Goal: Transaction & Acquisition: Purchase product/service

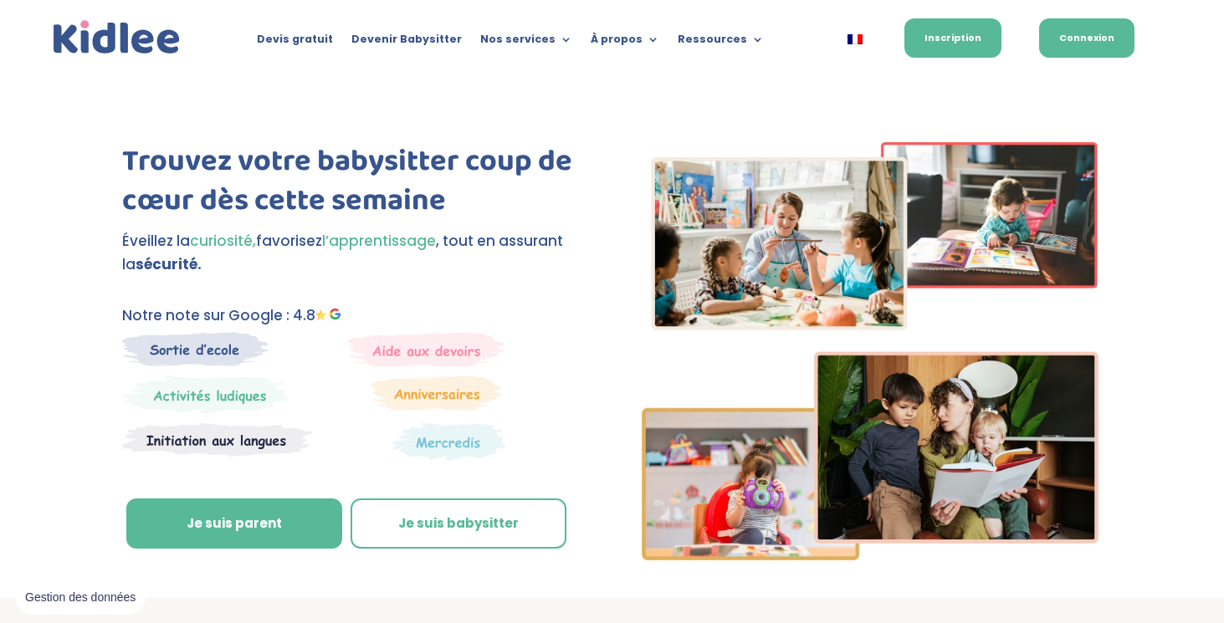
click at [1112, 46] on link "Connexion" at bounding box center [1086, 37] width 95 height 39
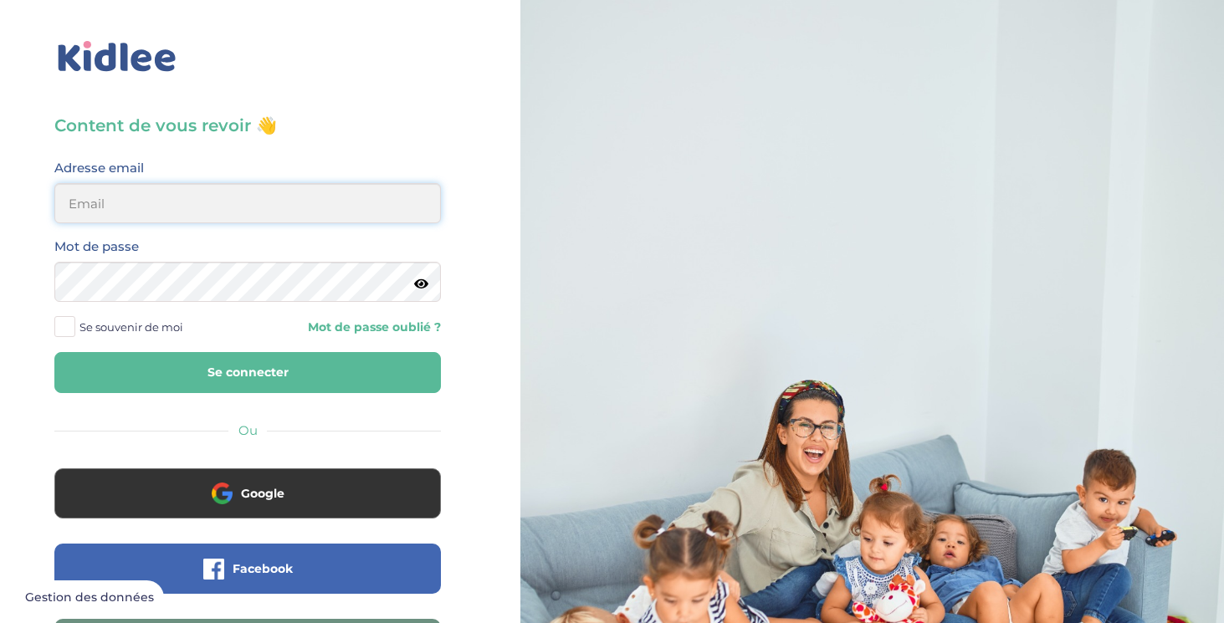
type input "gayoutj@gmail.com"
click at [230, 355] on button "Se connecter" at bounding box center [247, 372] width 387 height 41
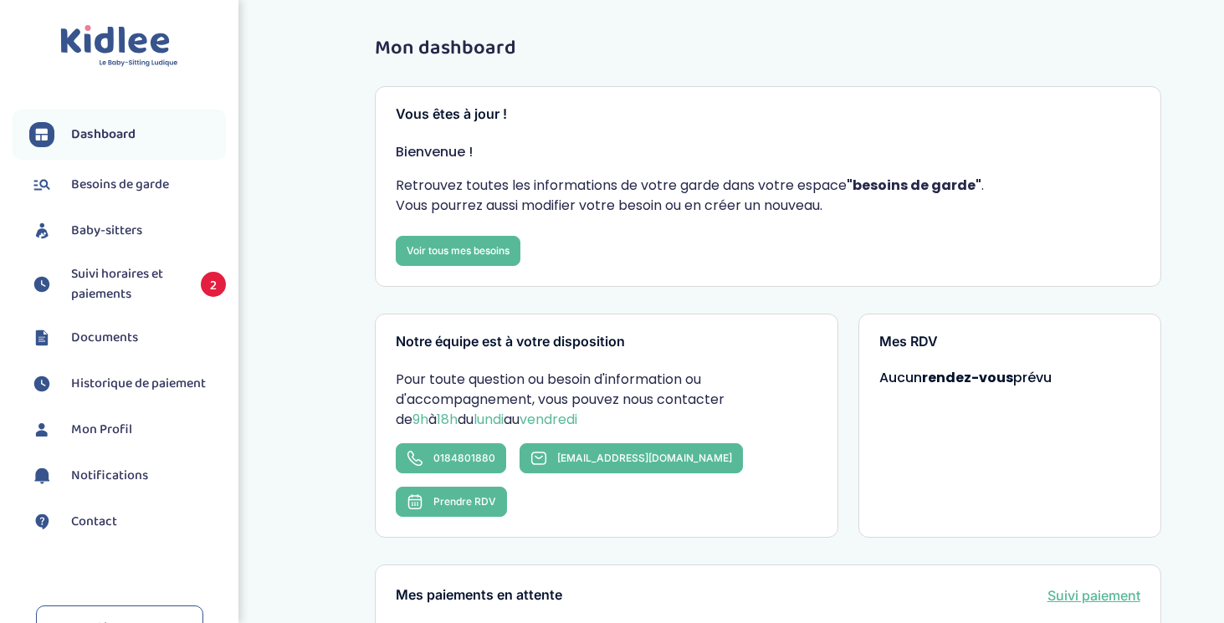
click at [120, 290] on span "Suivi horaires et paiements" at bounding box center [127, 284] width 113 height 40
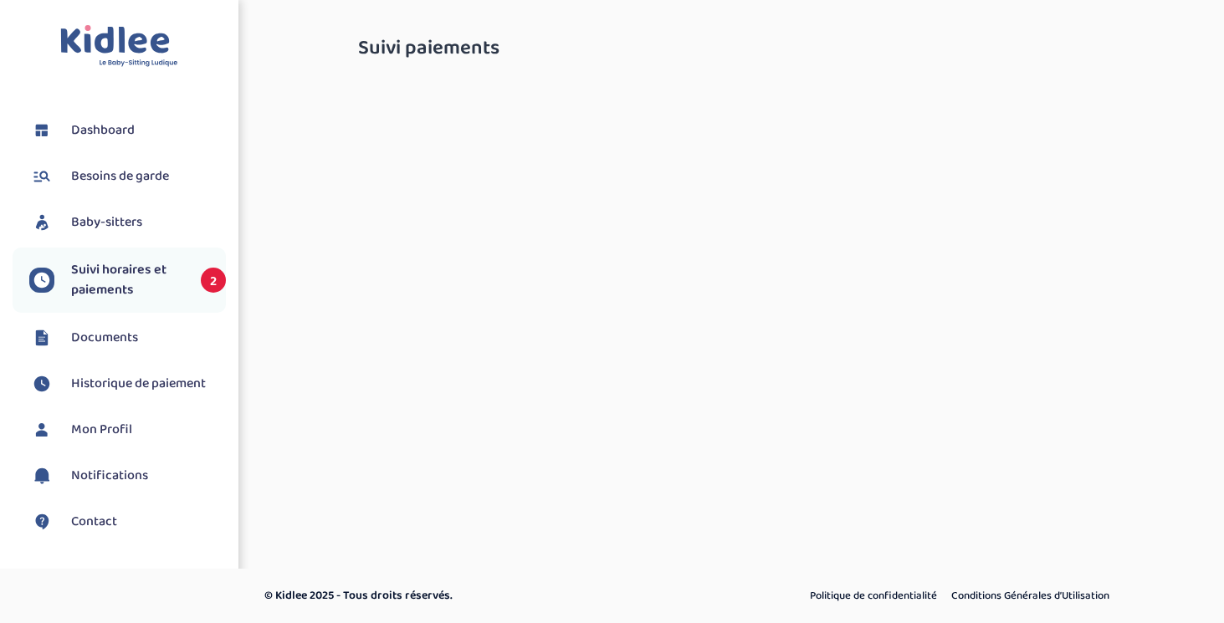
select select "septembre 2025"
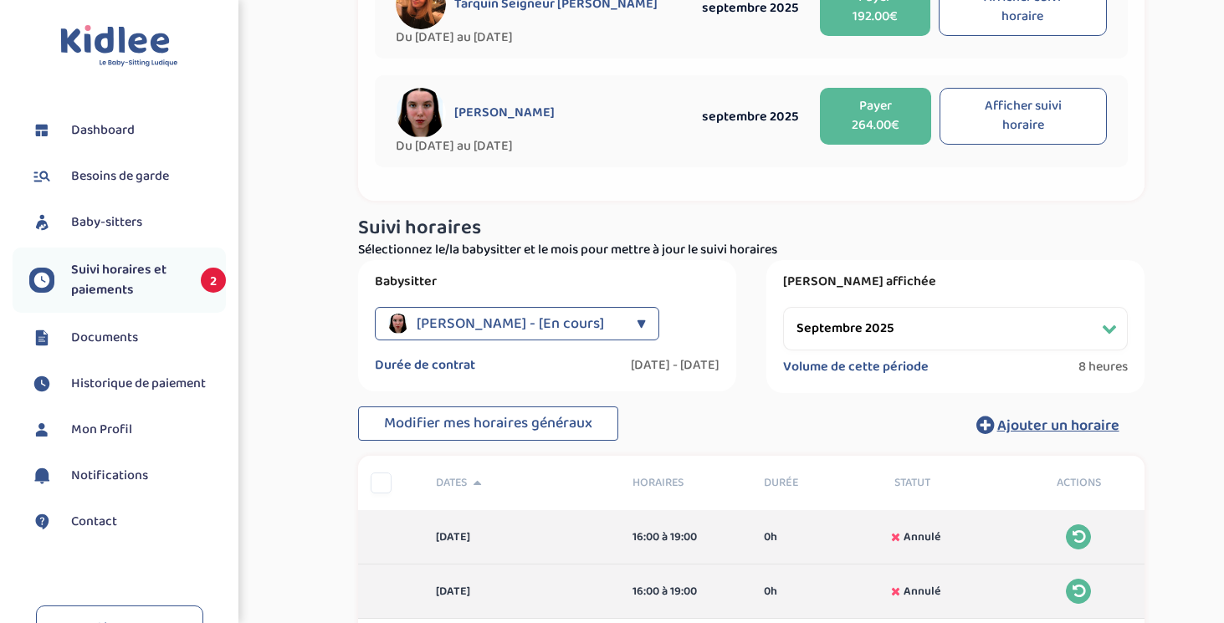
scroll to position [139, 0]
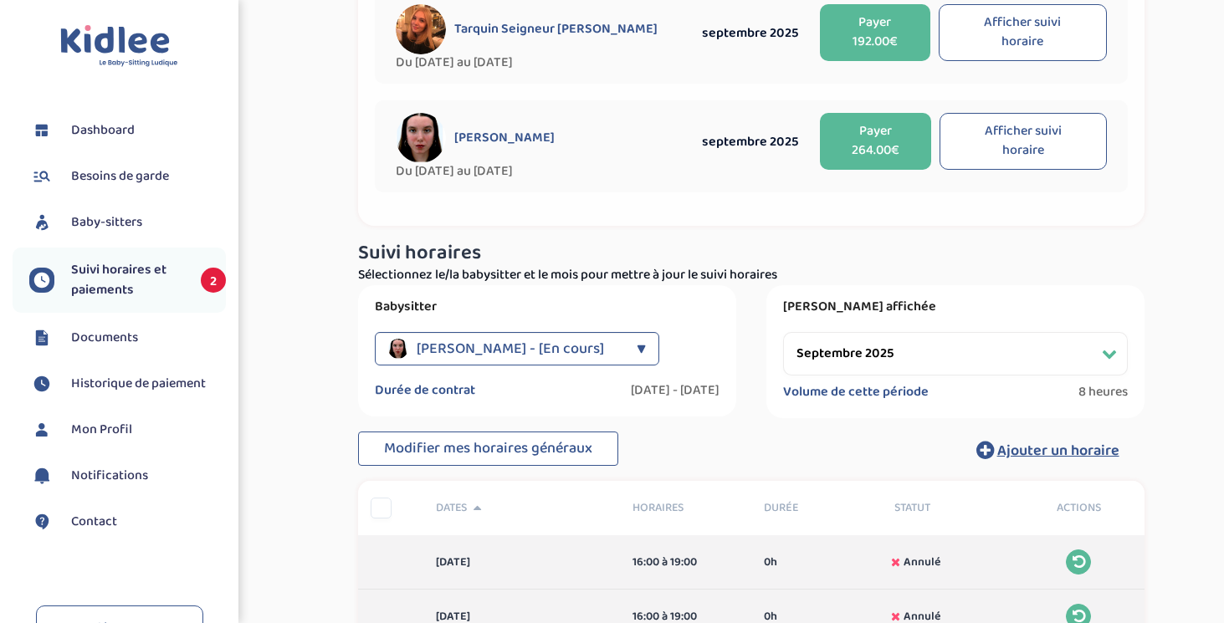
click at [106, 282] on span "Suivi horaires et paiements" at bounding box center [127, 280] width 113 height 40
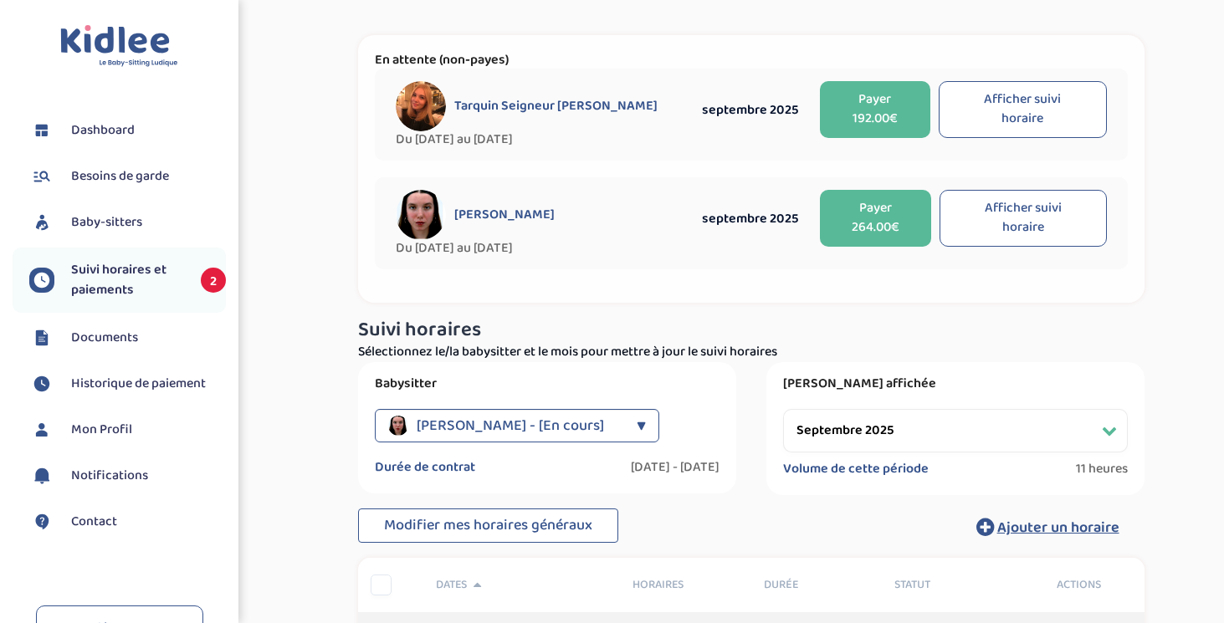
scroll to position [47, 0]
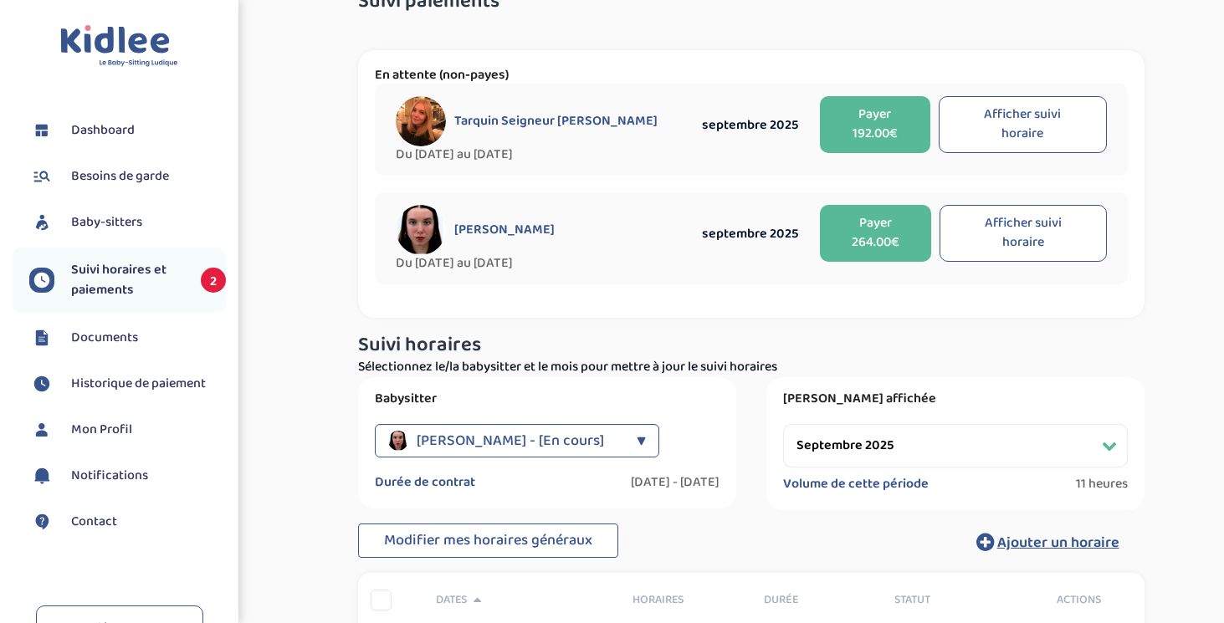
click at [619, 438] on div "Savary Mathilde - [En cours]" at bounding box center [508, 440] width 240 height 33
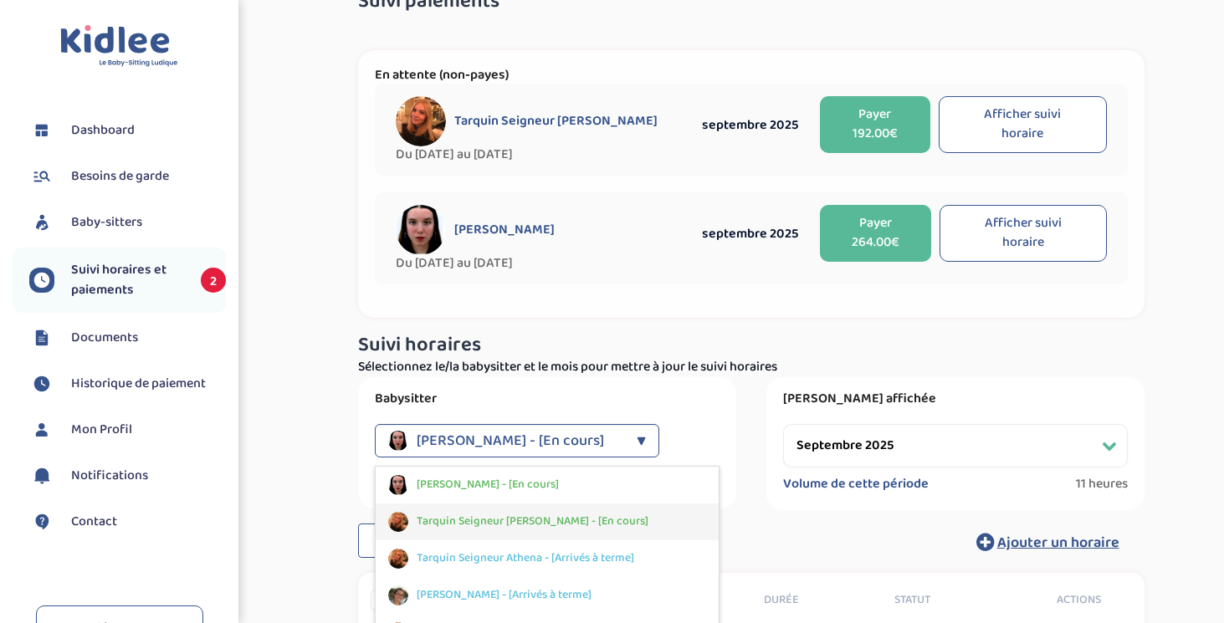
click at [539, 524] on span "Tarquin Seigneur [PERSON_NAME] - [En cours]" at bounding box center [533, 522] width 232 height 18
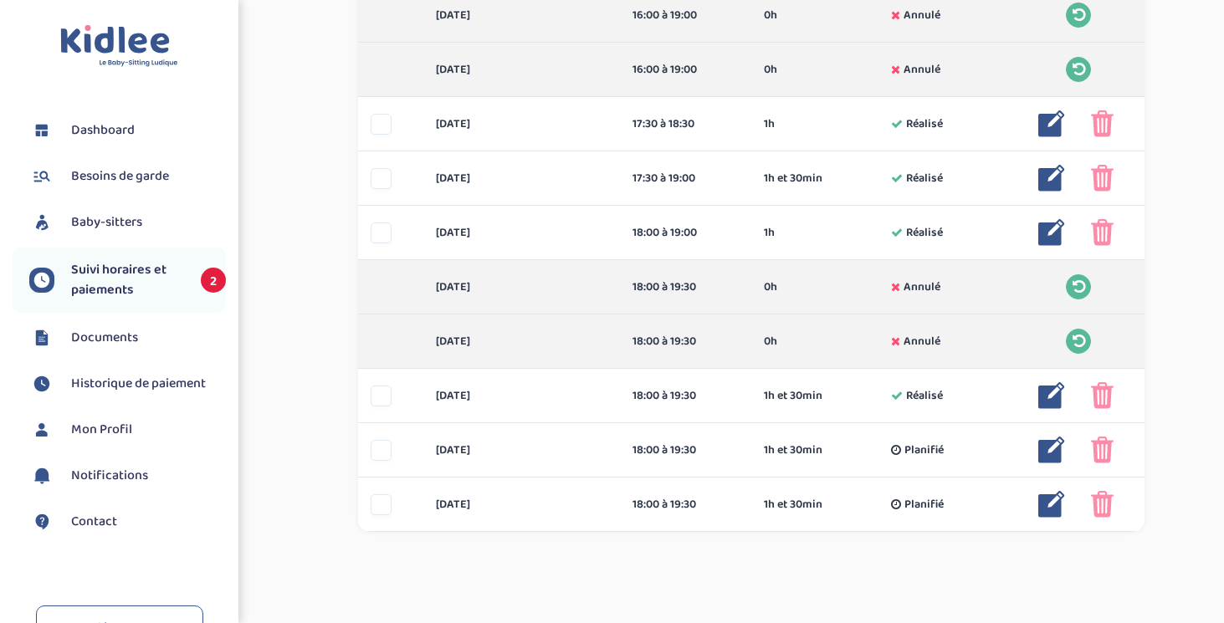
scroll to position [687, 0]
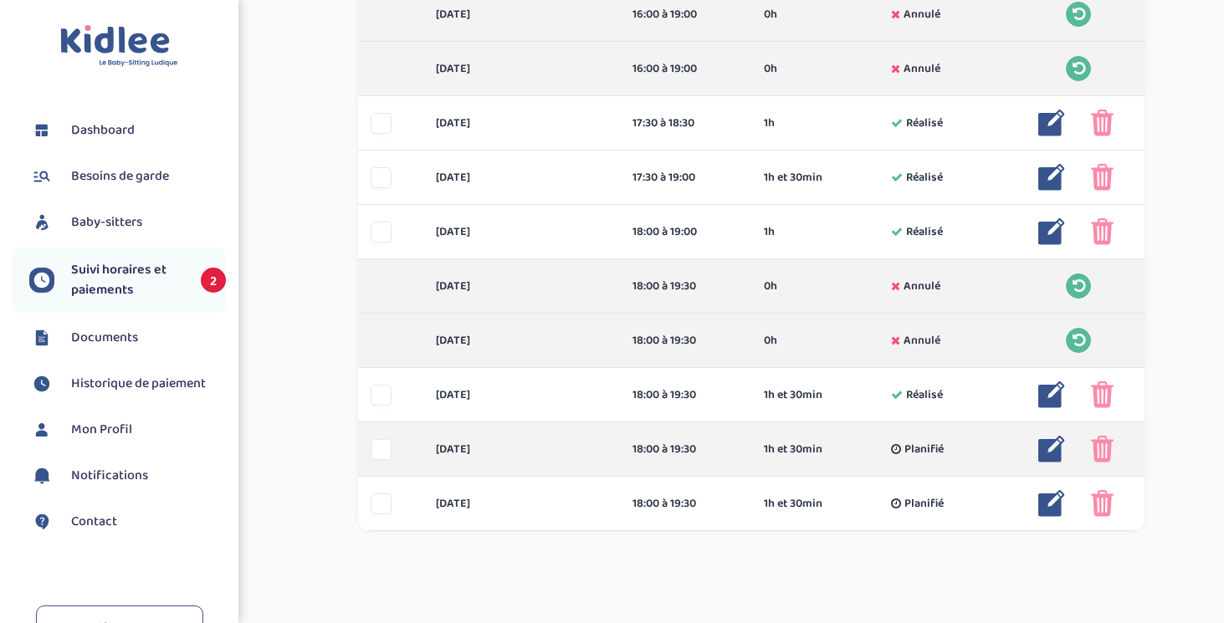
click at [1107, 446] on img at bounding box center [1102, 449] width 23 height 27
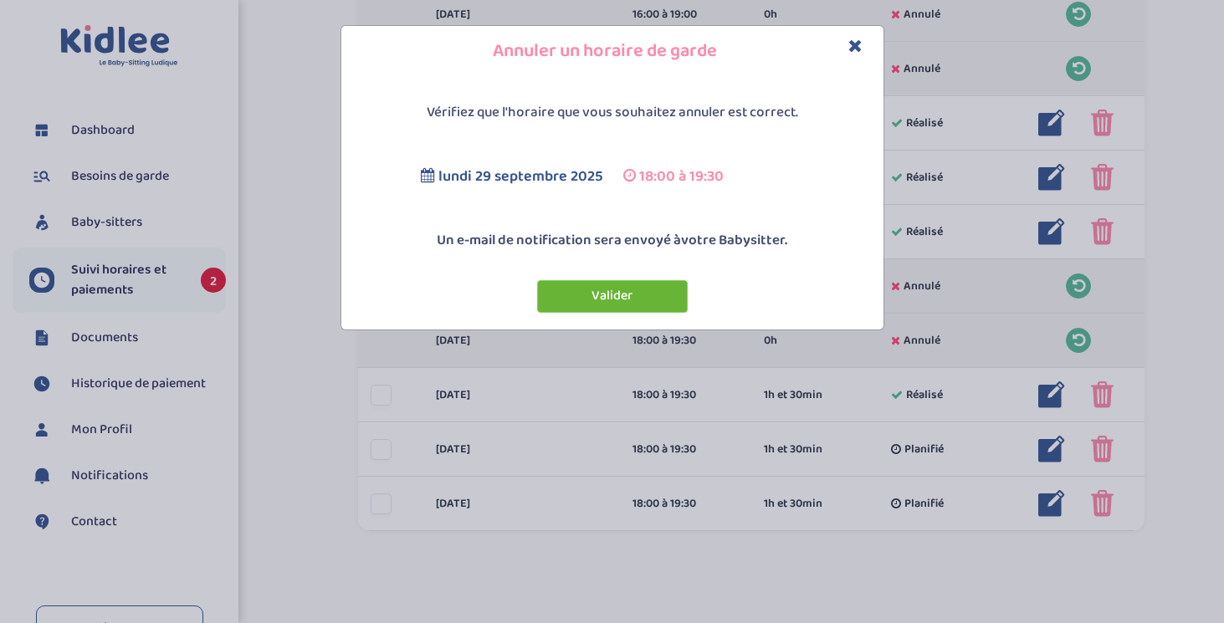
click at [638, 306] on button "Valider" at bounding box center [612, 296] width 151 height 33
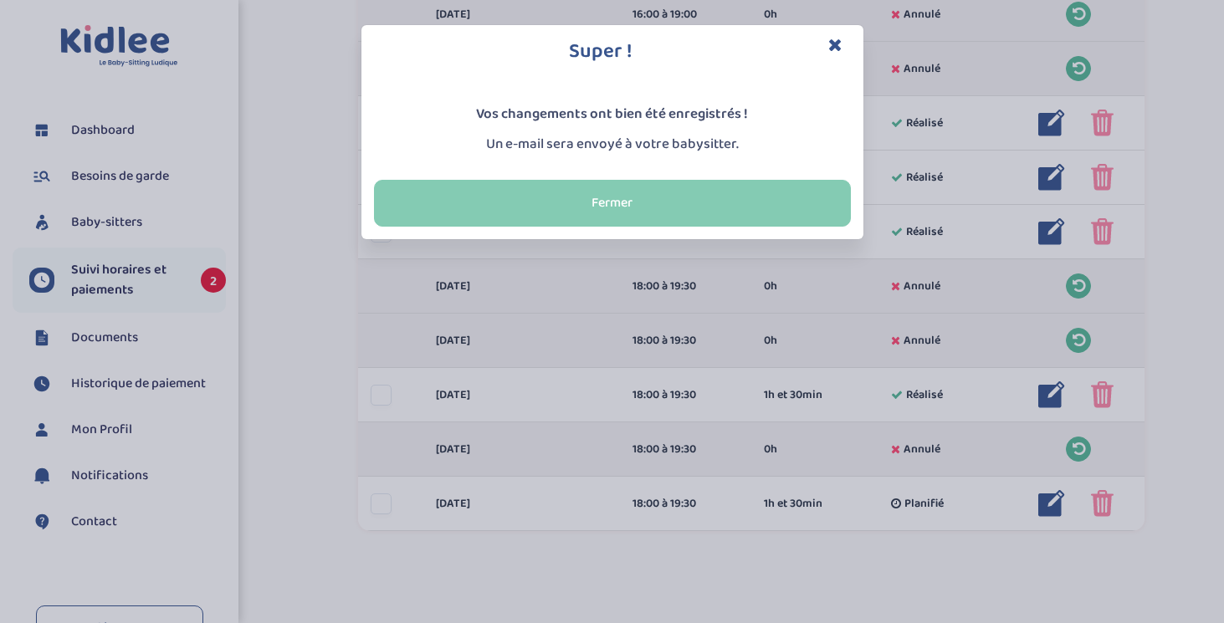
click at [711, 208] on button "Fermer" at bounding box center [612, 203] width 477 height 47
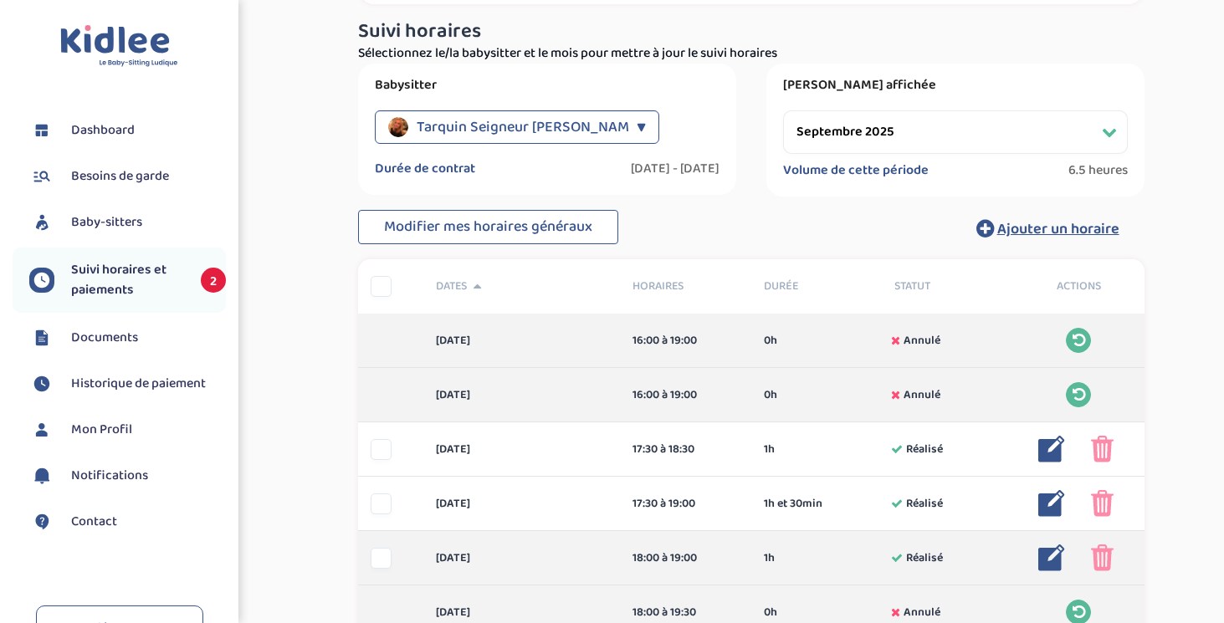
scroll to position [0, 0]
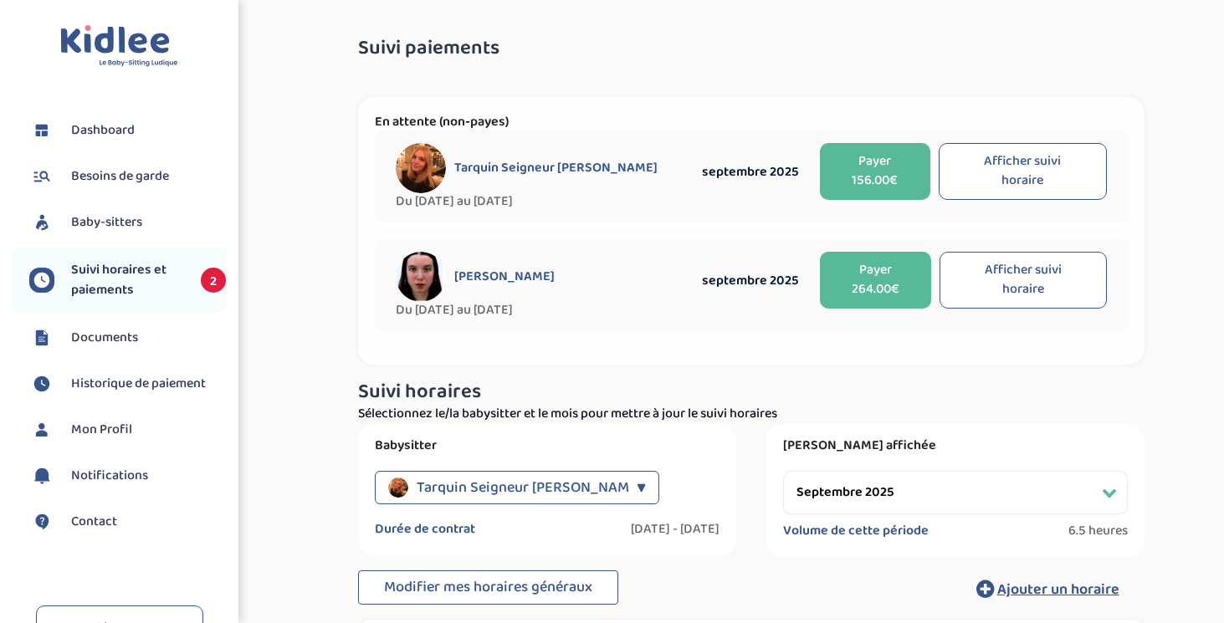
click at [1006, 265] on button "Afficher suivi horaire" at bounding box center [1023, 280] width 167 height 57
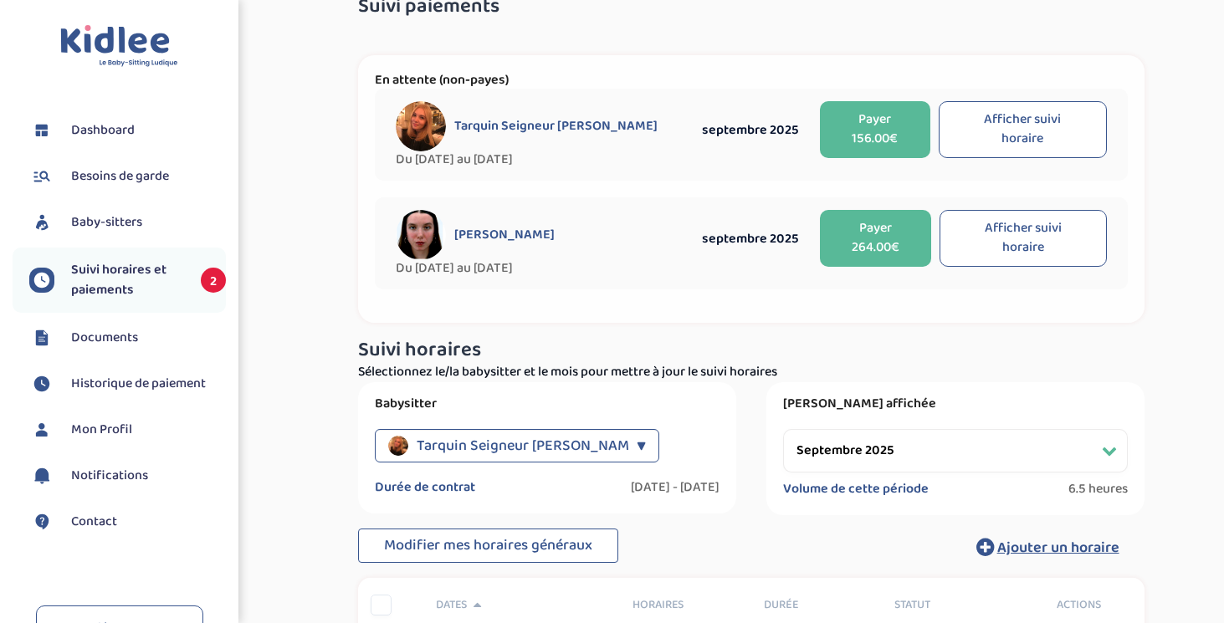
select select "septembre 2025"
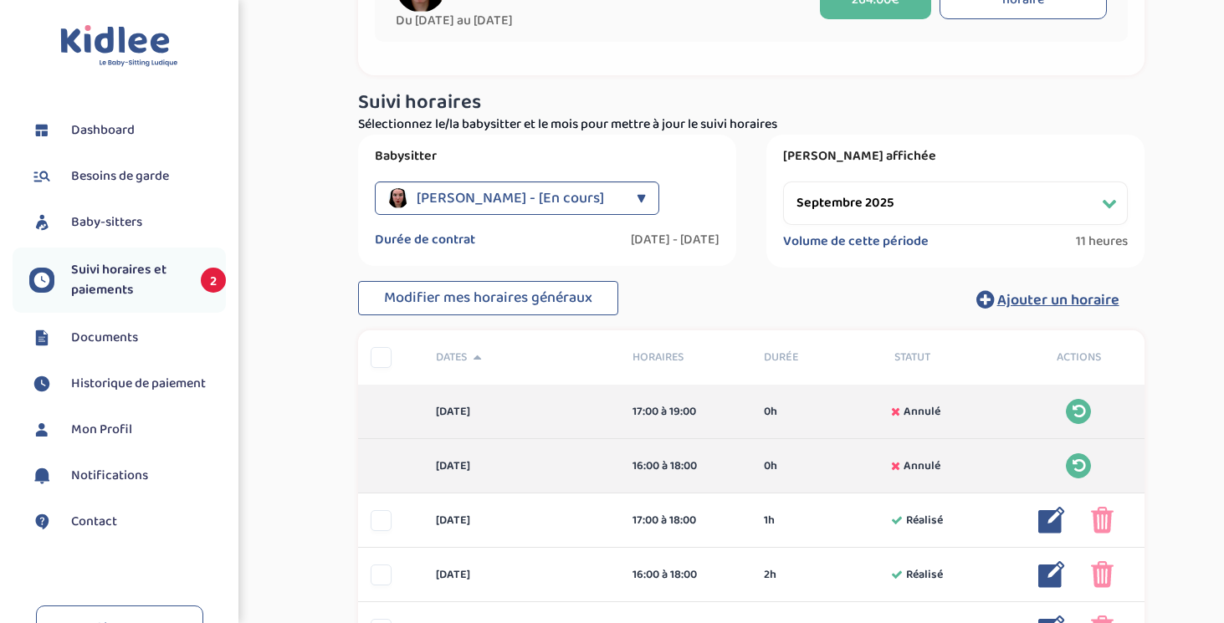
scroll to position [125, 0]
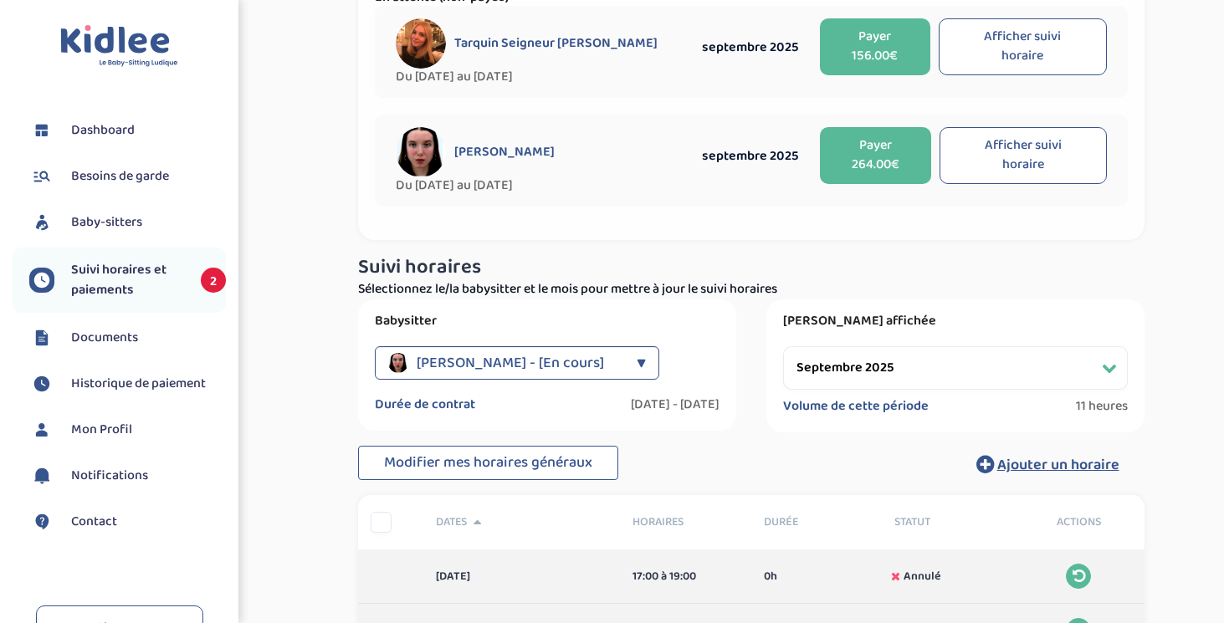
click at [888, 159] on button "Payer 264.00€" at bounding box center [876, 155] width 112 height 57
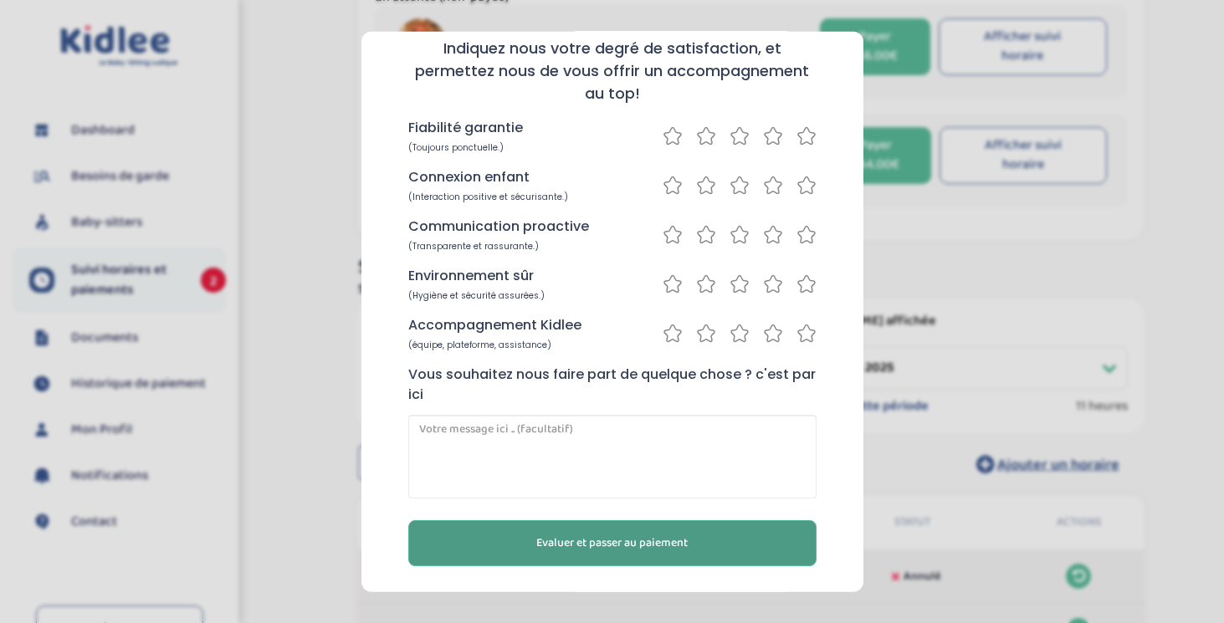
click at [640, 551] on span "Evaluer et passer au paiement" at bounding box center [611, 543] width 151 height 18
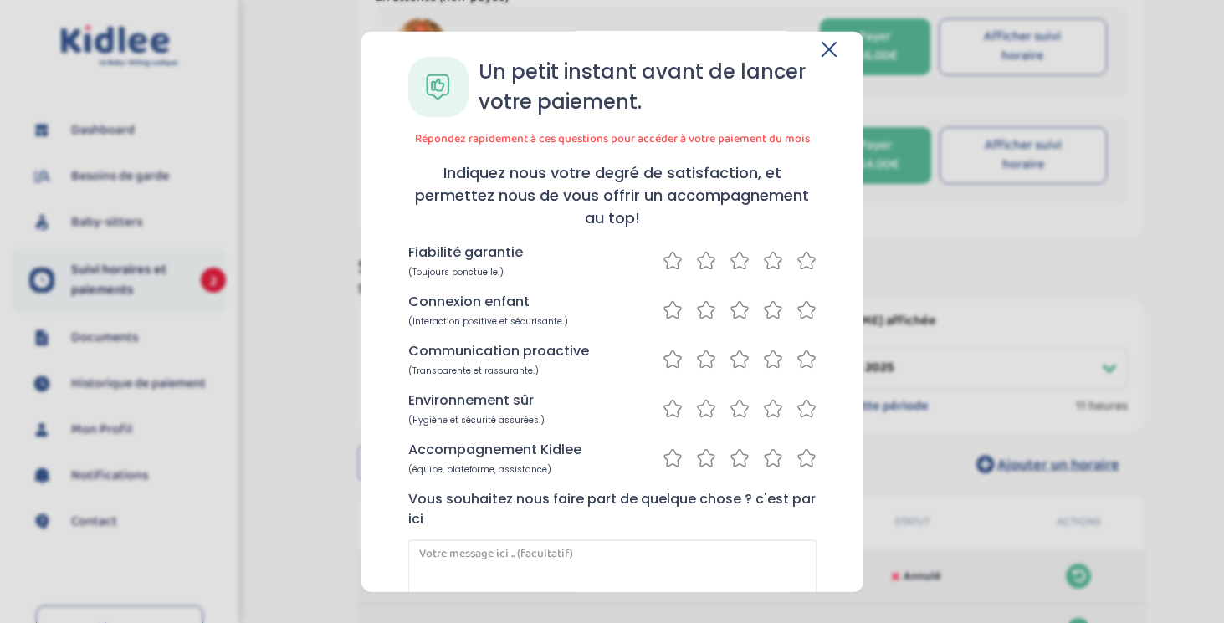
scroll to position [0, 0]
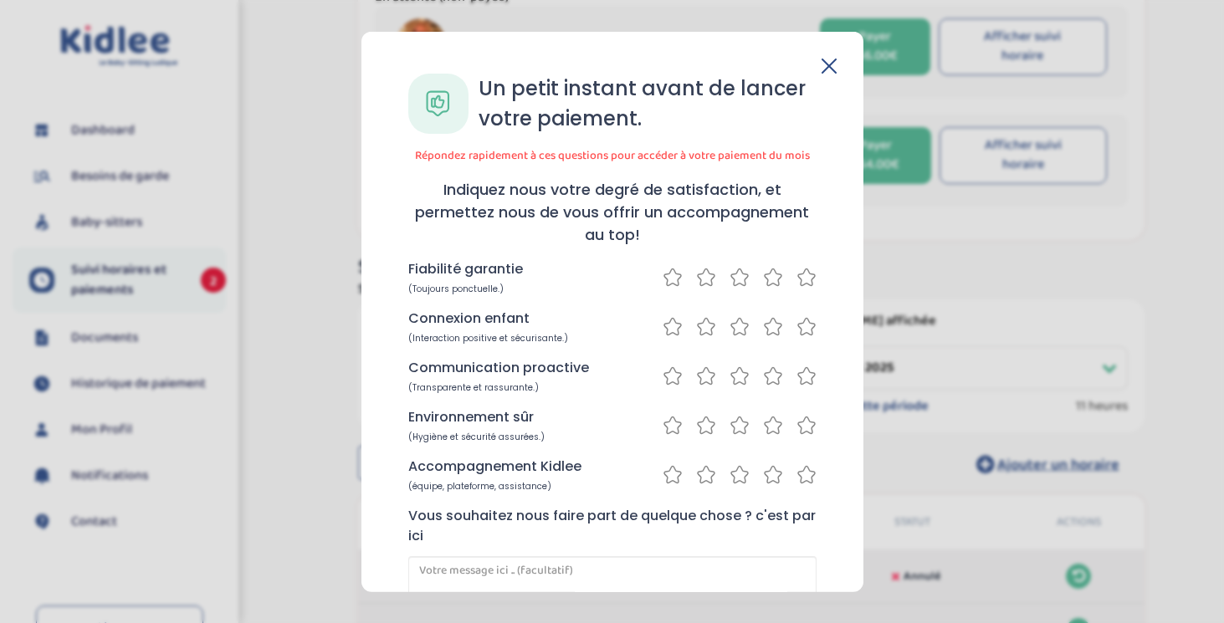
click at [802, 280] on icon at bounding box center [807, 276] width 20 height 21
click at [802, 325] on icon at bounding box center [807, 325] width 20 height 21
click at [800, 372] on icon at bounding box center [807, 375] width 20 height 21
click at [801, 423] on icon at bounding box center [807, 424] width 20 height 21
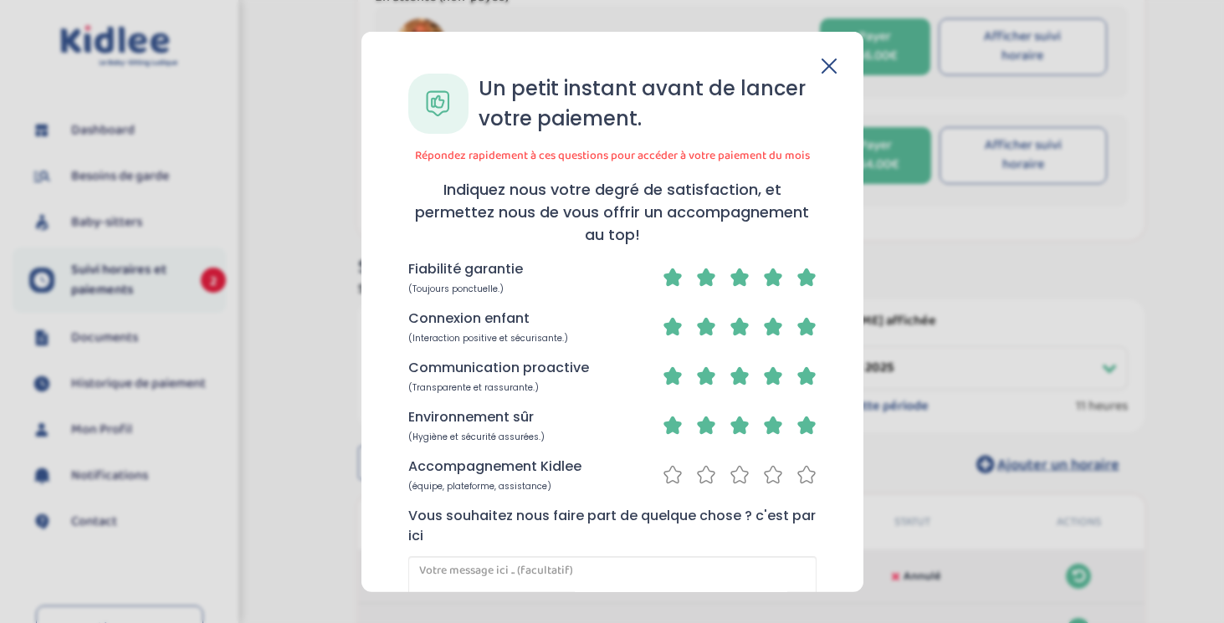
click at [802, 474] on icon at bounding box center [807, 474] width 20 height 21
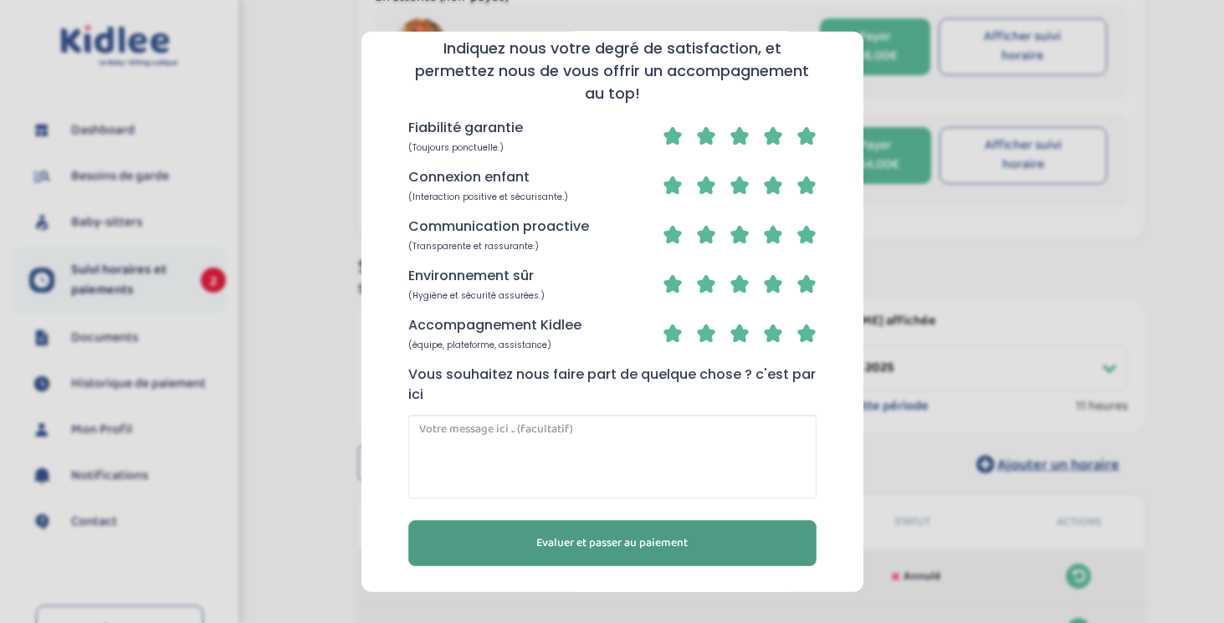
click at [706, 532] on button "Evaluer et passer au paiement" at bounding box center [612, 543] width 408 height 46
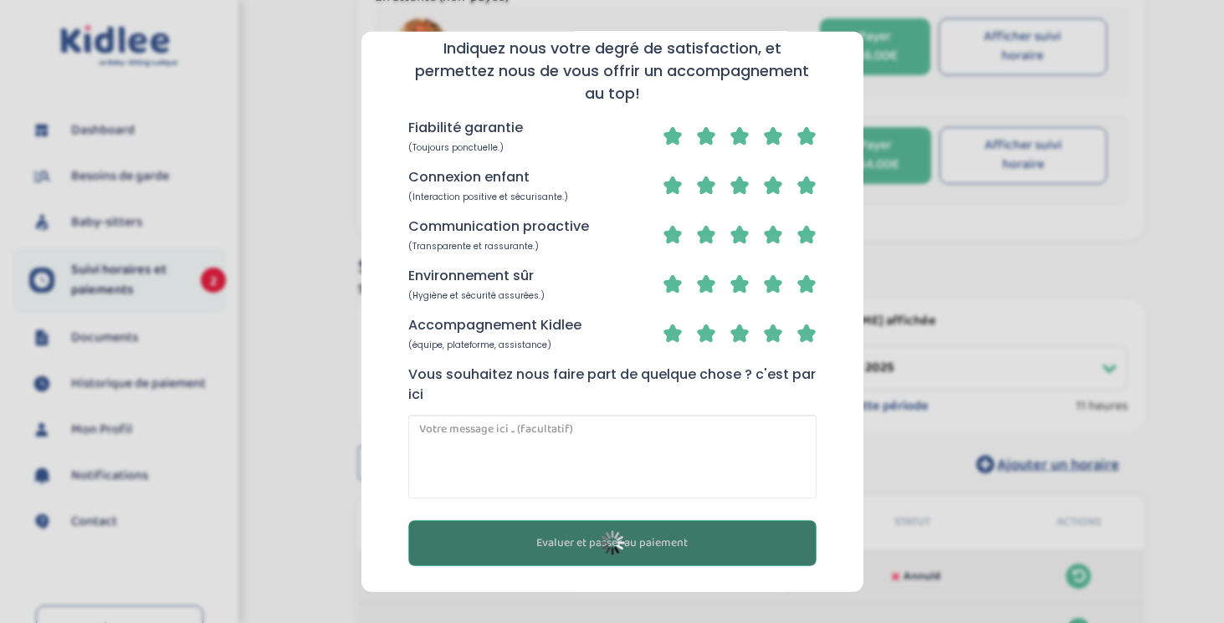
scroll to position [110, 0]
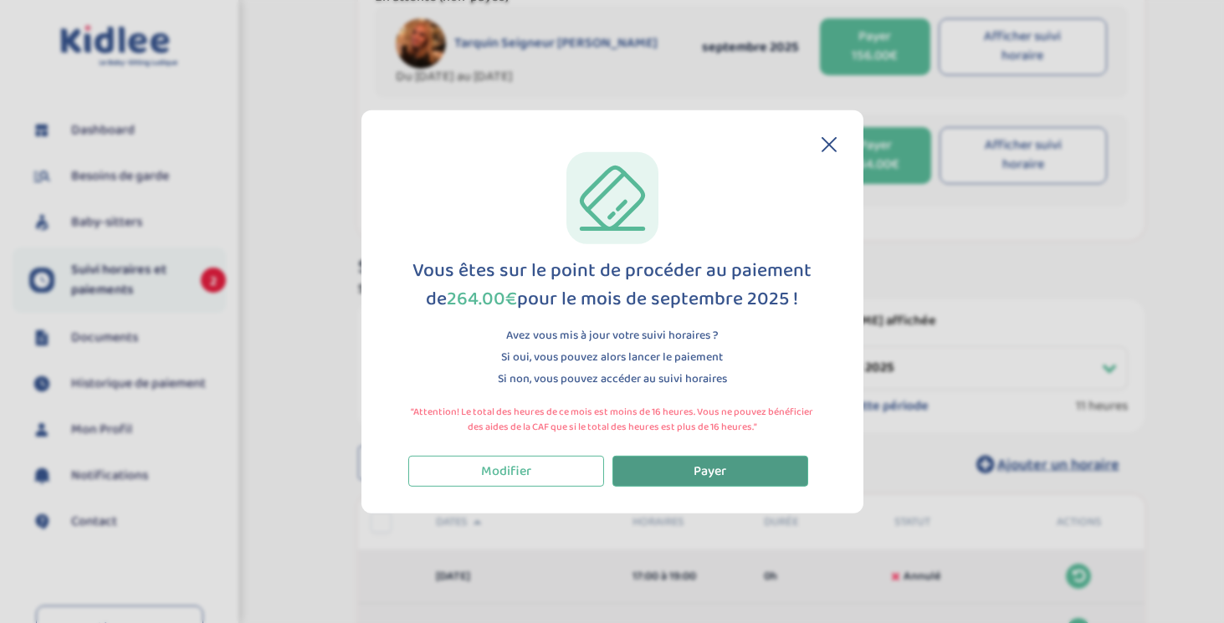
click at [712, 469] on span "Payer" at bounding box center [710, 470] width 33 height 21
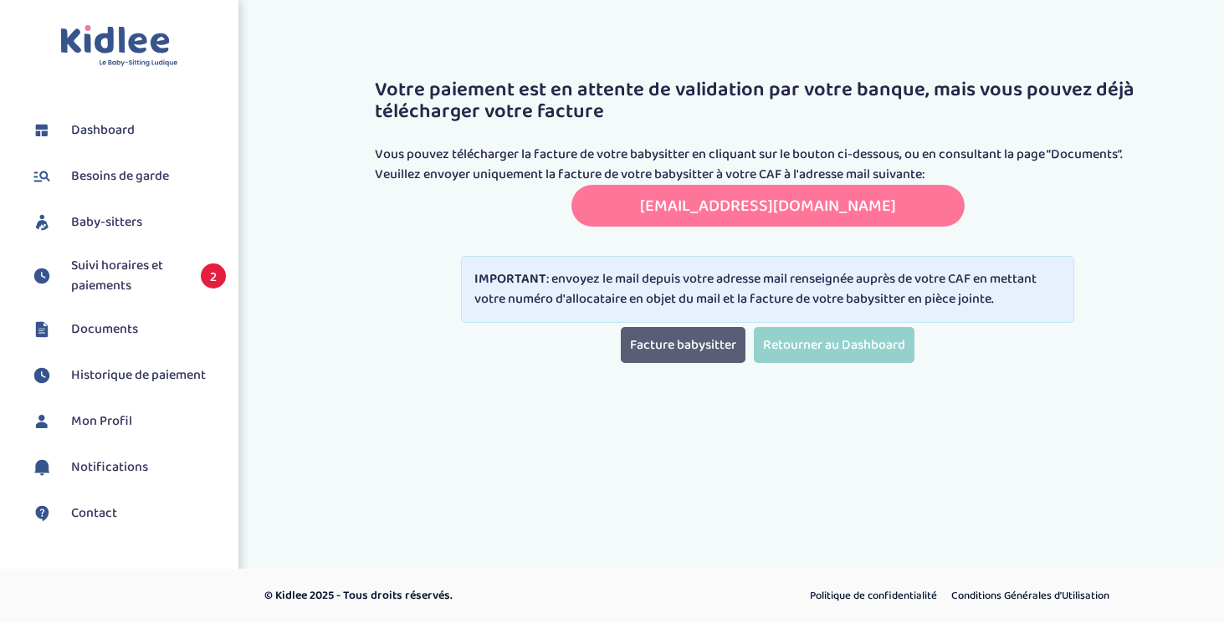
click at [678, 346] on link "Facture babysitter" at bounding box center [683, 345] width 125 height 36
click at [669, 254] on div "IMPORTANT : envoyez le mail depuis votre adresse mail renseignée auprès de votr…" at bounding box center [768, 289] width 787 height 75
click at [755, 198] on link "[EMAIL_ADDRESS][DOMAIN_NAME]" at bounding box center [768, 205] width 256 height 27
click at [147, 274] on span "Suivi horaires et paiements" at bounding box center [127, 276] width 113 height 40
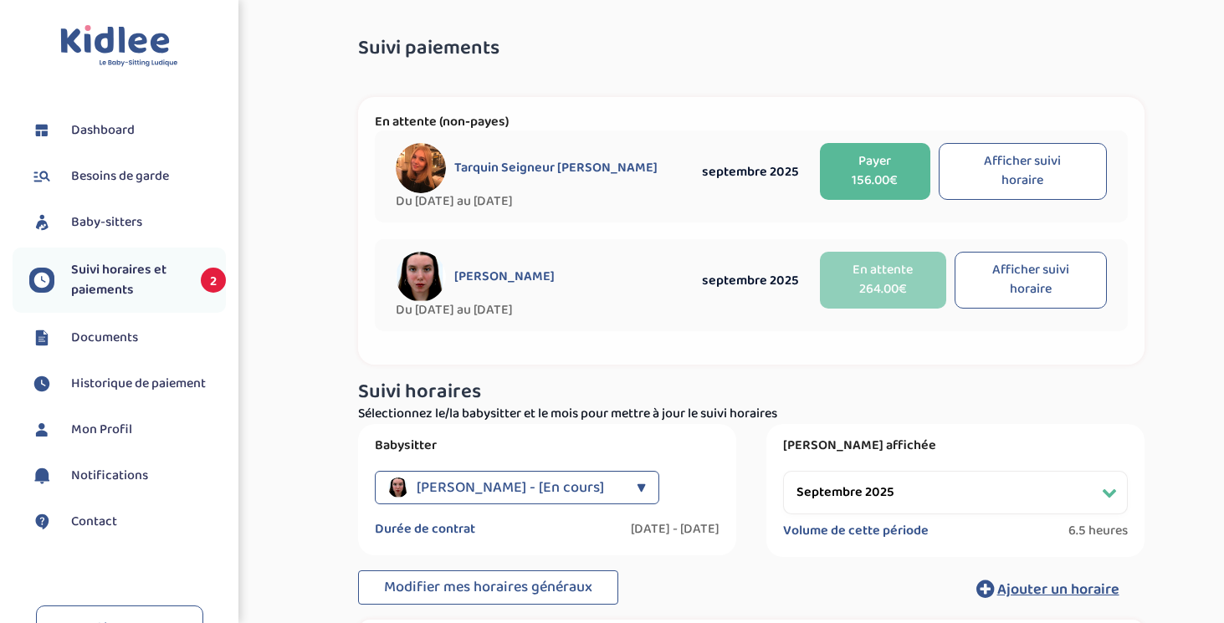
click at [1005, 172] on button "Afficher suivi horaire" at bounding box center [1022, 171] width 167 height 57
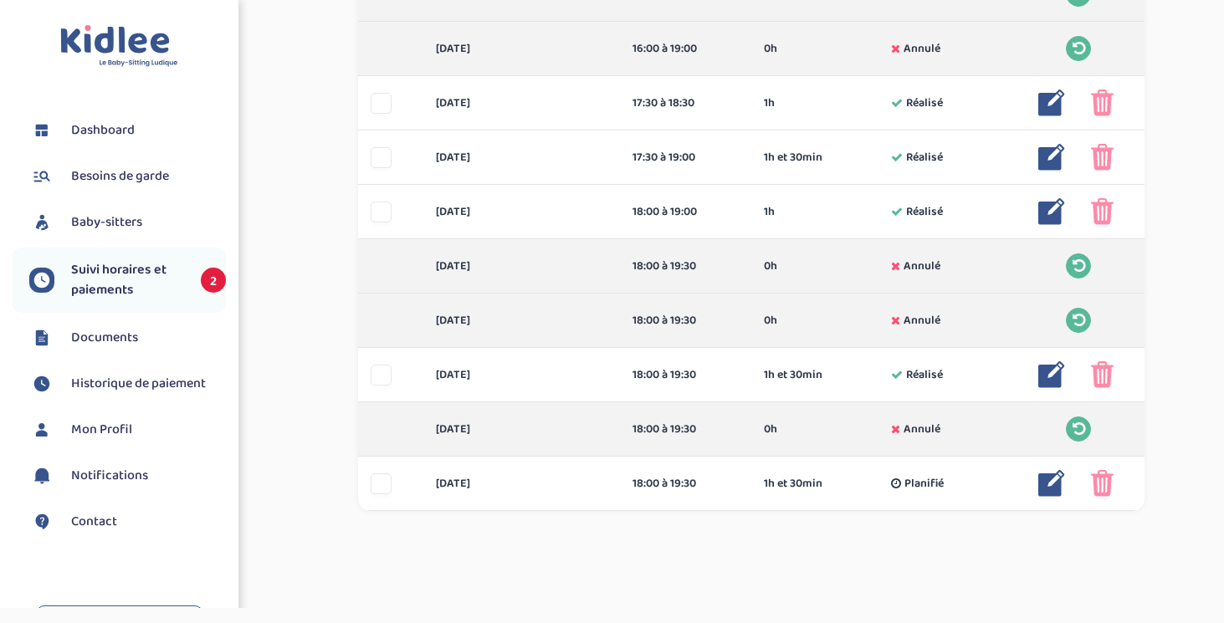
scroll to position [709, 0]
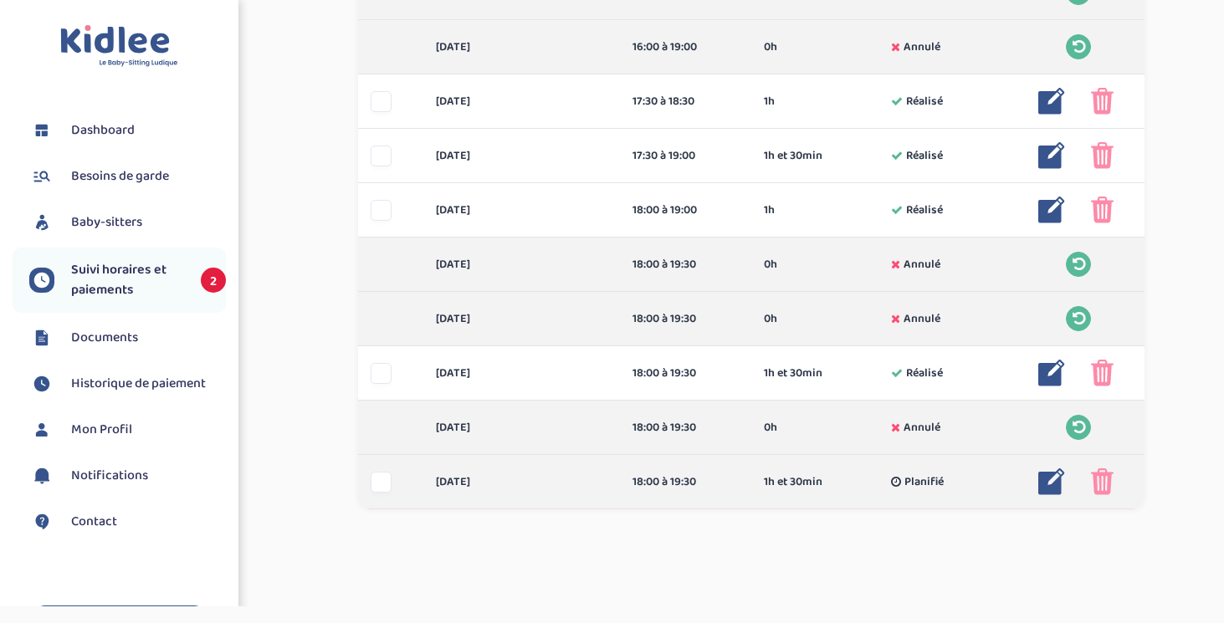
click at [1049, 483] on img at bounding box center [1051, 482] width 27 height 27
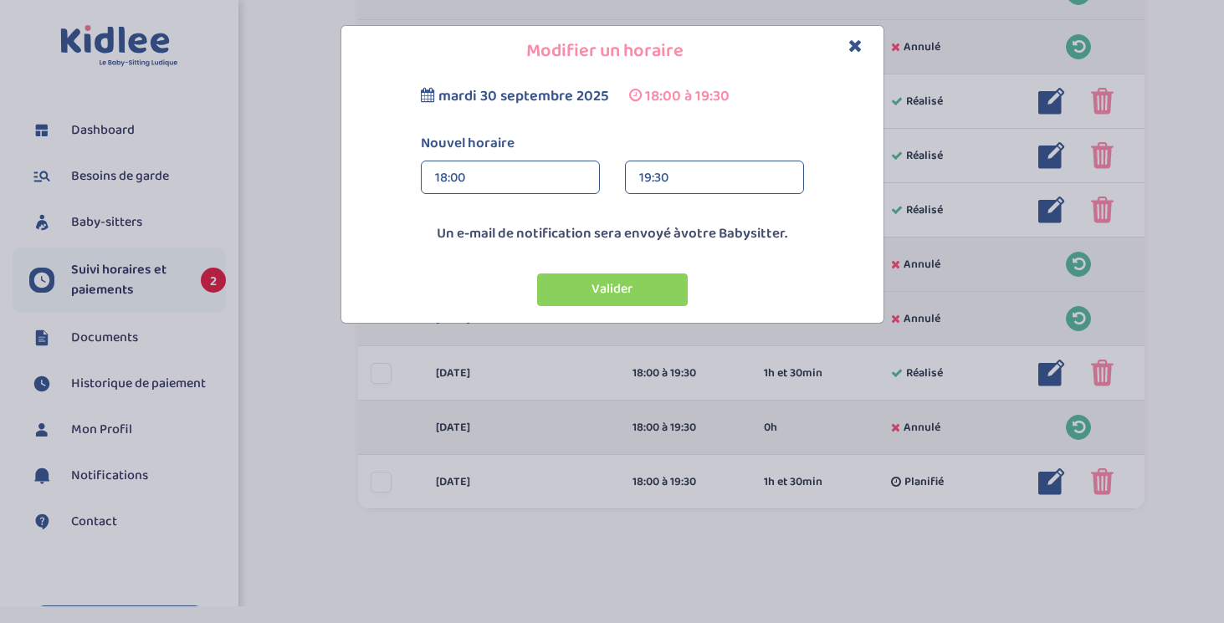
click at [658, 164] on div "19:30" at bounding box center [714, 177] width 151 height 33
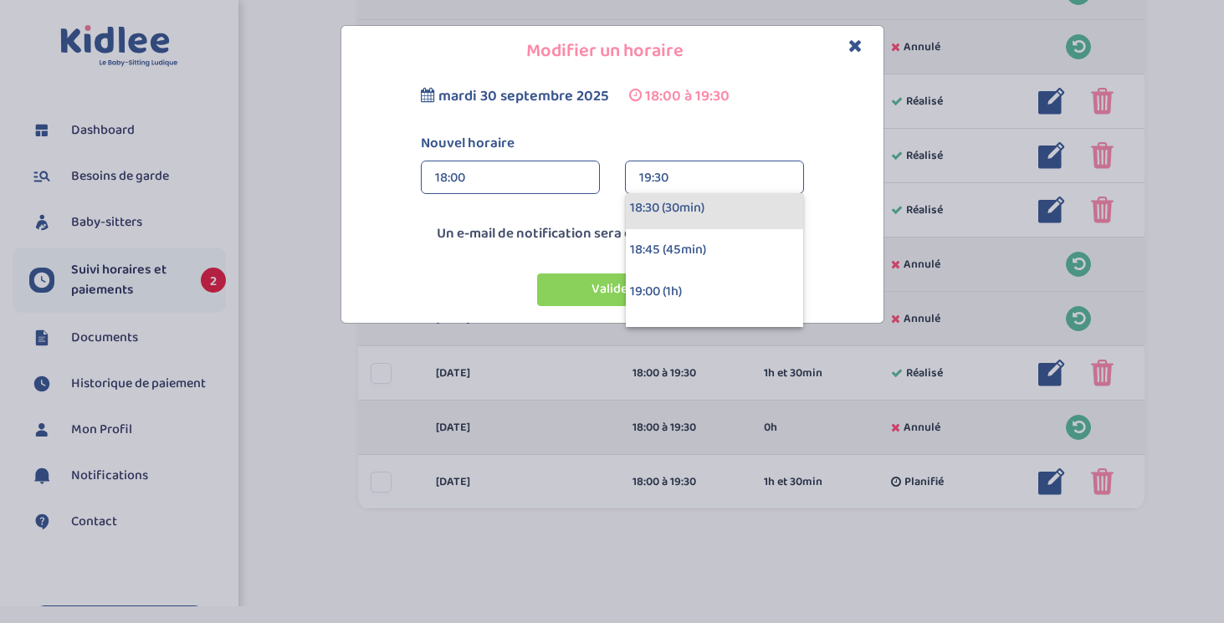
scroll to position [59, 0]
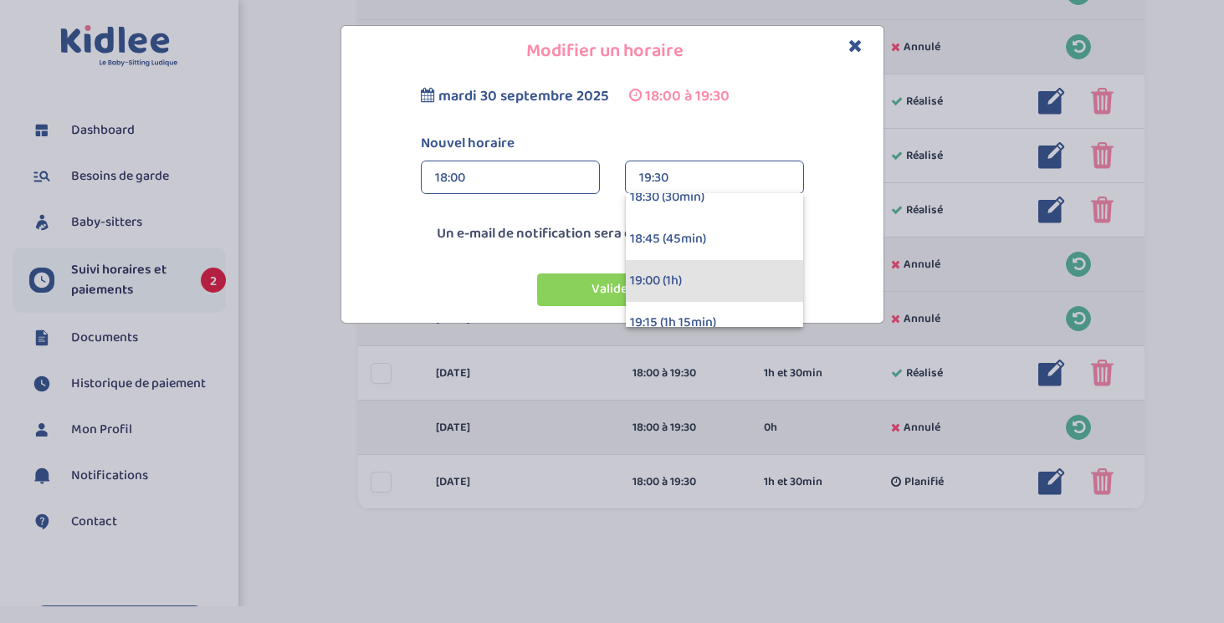
click at [678, 274] on div "19:00 (1h)" at bounding box center [714, 281] width 177 height 42
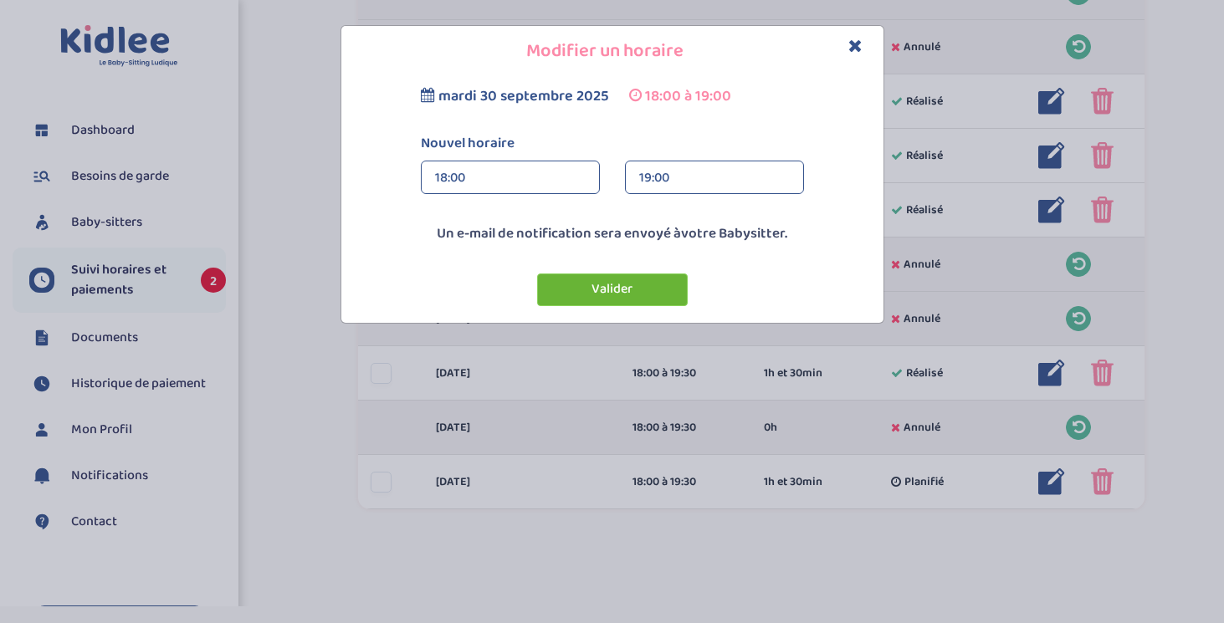
click at [623, 283] on button "Valider" at bounding box center [612, 290] width 151 height 33
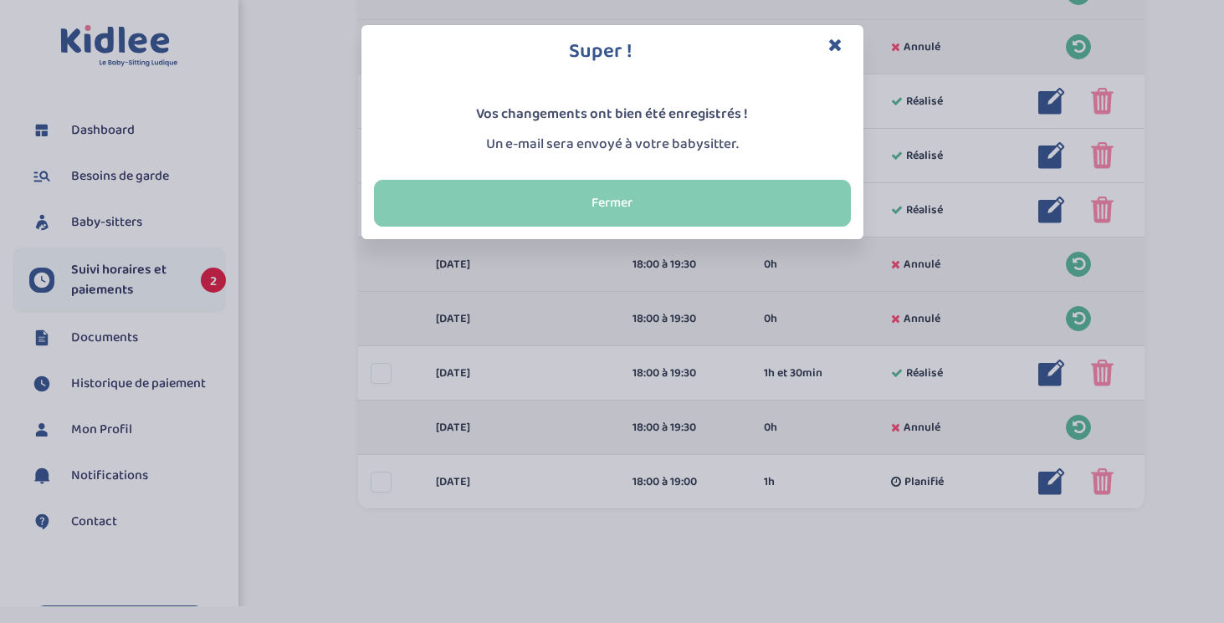
click at [648, 207] on button "Fermer" at bounding box center [612, 203] width 477 height 47
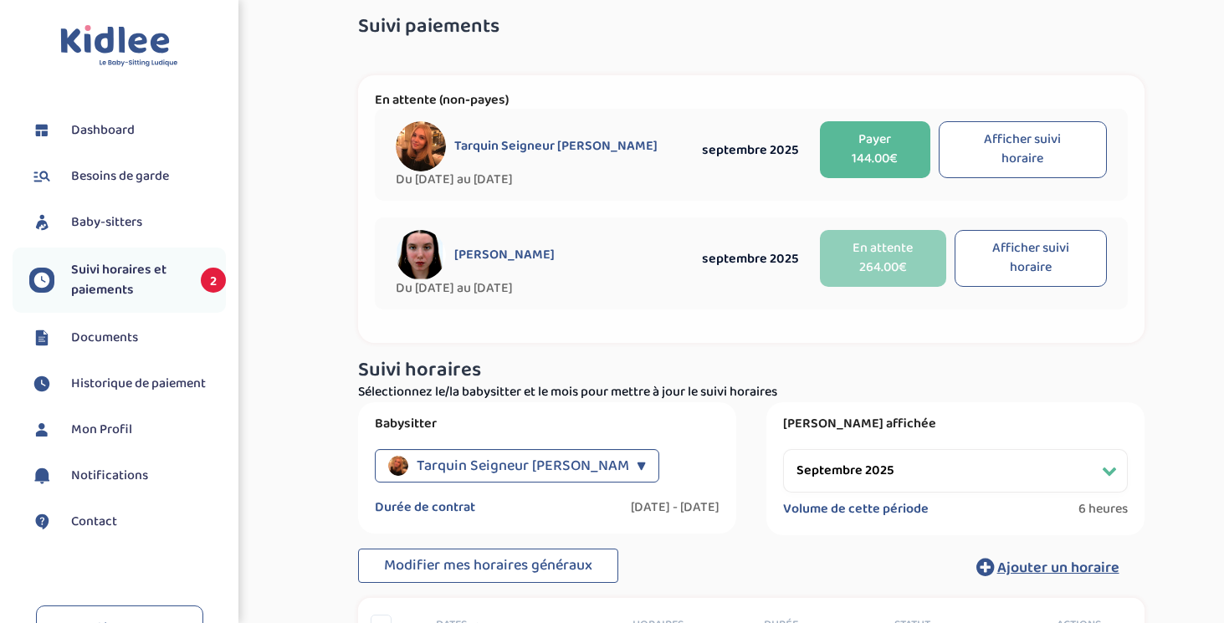
scroll to position [0, 0]
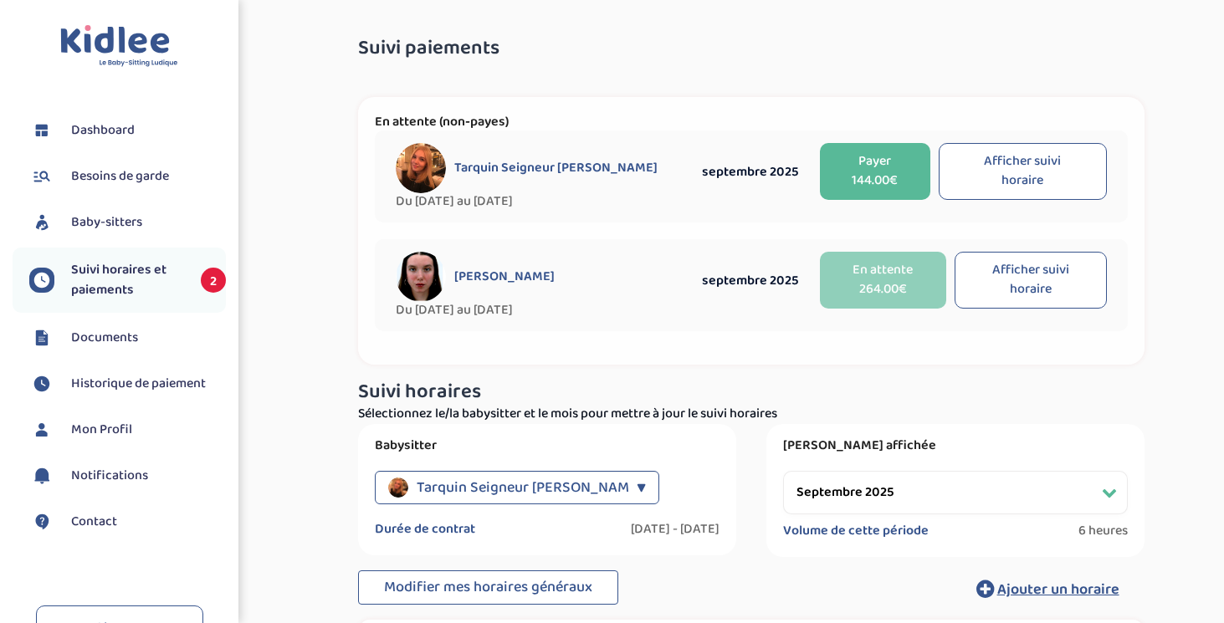
click at [1028, 287] on button "Afficher suivi horaire" at bounding box center [1031, 280] width 152 height 57
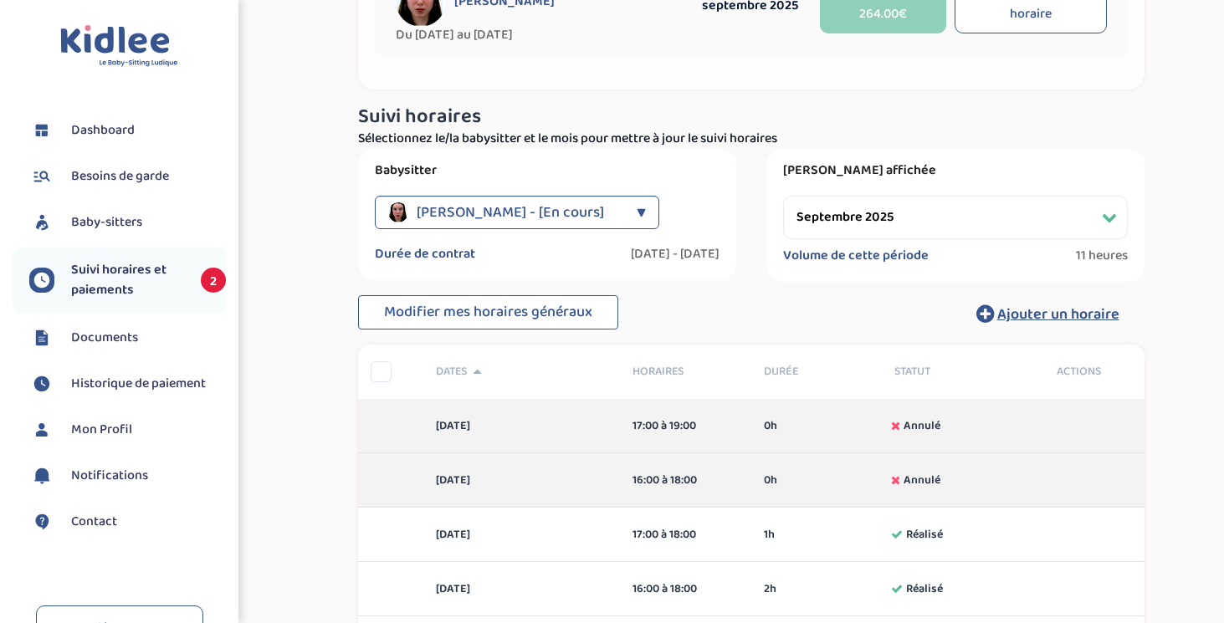
scroll to position [251, 0]
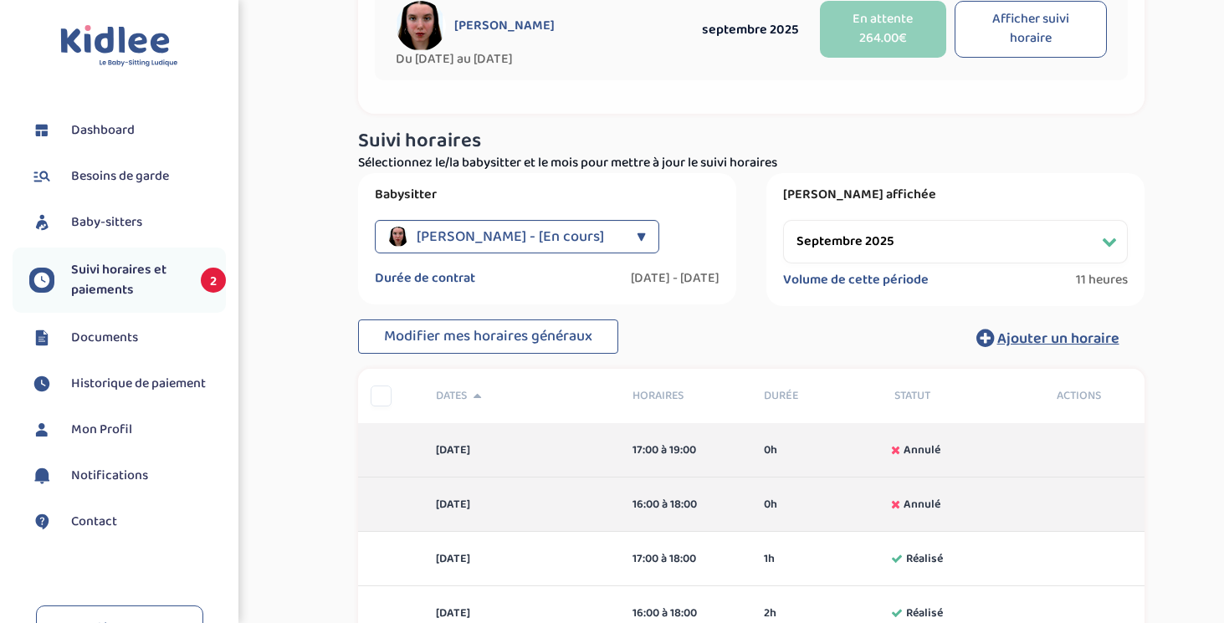
click at [638, 249] on div "▼" at bounding box center [641, 236] width 9 height 33
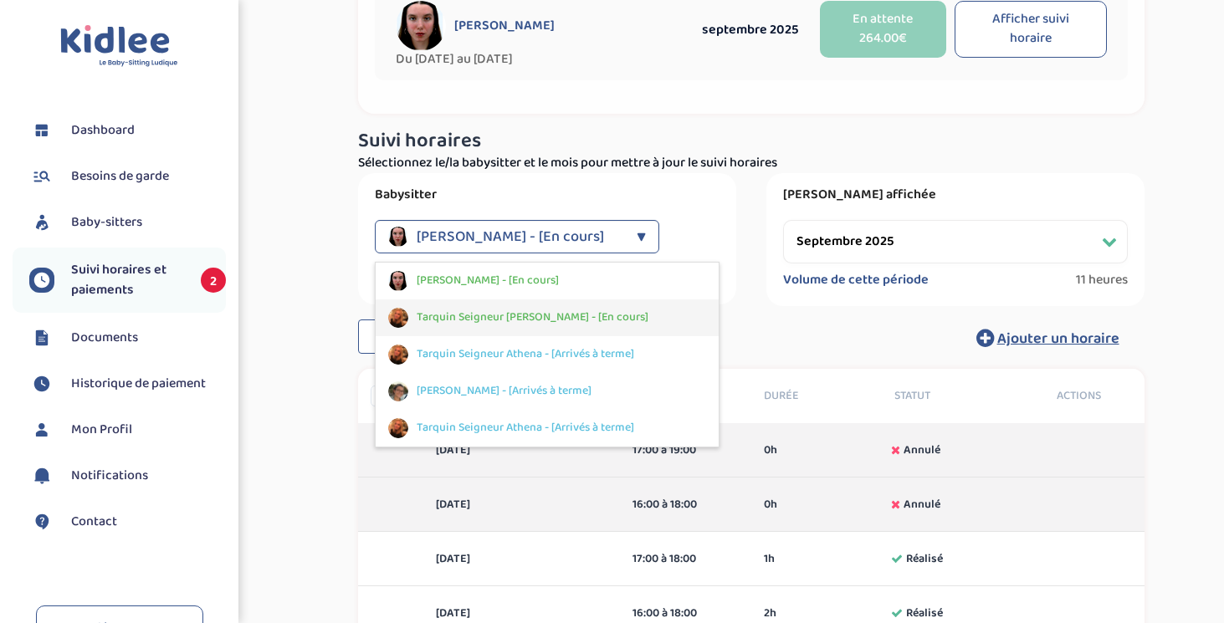
click at [510, 310] on span "Tarquin Seigneur [PERSON_NAME] - [En cours]" at bounding box center [533, 318] width 232 height 18
select select "septembre 2025"
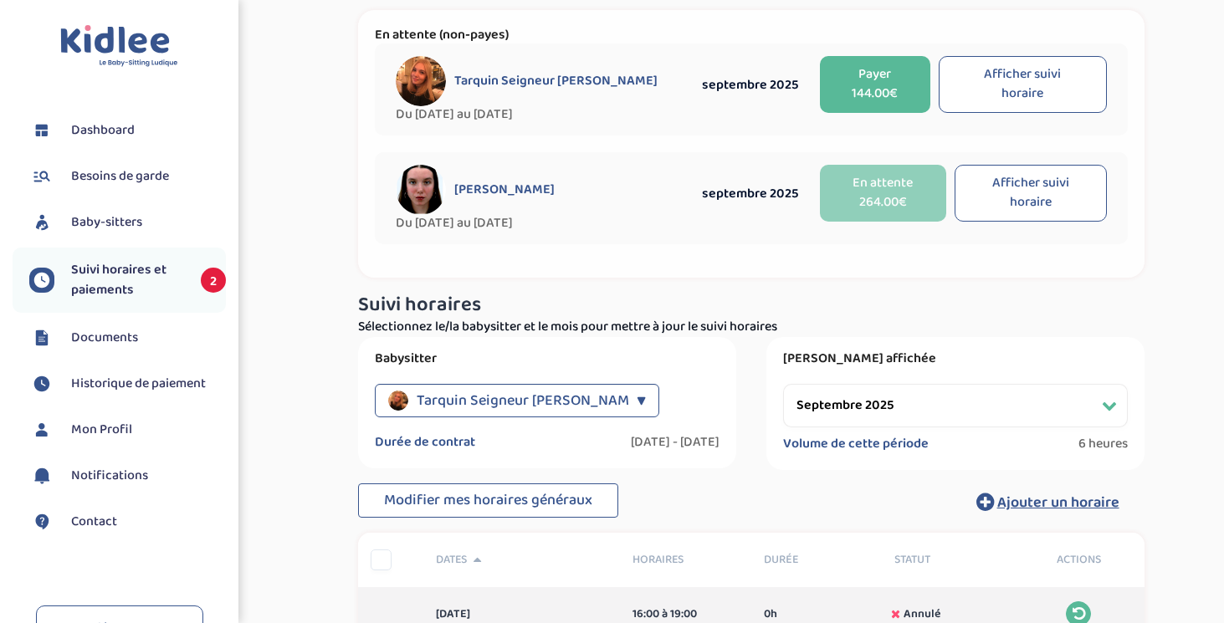
scroll to position [85, 0]
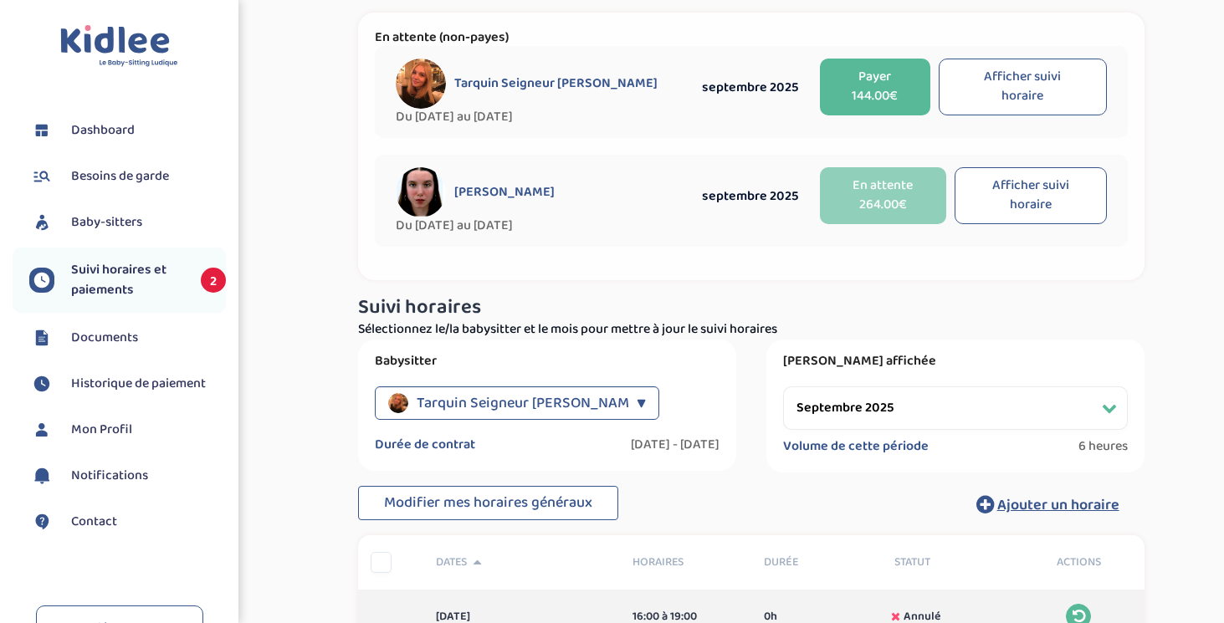
click at [869, 86] on button "Payer 144.00€" at bounding box center [875, 87] width 111 height 57
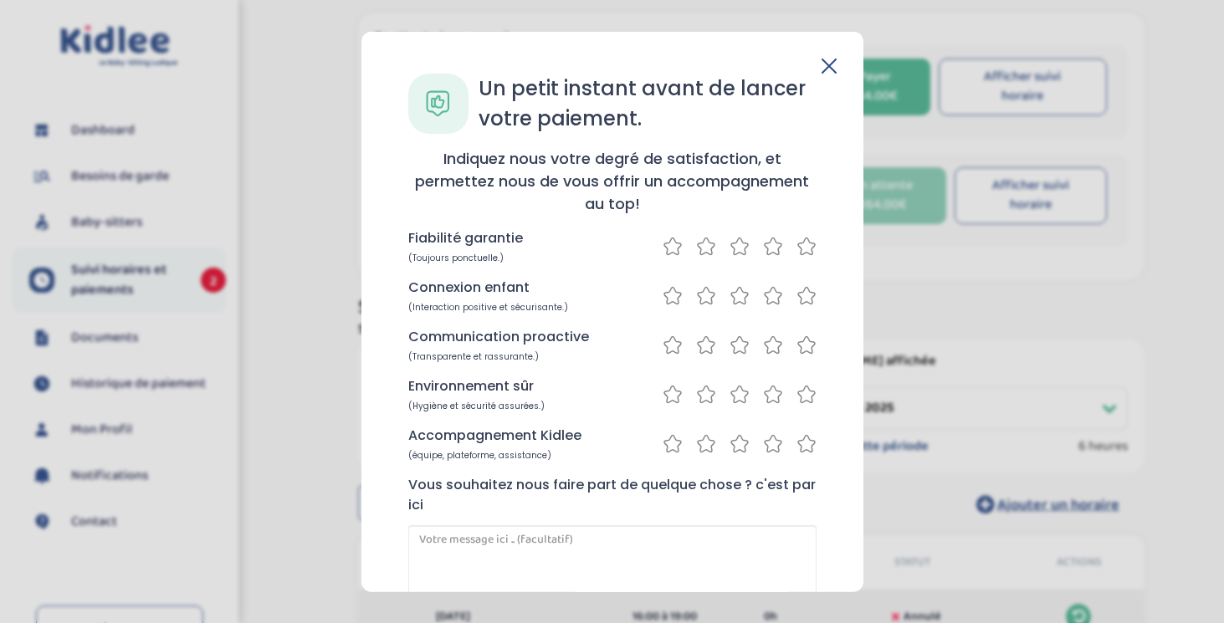
click at [797, 239] on icon at bounding box center [807, 245] width 20 height 21
click at [799, 295] on icon at bounding box center [807, 294] width 20 height 21
click at [799, 340] on icon at bounding box center [807, 344] width 20 height 21
click at [799, 396] on icon at bounding box center [807, 393] width 20 height 21
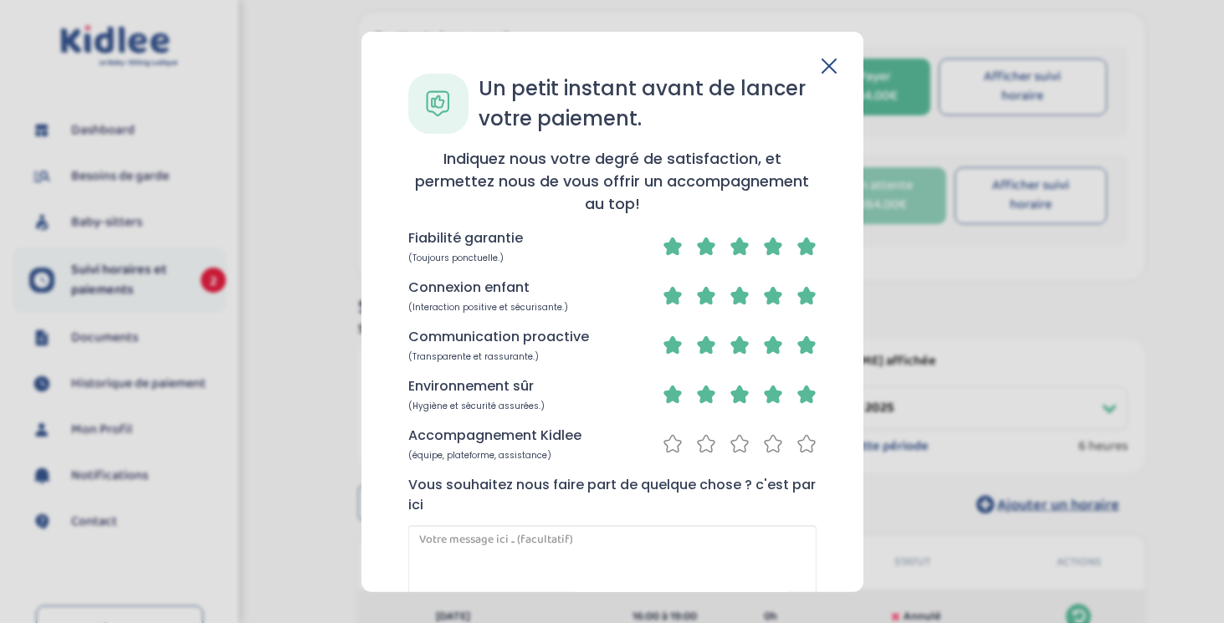
click at [802, 436] on icon at bounding box center [807, 443] width 20 height 21
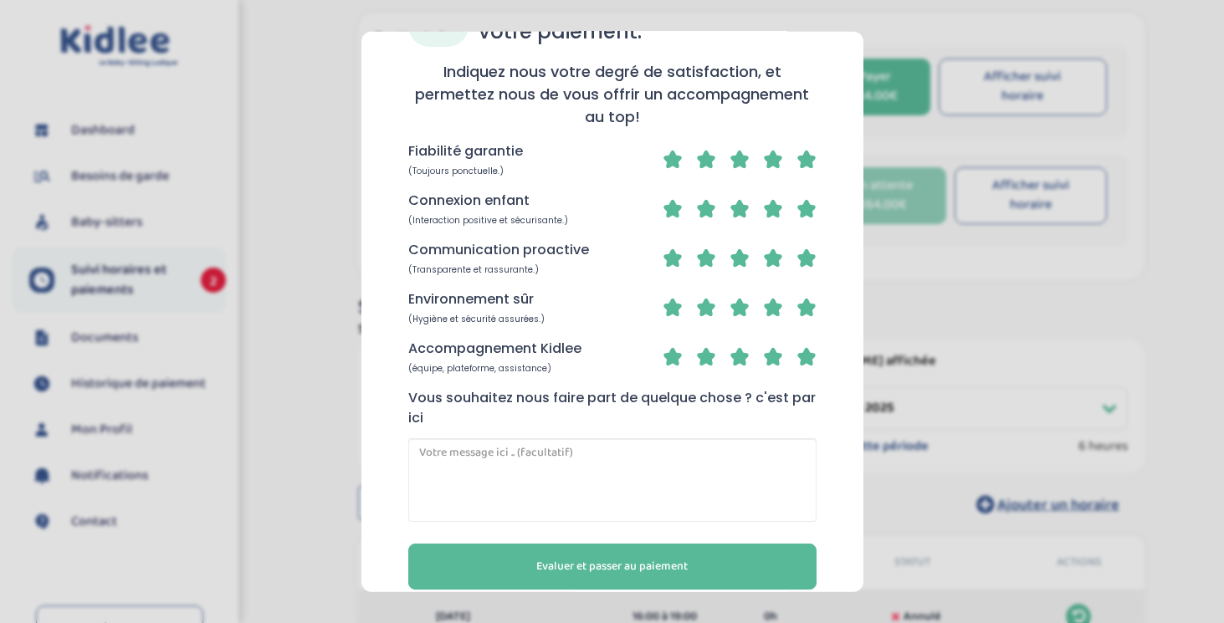
scroll to position [110, 0]
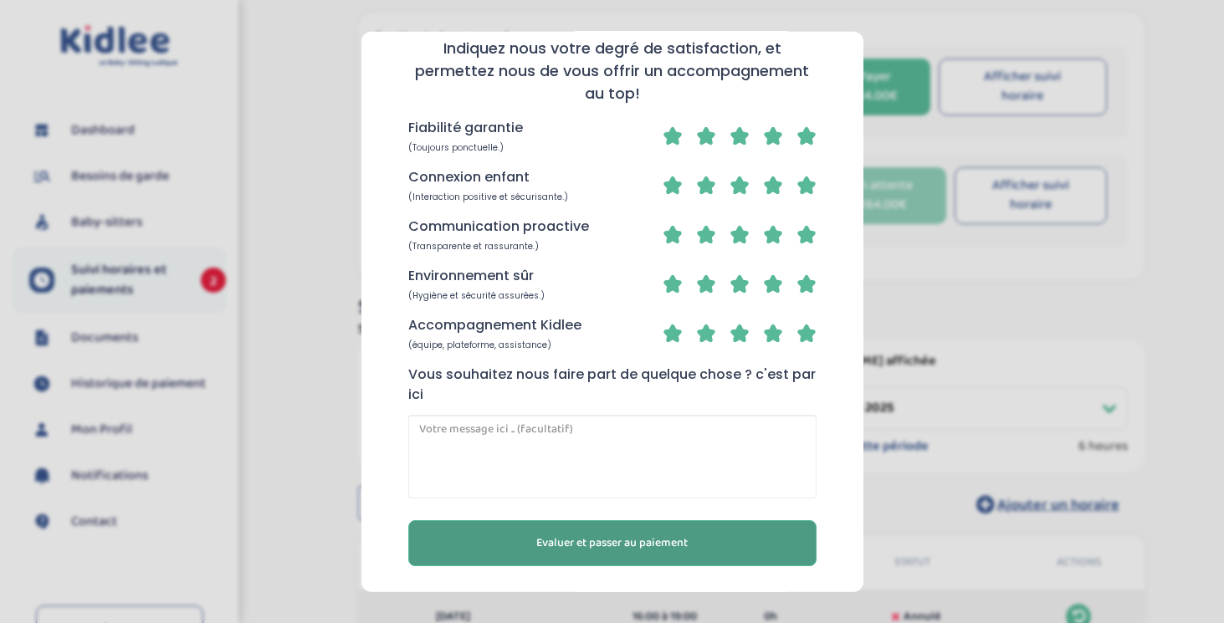
click at [735, 554] on button "Evaluer et passer au paiement" at bounding box center [612, 543] width 408 height 46
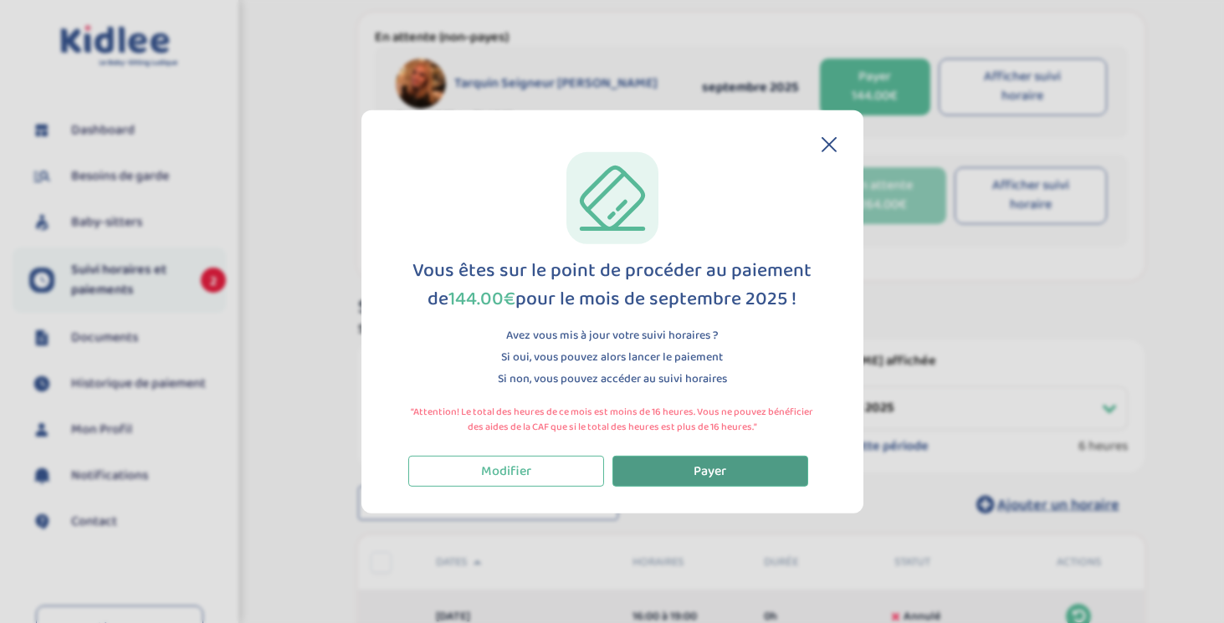
click at [677, 479] on button "Payer" at bounding box center [710, 470] width 196 height 31
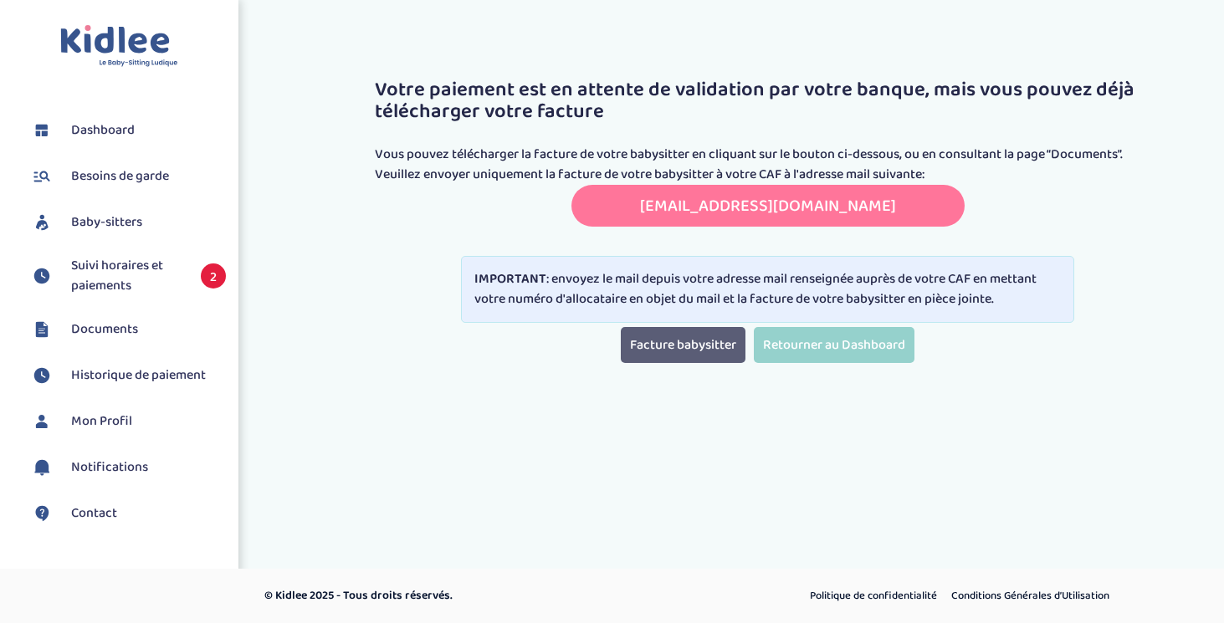
click at [672, 348] on link "Facture babysitter" at bounding box center [683, 345] width 125 height 36
click at [155, 289] on span "Suivi horaires et paiements" at bounding box center [127, 276] width 113 height 40
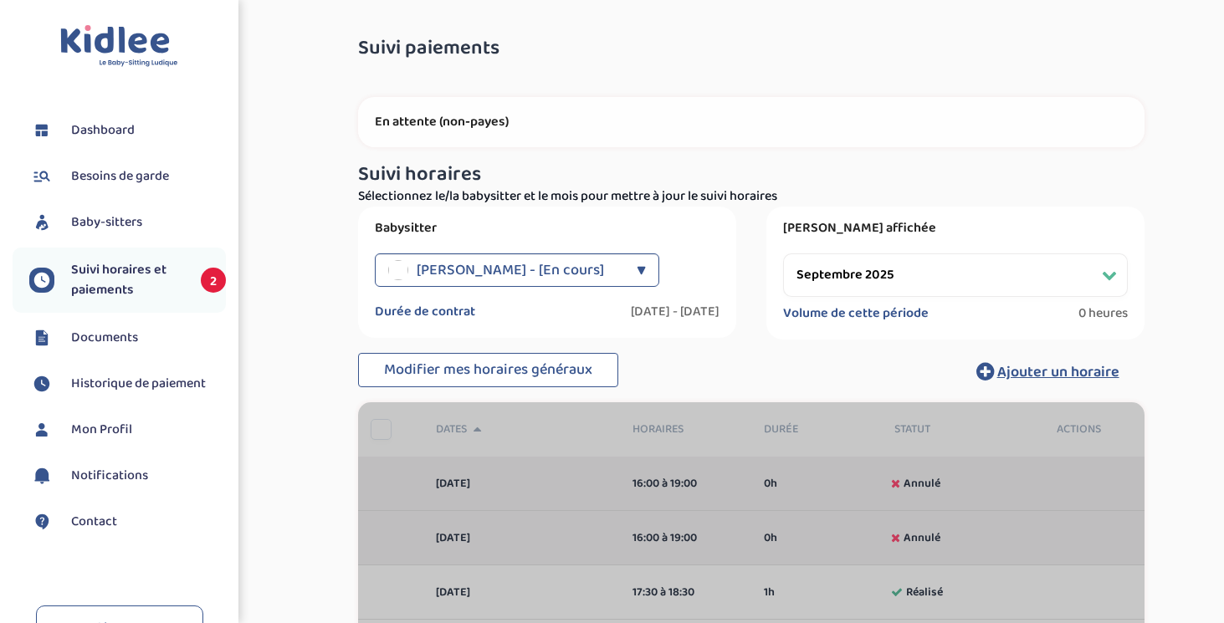
select select "septembre 2025"
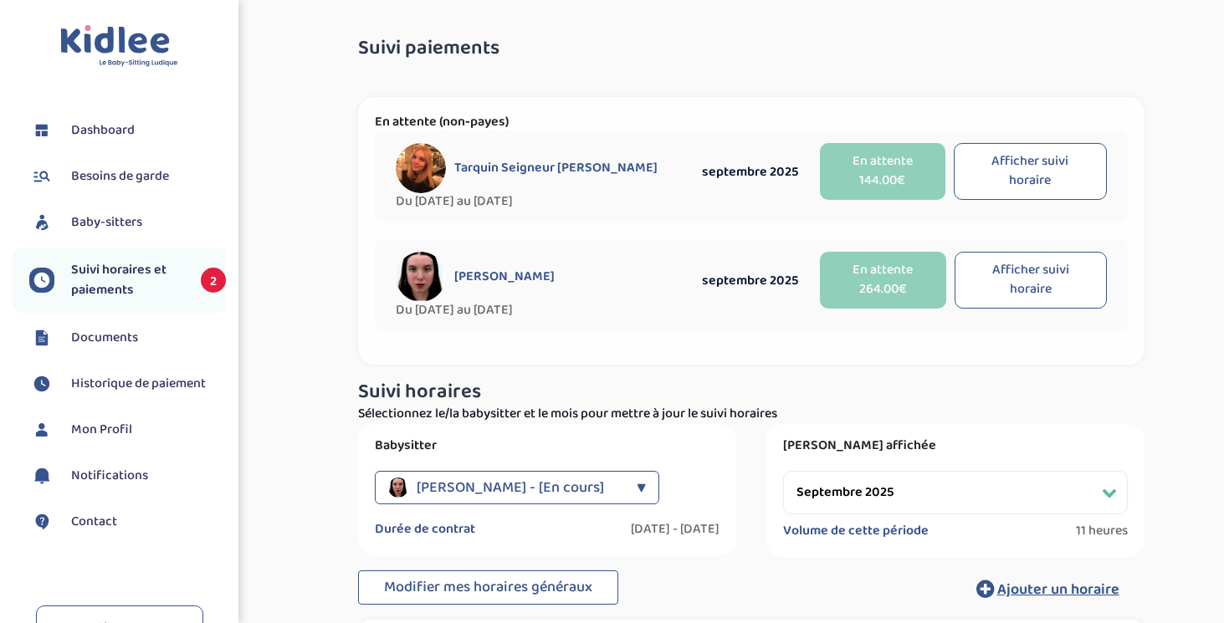
scroll to position [55, 0]
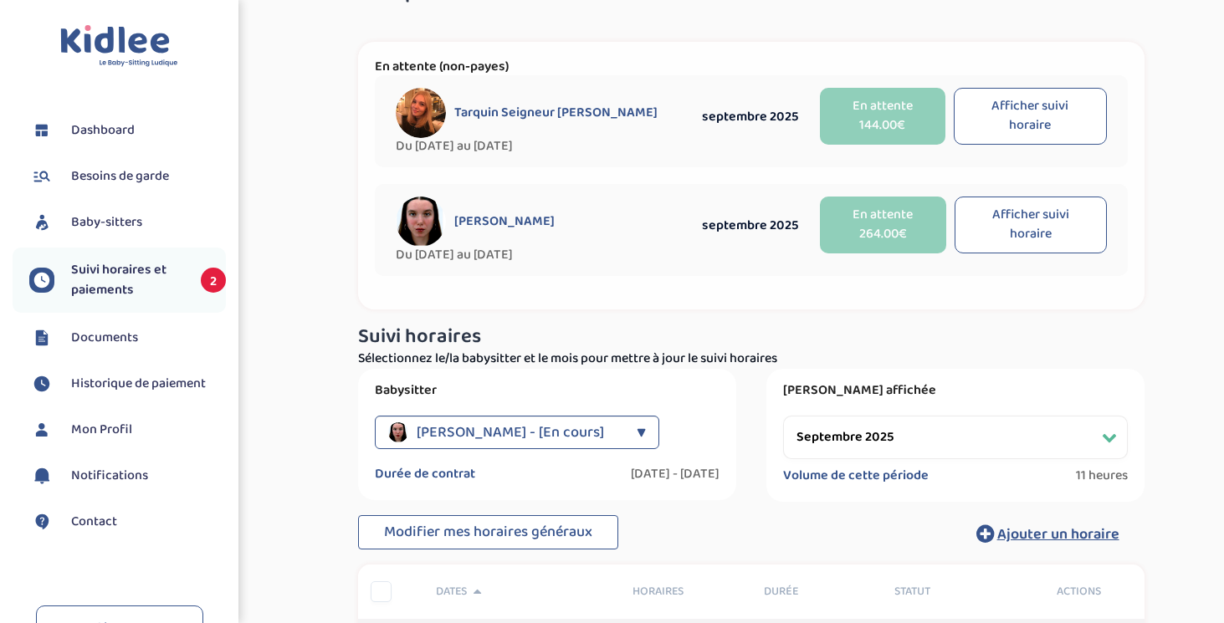
click at [121, 283] on span "Suivi horaires et paiements" at bounding box center [127, 280] width 113 height 40
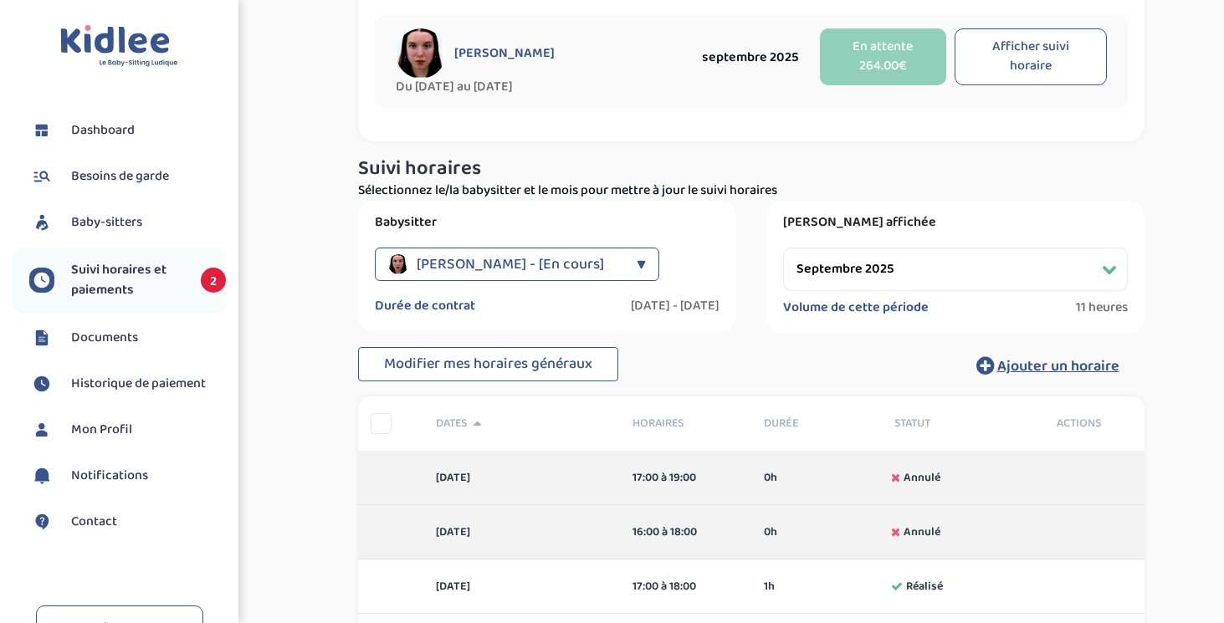
scroll to position [374, 0]
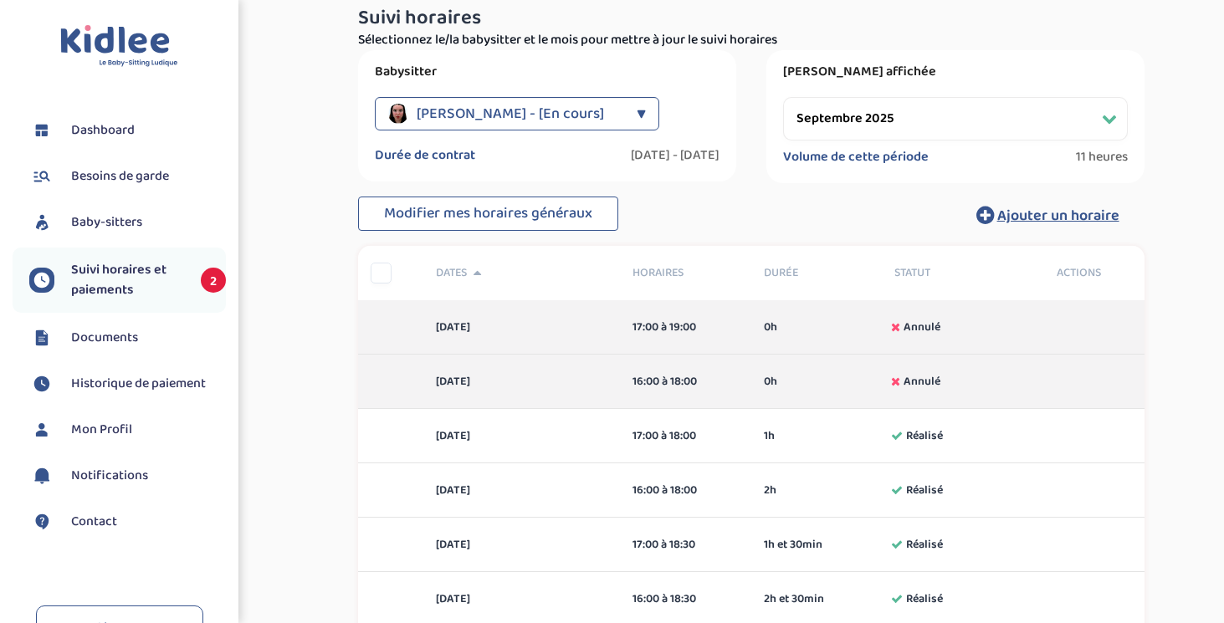
click at [640, 125] on div "▼" at bounding box center [641, 113] width 9 height 33
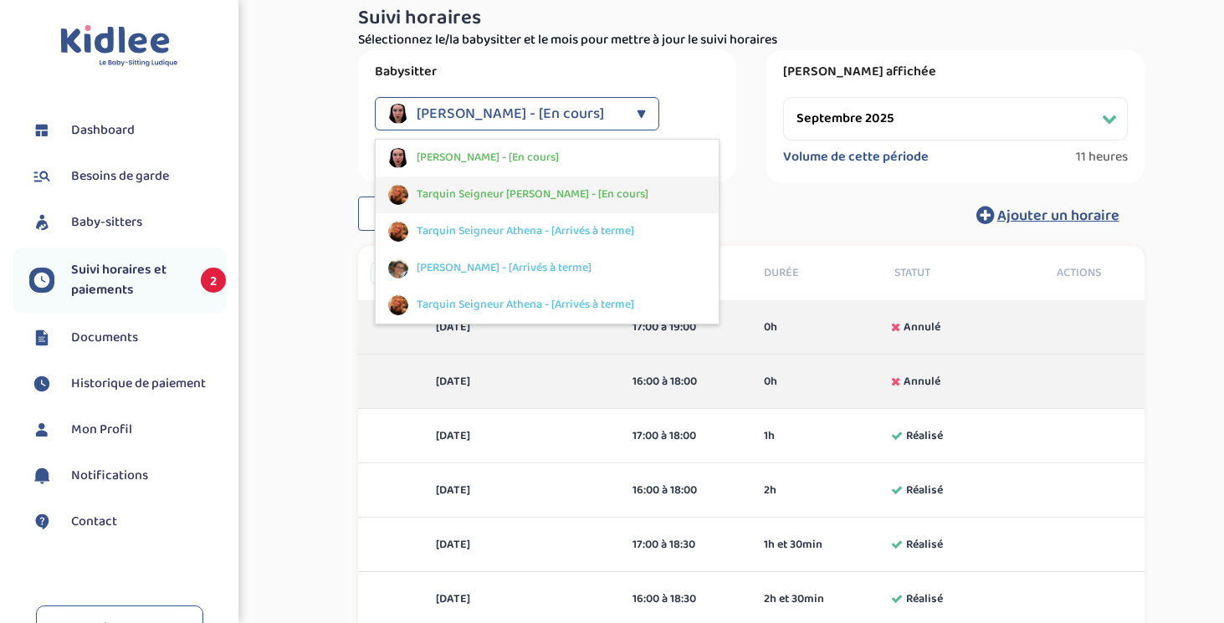
click at [525, 189] on span "Tarquin Seigneur [PERSON_NAME] - [En cours]" at bounding box center [533, 195] width 232 height 18
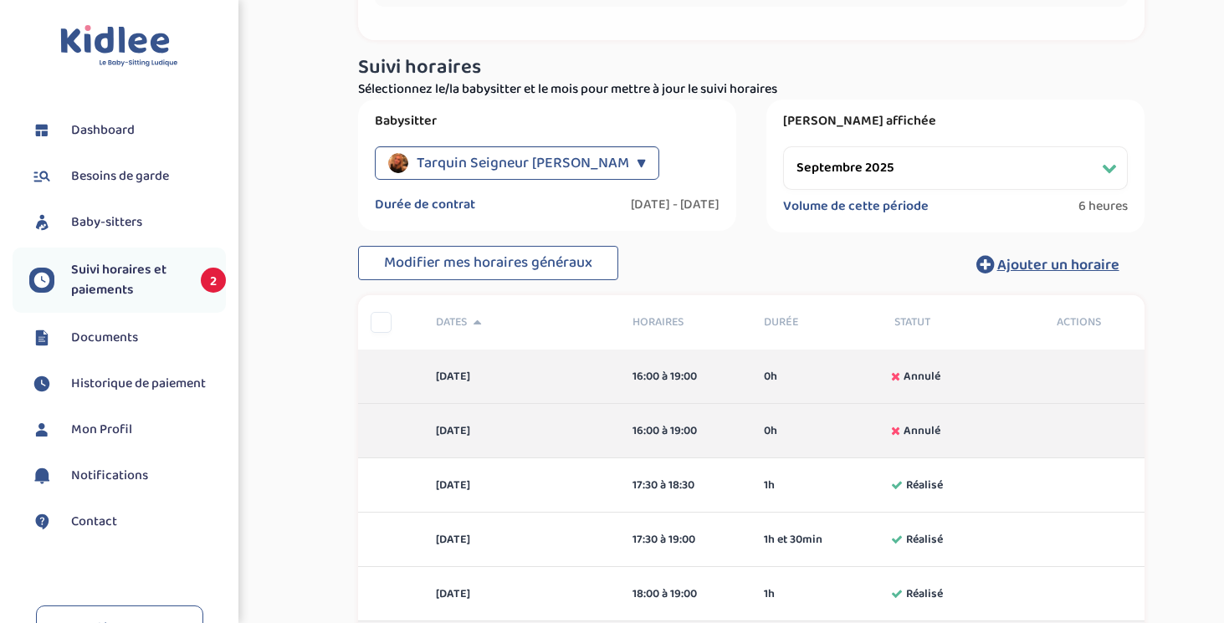
scroll to position [315, 0]
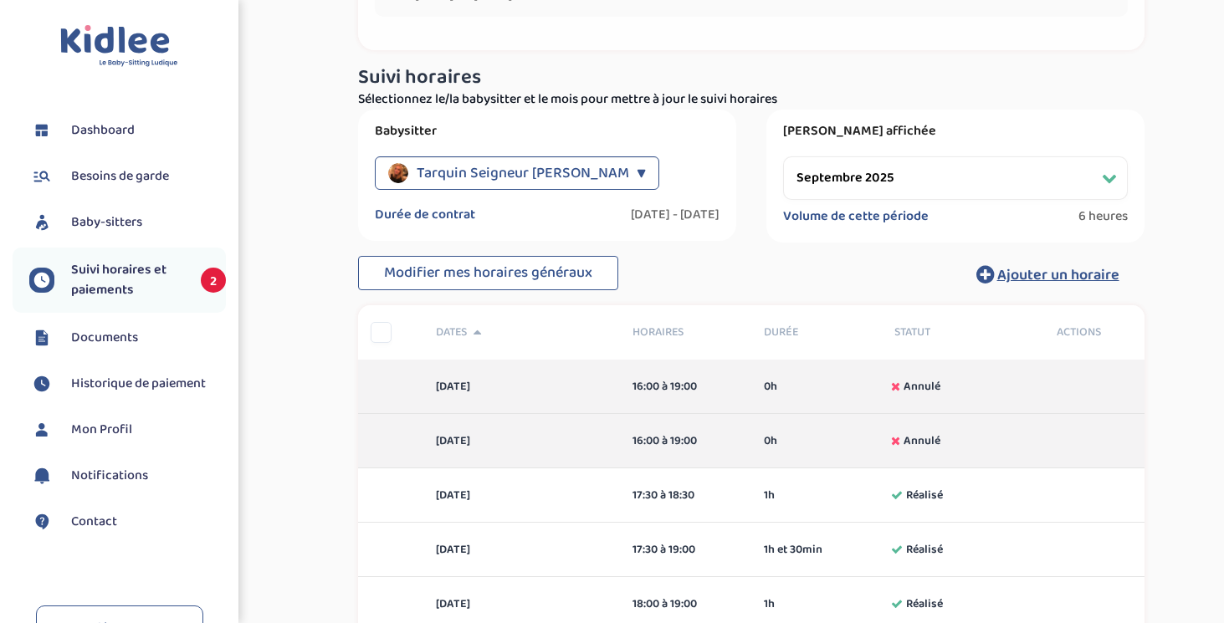
click at [897, 161] on select "Filtrer par mois septembre 2025 octobre 2025 novembre 2025 décembre 2025 janvie…" at bounding box center [955, 178] width 345 height 44
click at [783, 156] on select "Filtrer par mois septembre 2025 octobre 2025 novembre 2025 décembre 2025 janvie…" at bounding box center [955, 178] width 345 height 44
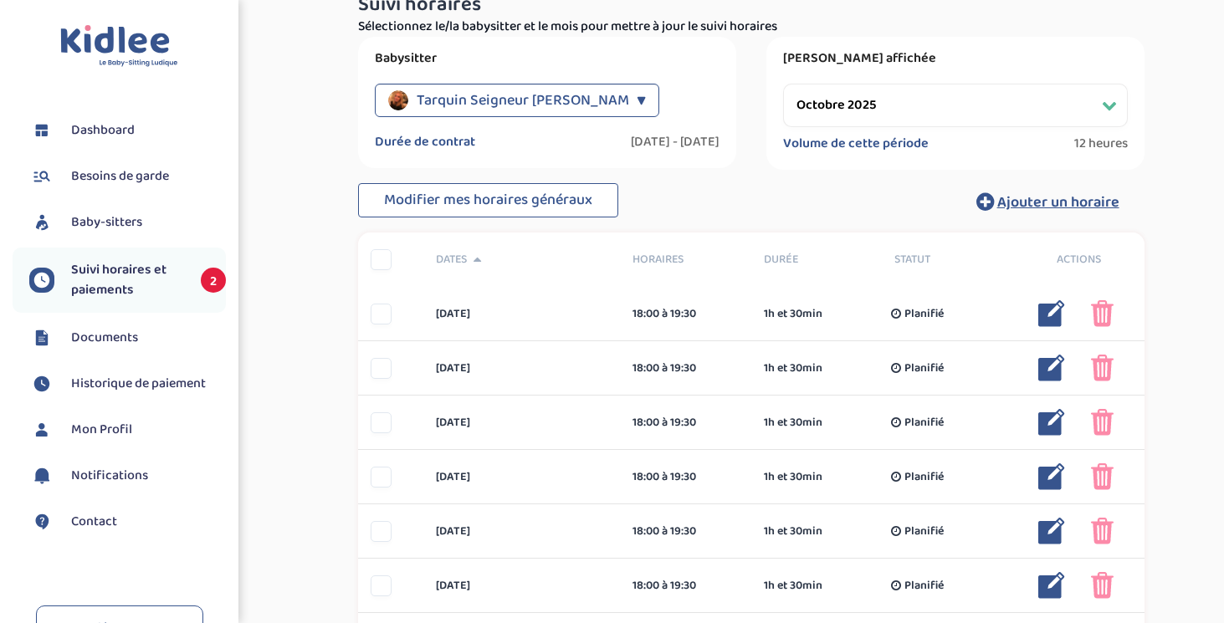
scroll to position [416, 0]
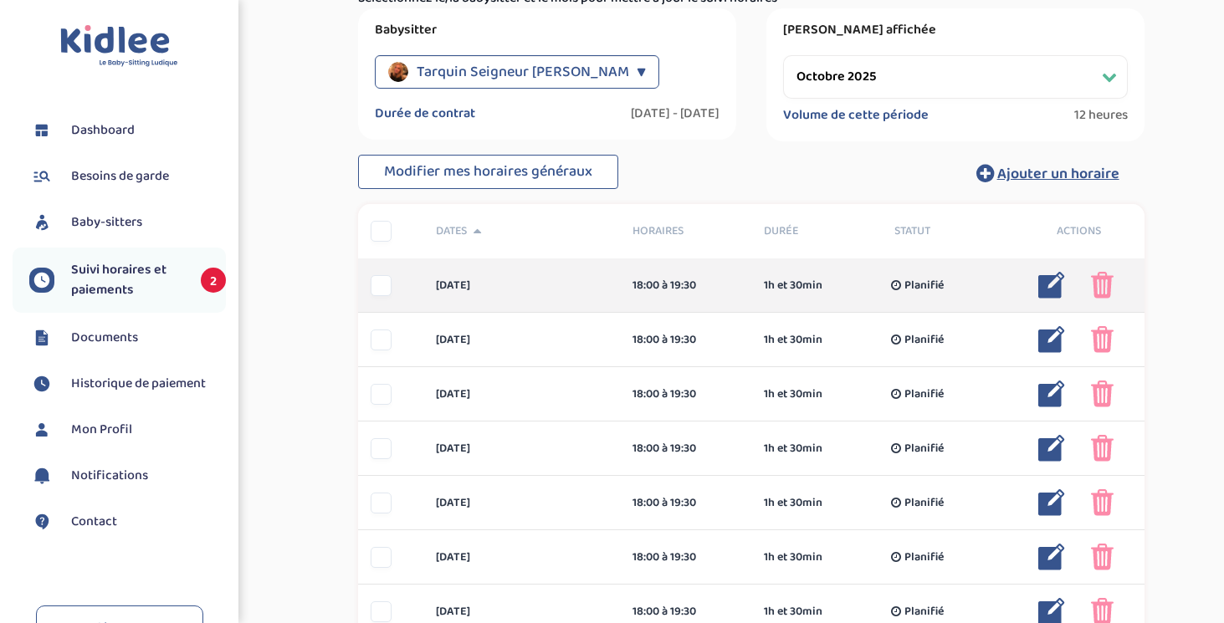
click at [1061, 284] on img at bounding box center [1051, 285] width 27 height 27
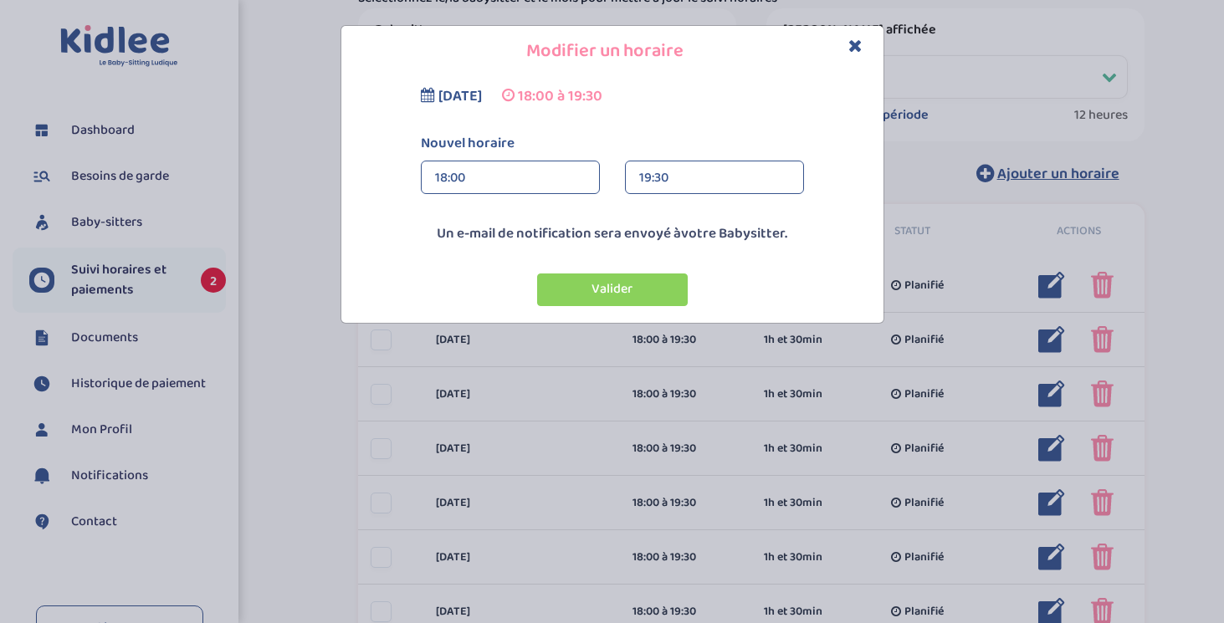
click at [740, 178] on div "19:30" at bounding box center [714, 177] width 151 height 33
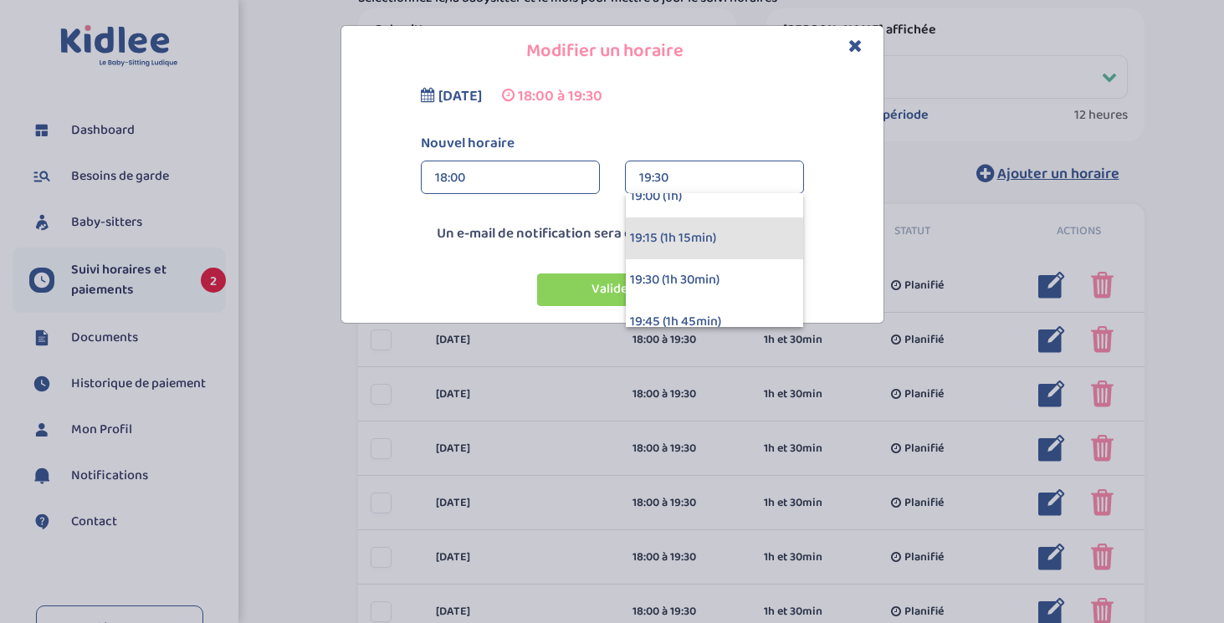
scroll to position [121, 0]
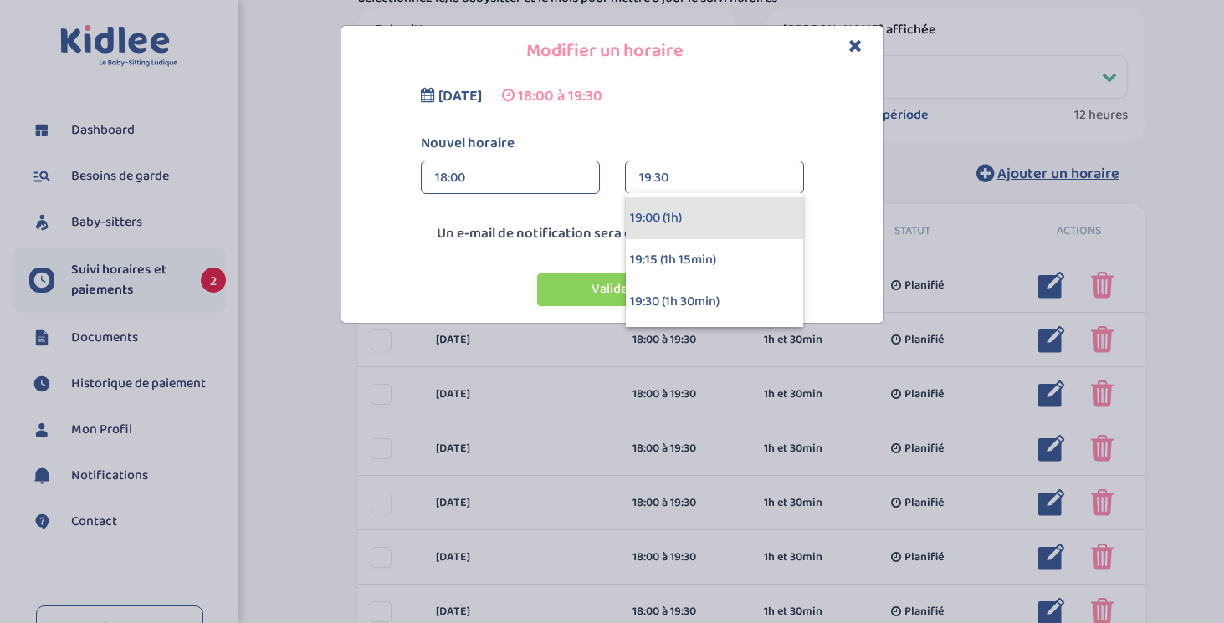
click at [694, 223] on div "19:00 (1h)" at bounding box center [714, 218] width 177 height 42
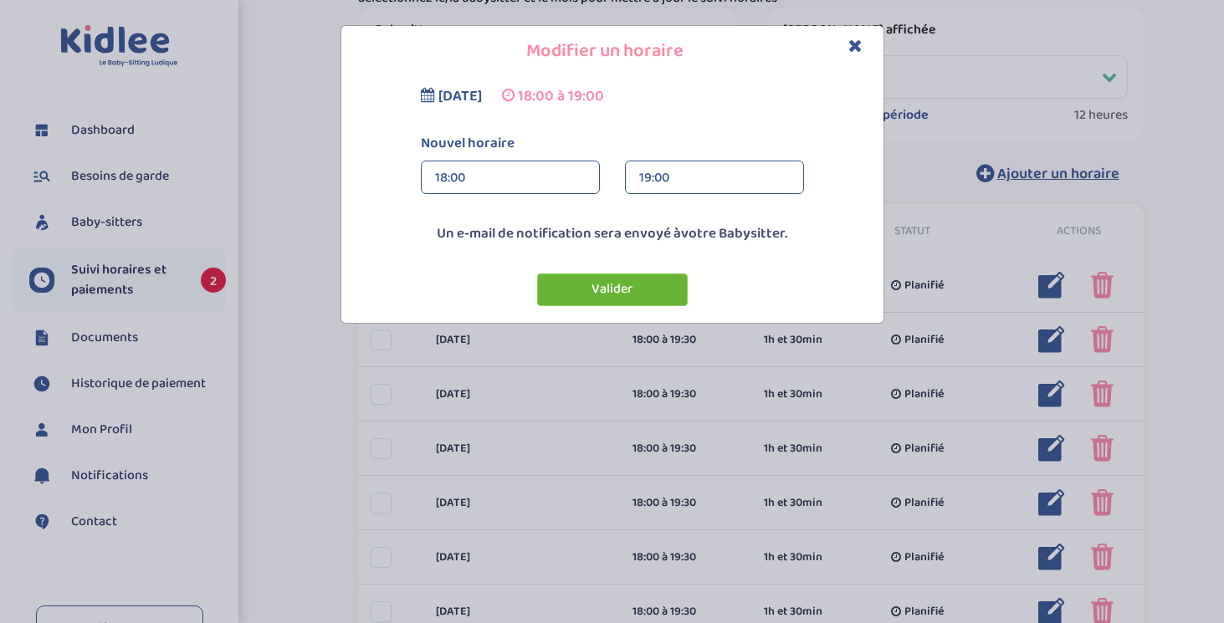
click at [651, 287] on button "Valider" at bounding box center [612, 290] width 151 height 33
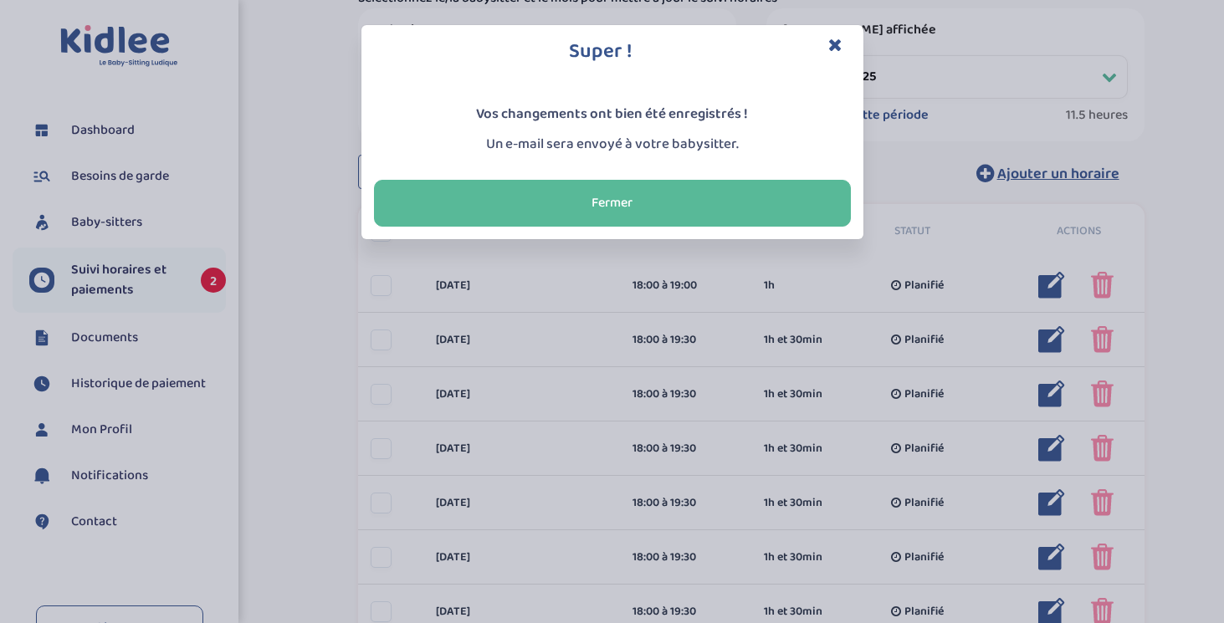
click at [838, 44] on icon "Close" at bounding box center [835, 45] width 14 height 18
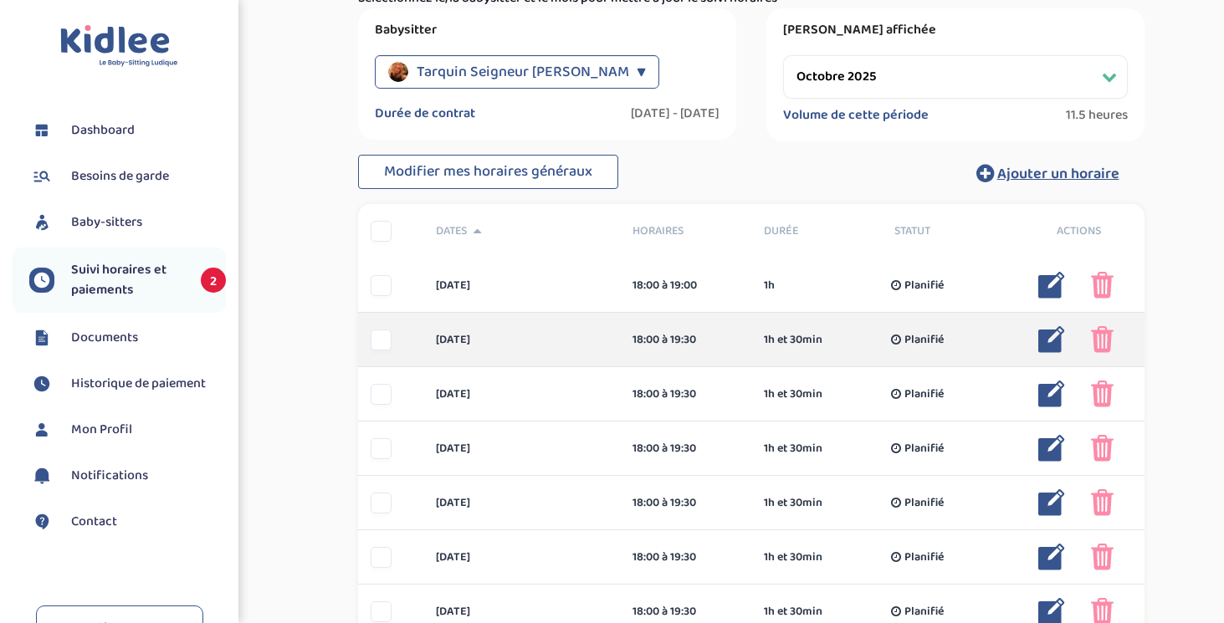
click at [1048, 338] on img at bounding box center [1051, 339] width 27 height 27
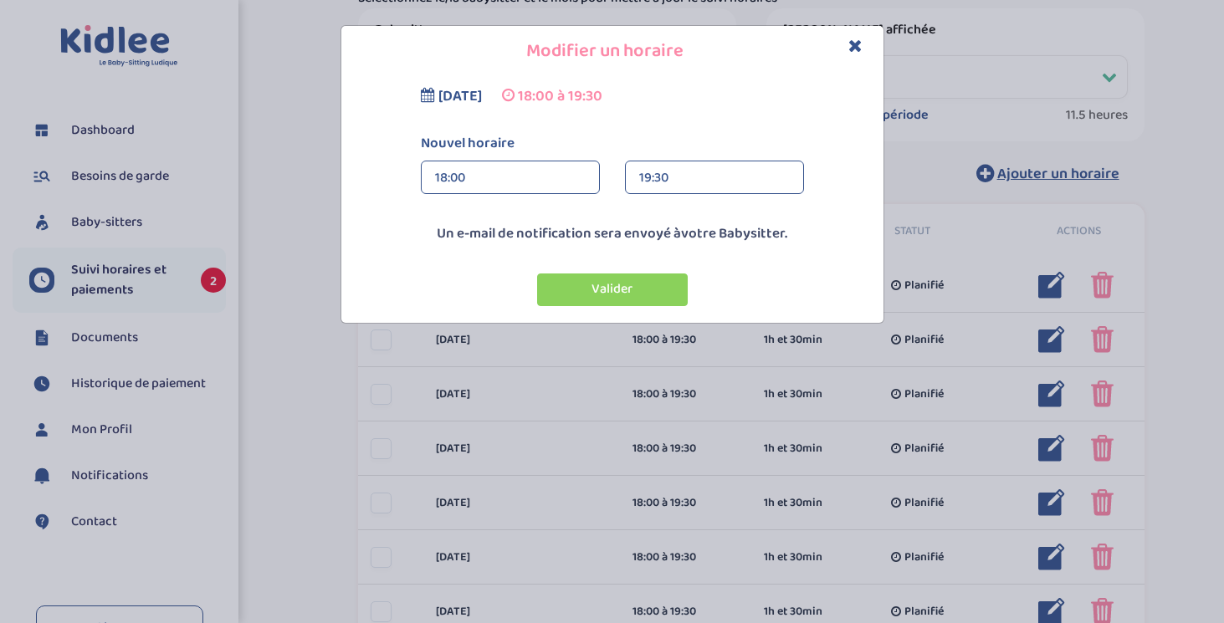
click at [705, 172] on div "19:30" at bounding box center [714, 177] width 151 height 33
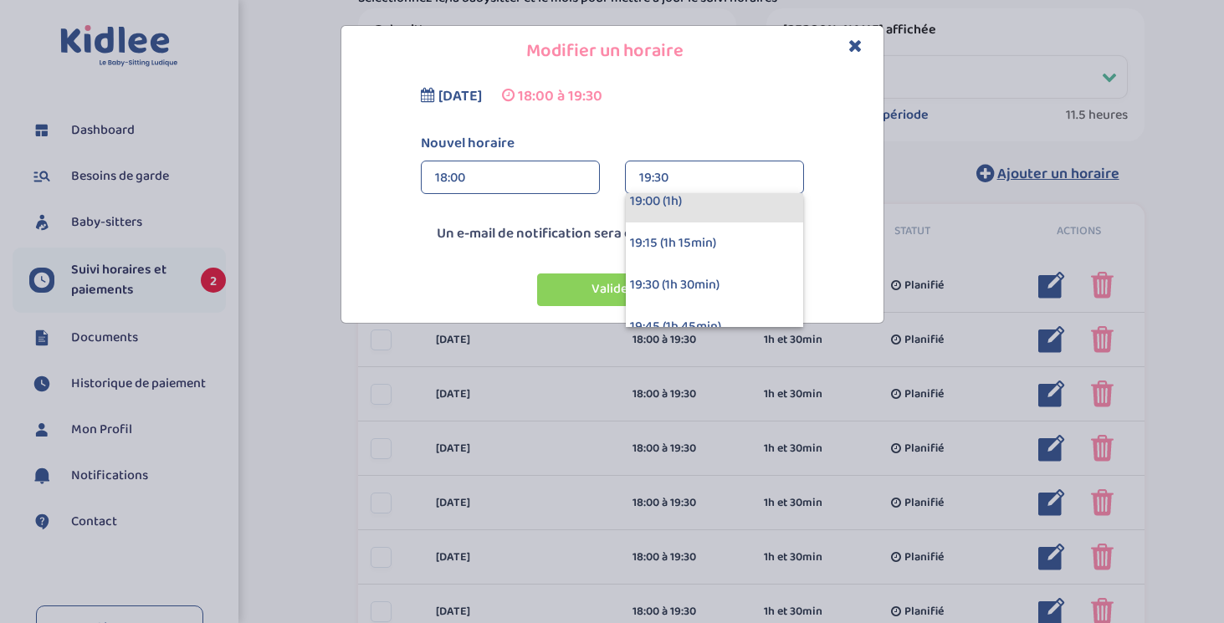
scroll to position [125, 0]
click at [683, 223] on div "19:00 (1h)" at bounding box center [714, 215] width 177 height 42
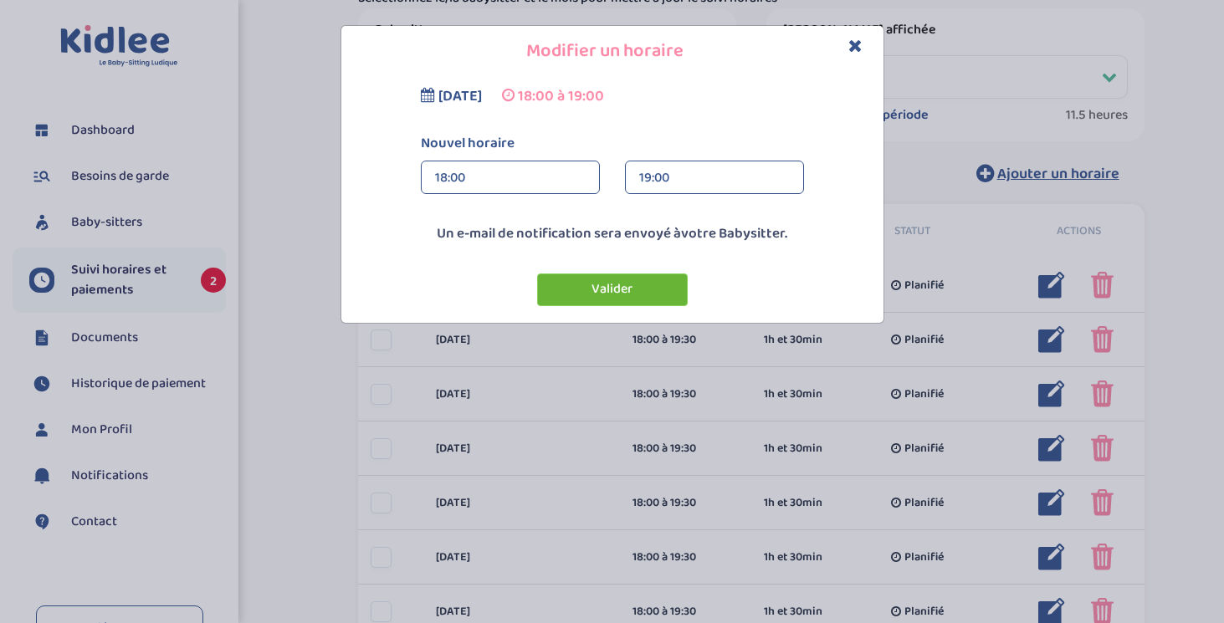
click at [646, 284] on button "Valider" at bounding box center [612, 290] width 151 height 33
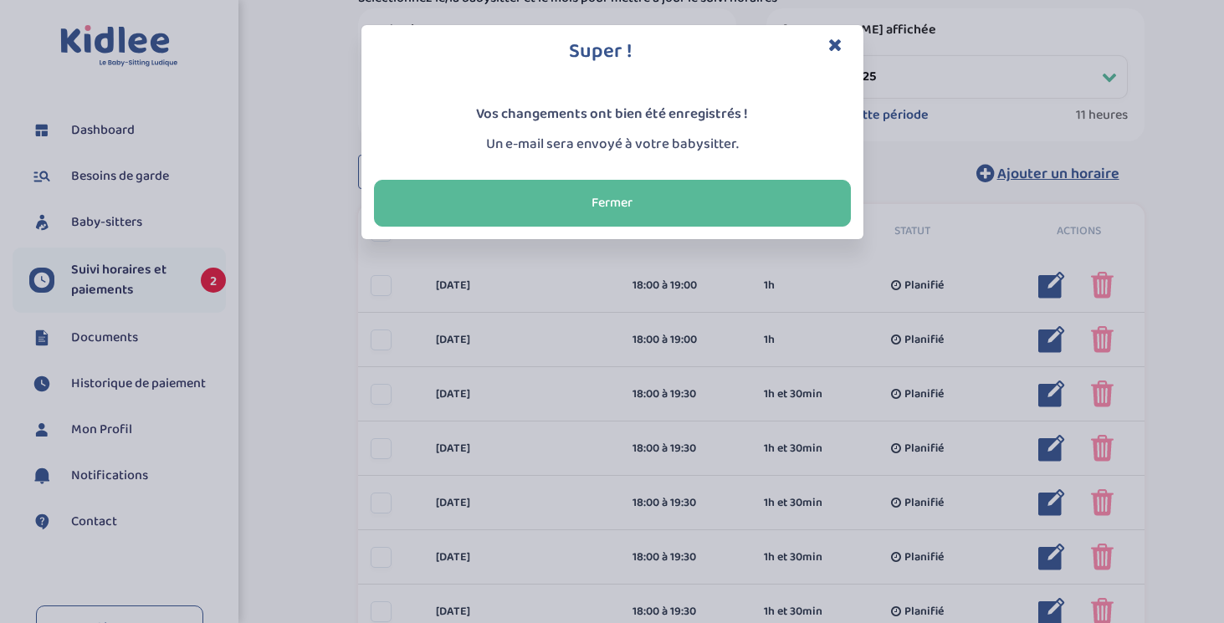
click at [837, 48] on icon "Close" at bounding box center [835, 45] width 14 height 18
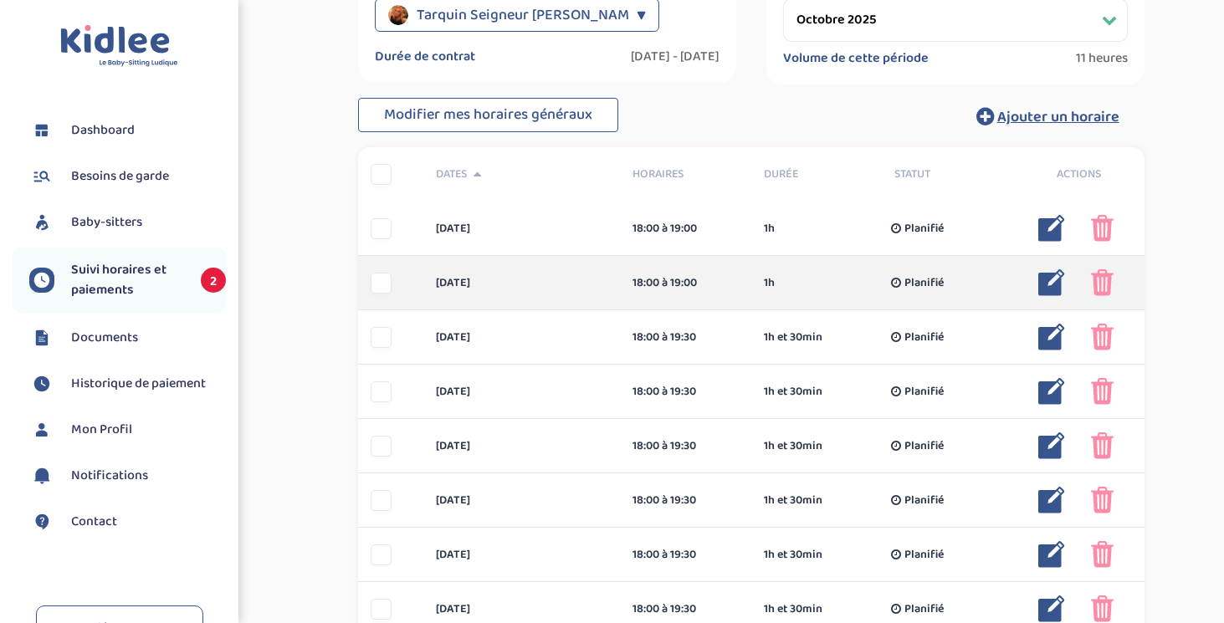
scroll to position [478, 0]
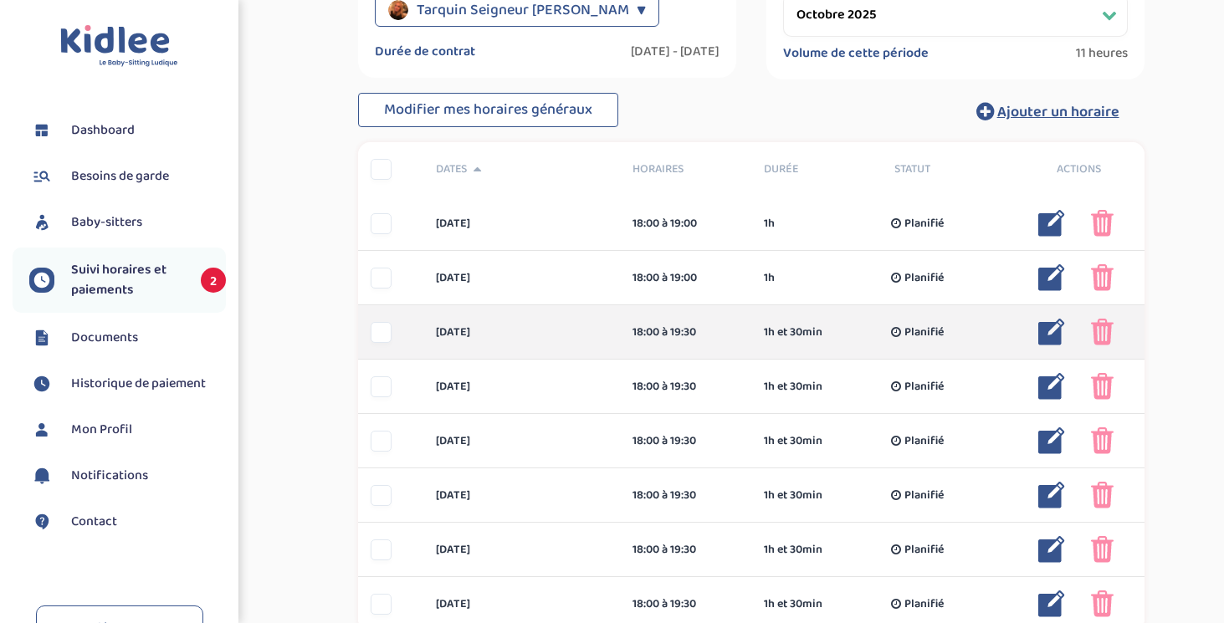
click at [1048, 335] on img at bounding box center [1051, 332] width 27 height 27
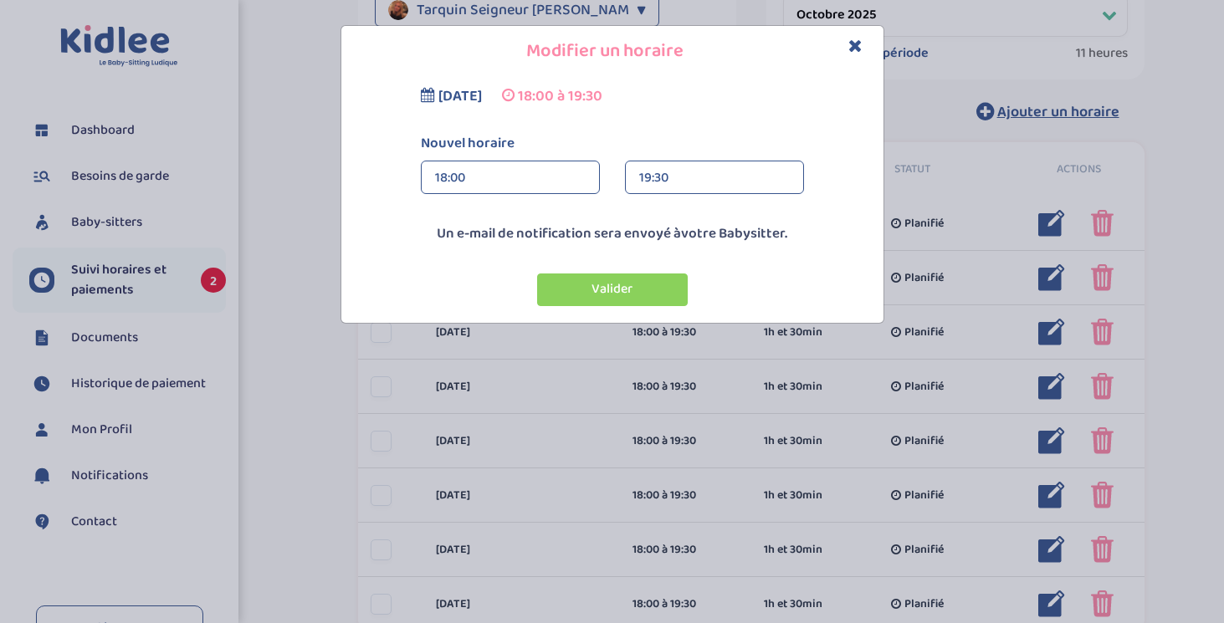
click at [665, 185] on div "19:30" at bounding box center [714, 177] width 151 height 33
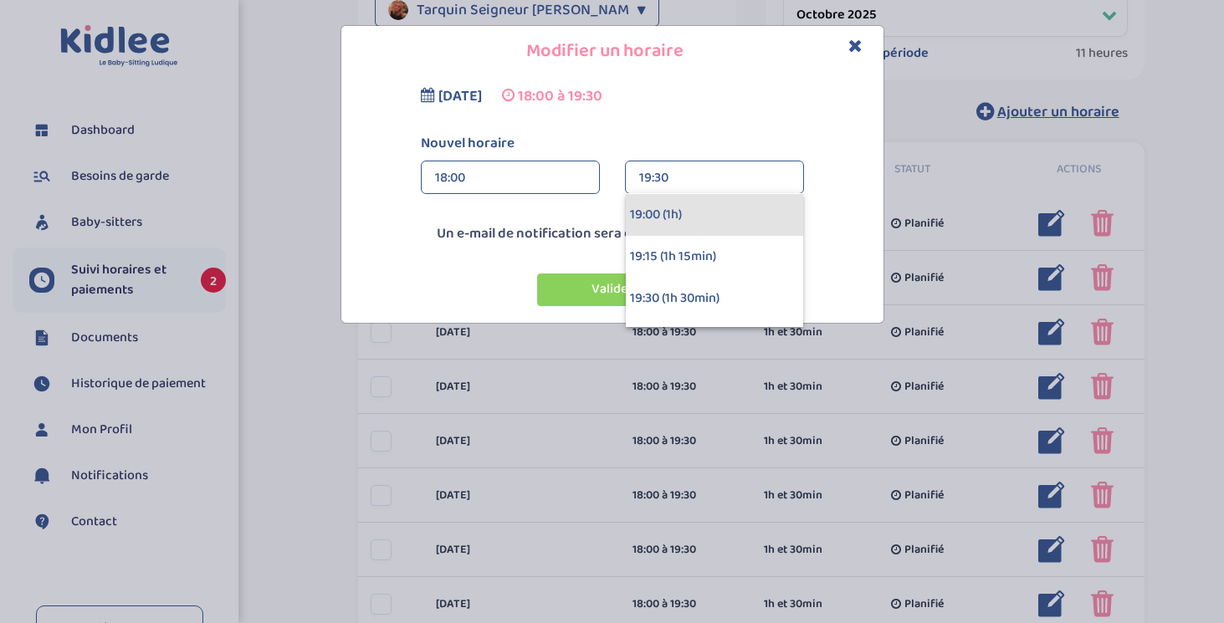
click at [668, 225] on div "19:00 (1h)" at bounding box center [714, 215] width 177 height 42
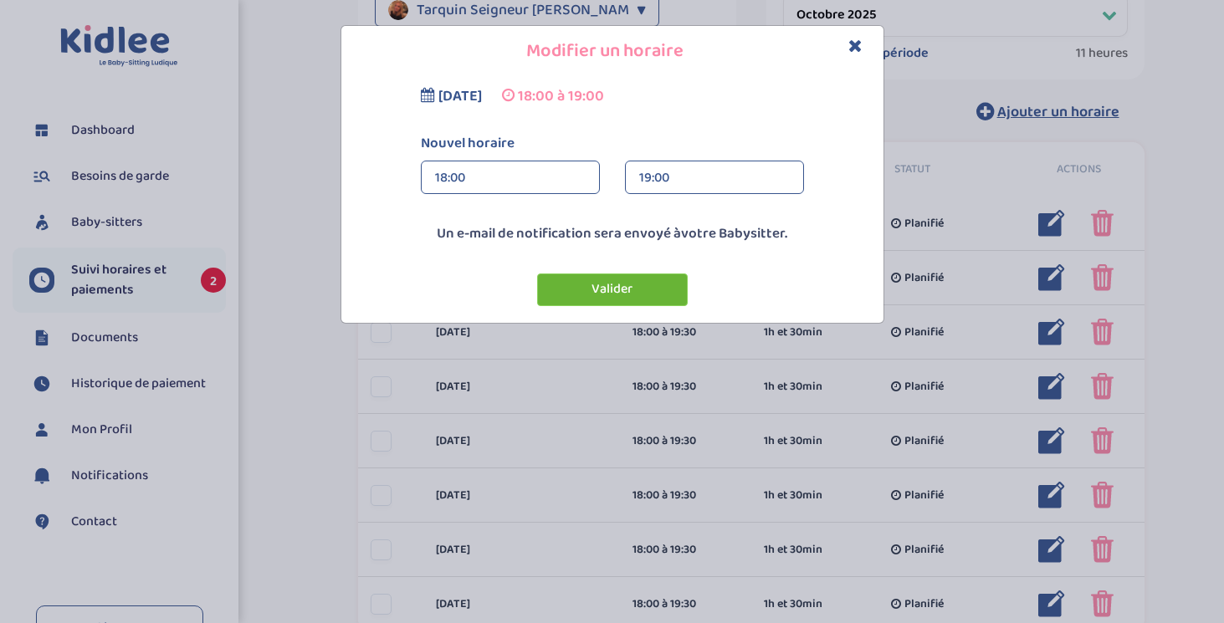
click at [647, 285] on button "Valider" at bounding box center [612, 290] width 151 height 33
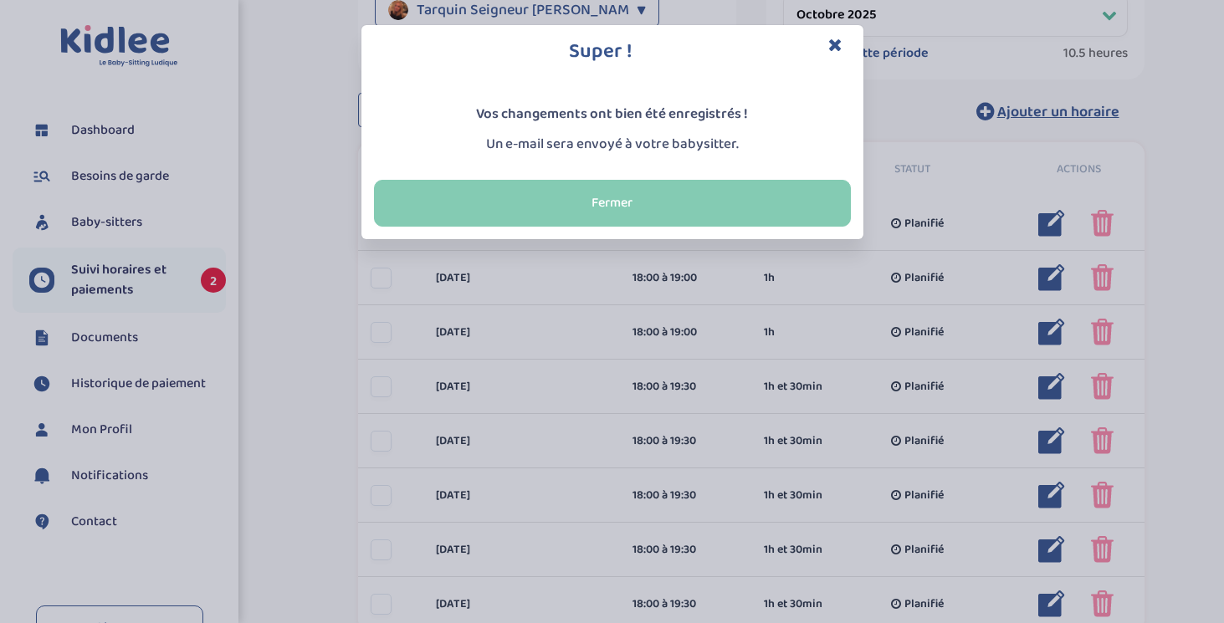
click at [734, 199] on button "Fermer" at bounding box center [612, 203] width 477 height 47
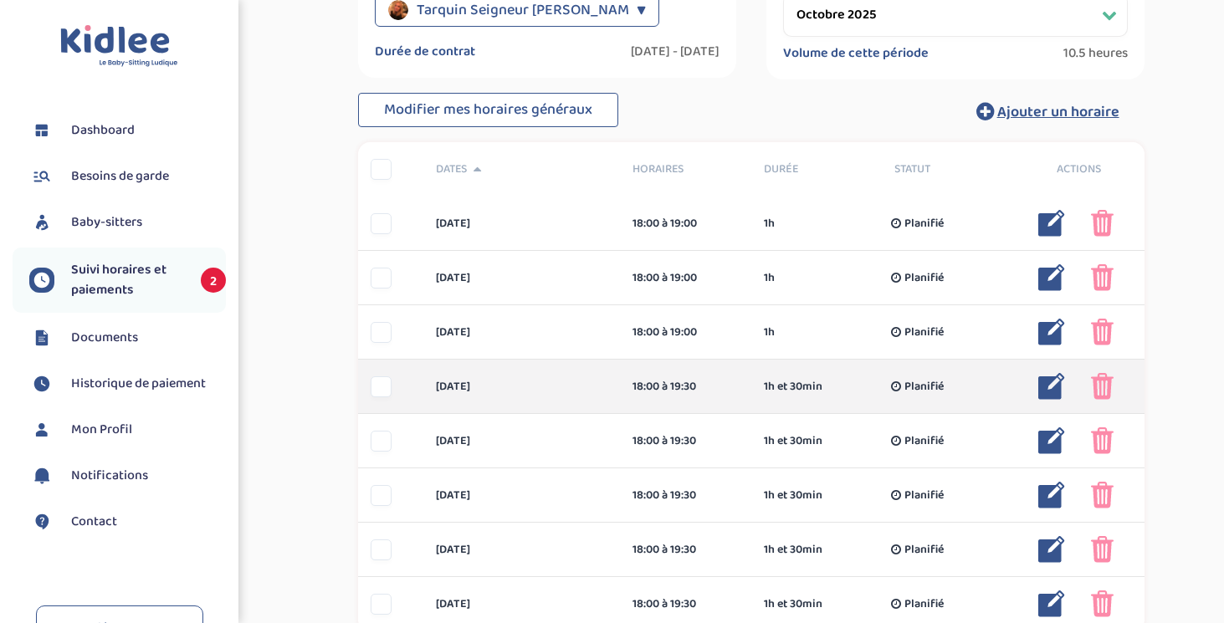
click at [1043, 388] on img at bounding box center [1051, 386] width 27 height 27
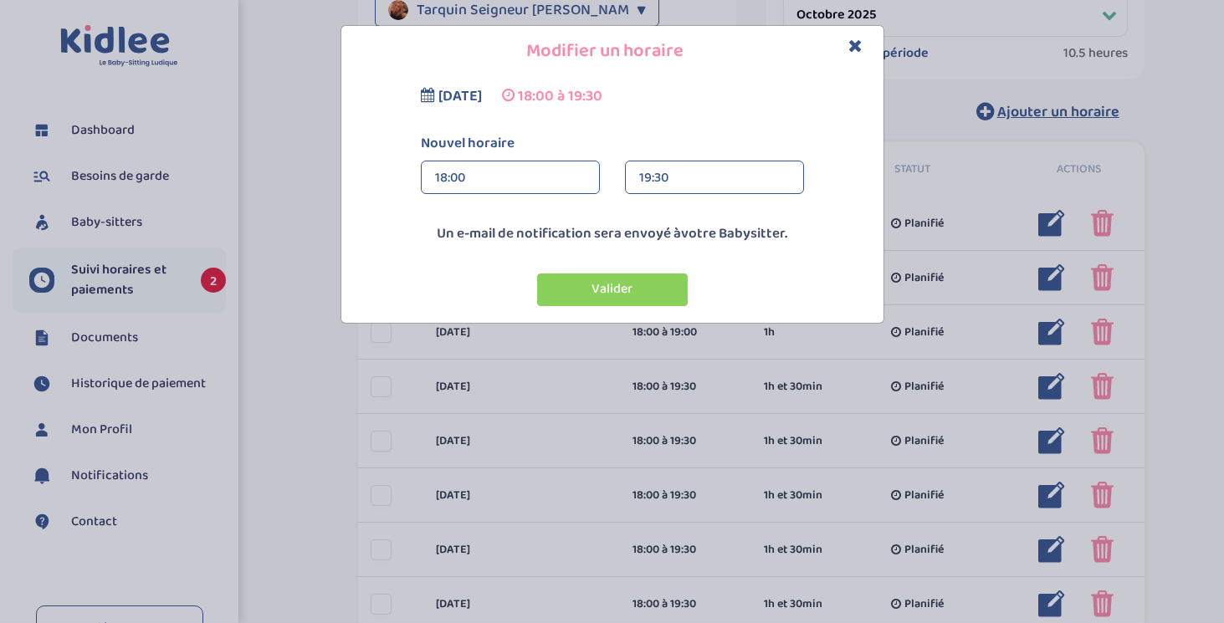
click at [669, 177] on div "19:30" at bounding box center [714, 177] width 151 height 33
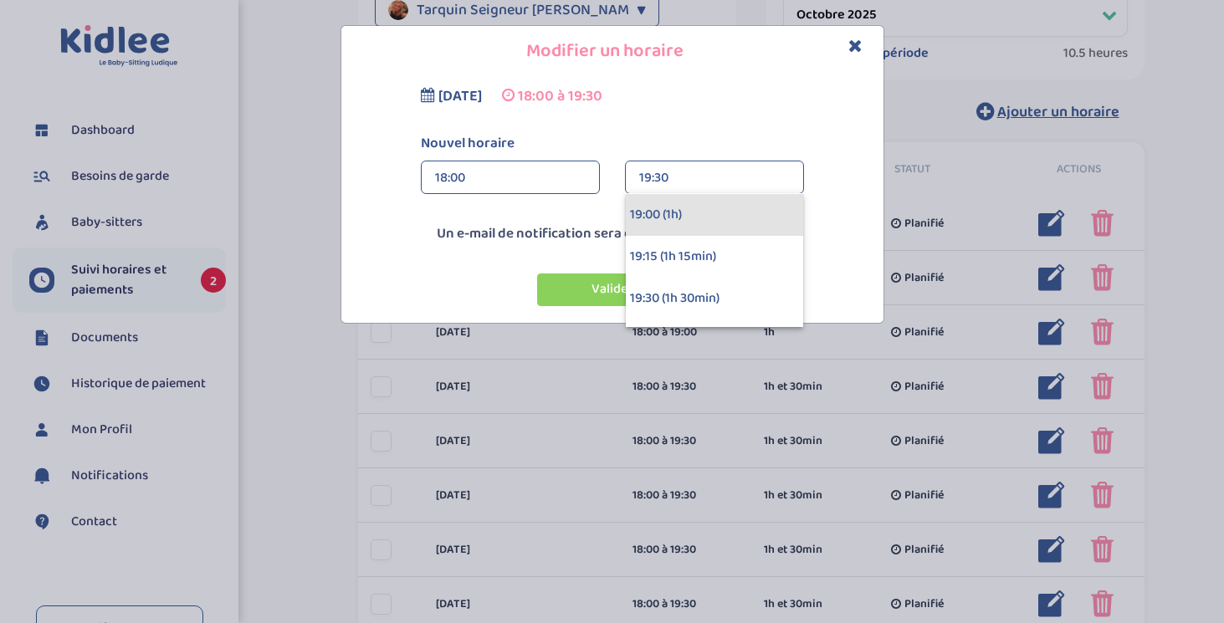
click at [671, 211] on div "19:00 (1h)" at bounding box center [714, 215] width 177 height 42
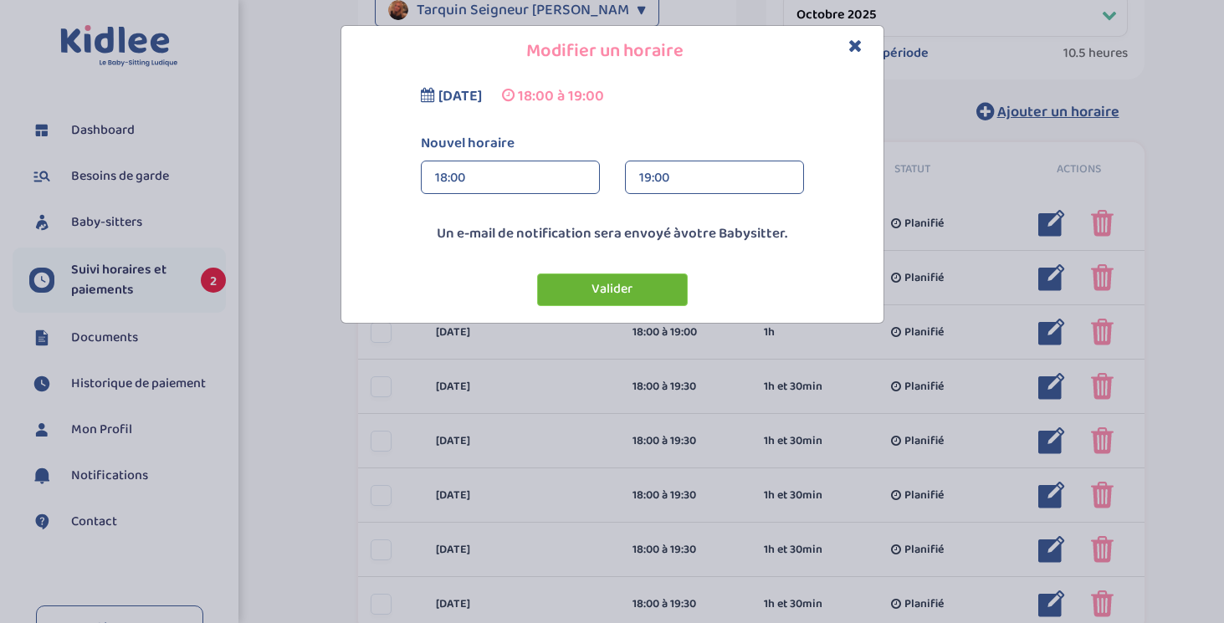
click at [641, 295] on button "Valider" at bounding box center [612, 290] width 151 height 33
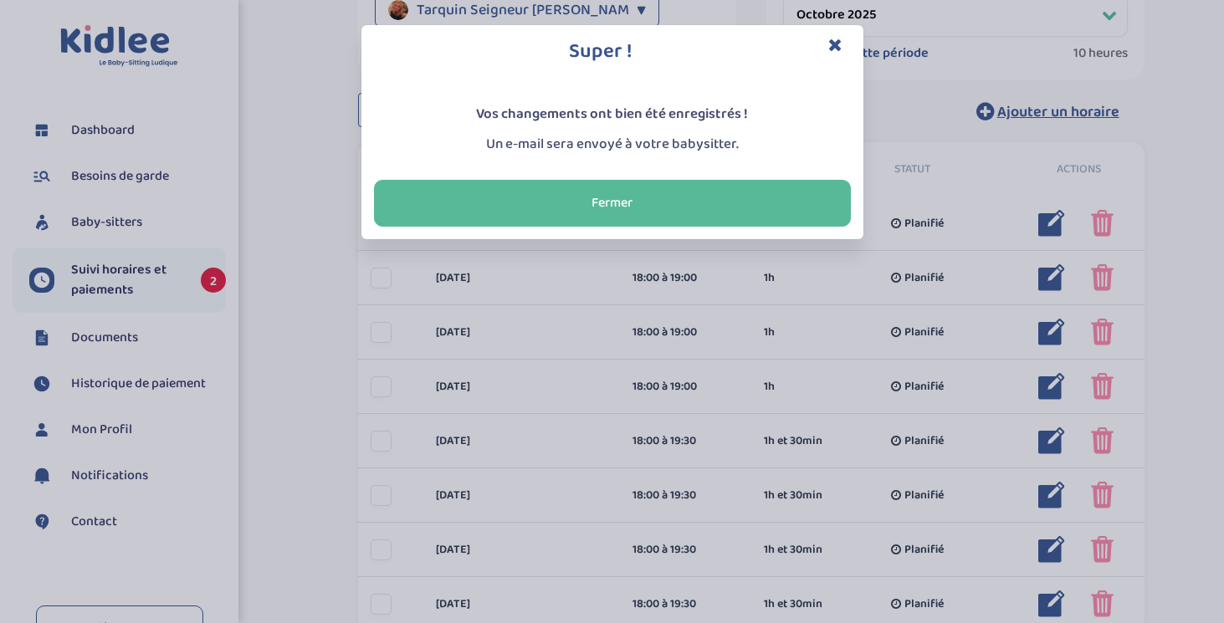
click at [833, 44] on icon "Close" at bounding box center [835, 45] width 14 height 18
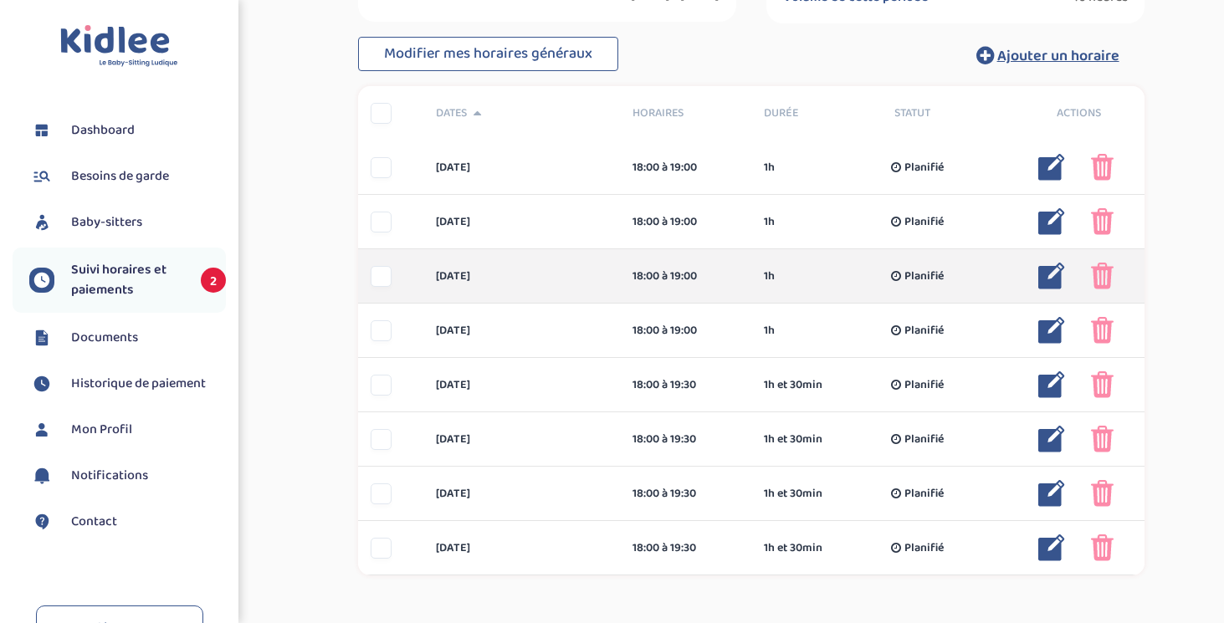
scroll to position [540, 0]
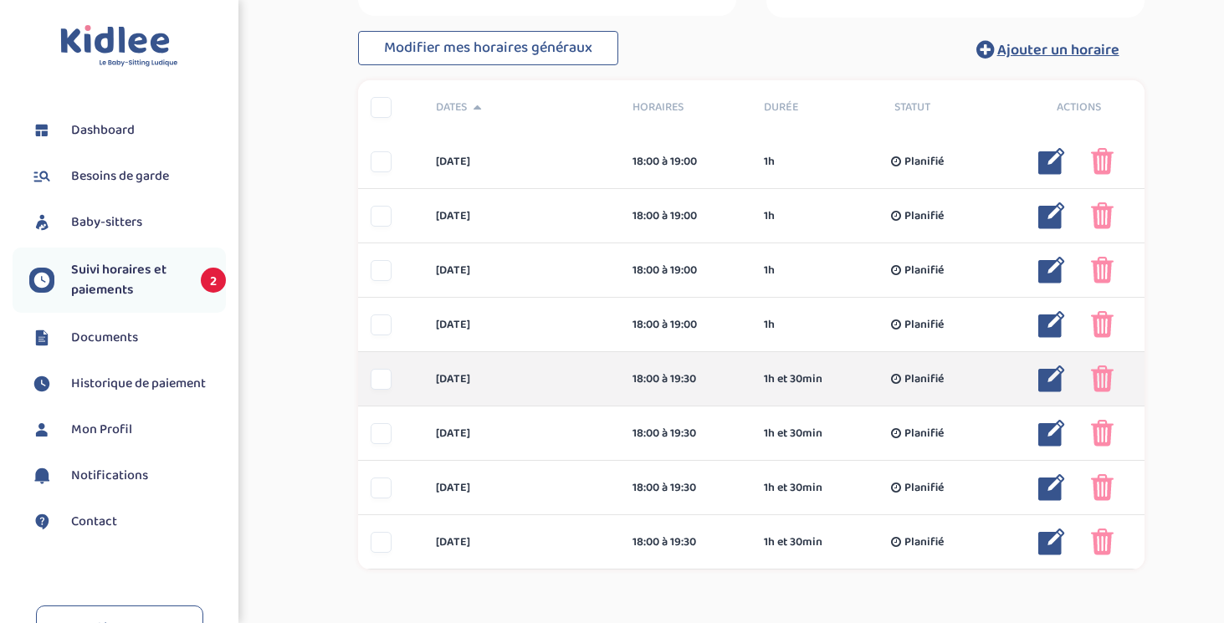
click at [1101, 382] on img at bounding box center [1102, 379] width 23 height 27
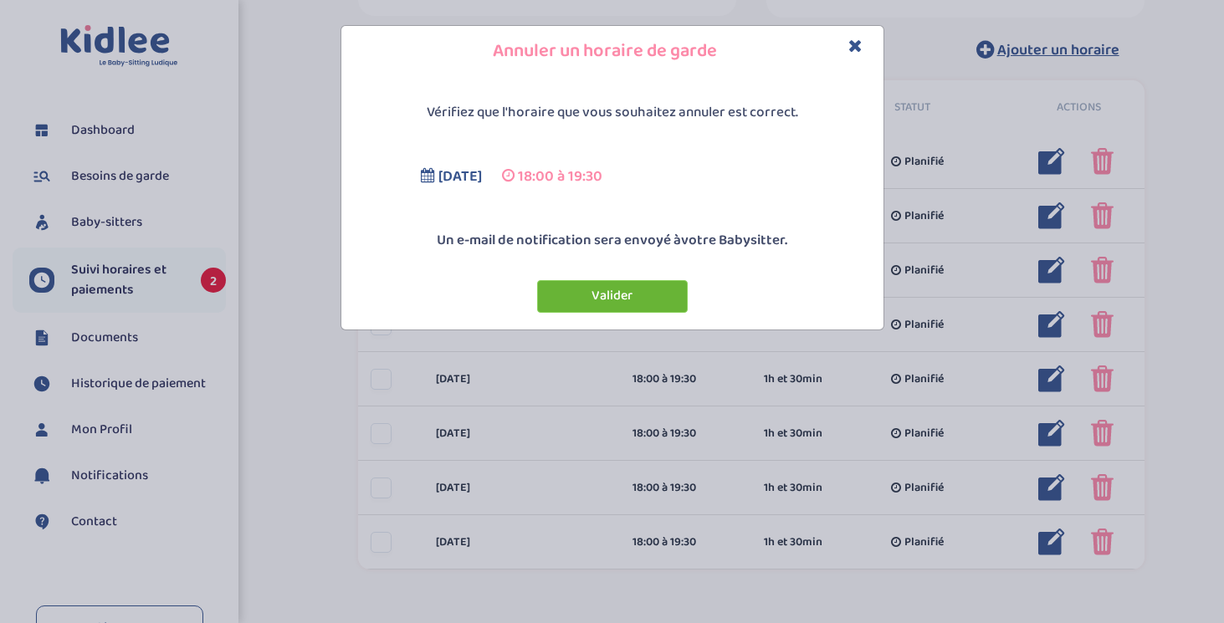
click at [599, 295] on button "Valider" at bounding box center [612, 296] width 151 height 33
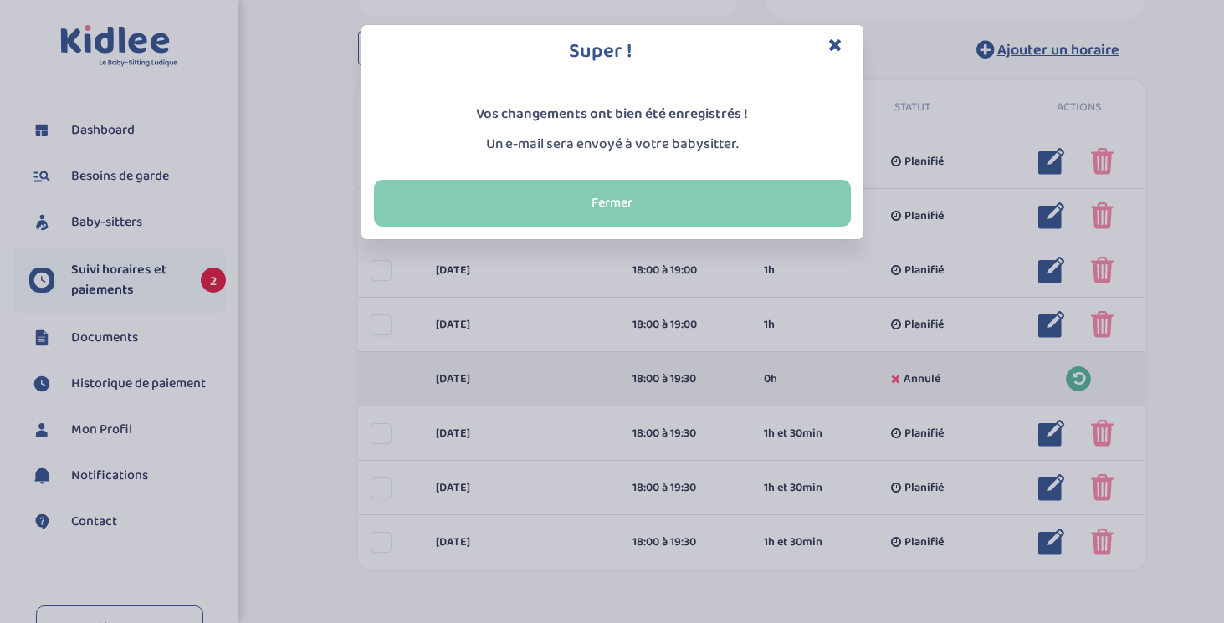
click at [776, 205] on button "Fermer" at bounding box center [612, 203] width 477 height 47
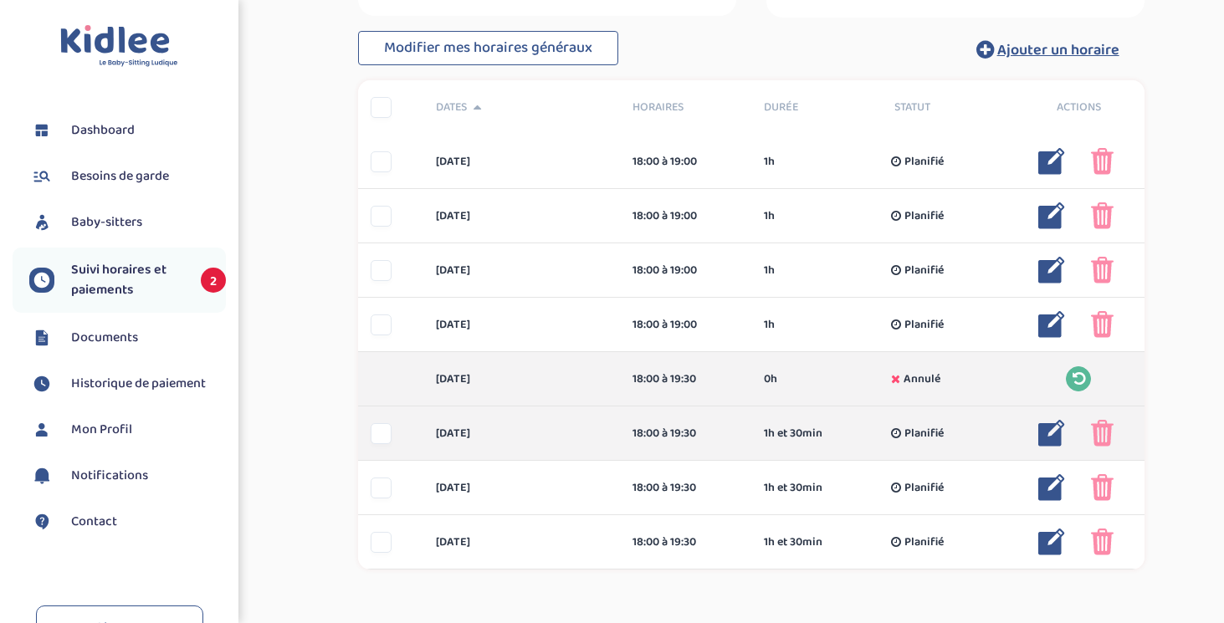
click at [1113, 433] on img at bounding box center [1102, 433] width 23 height 27
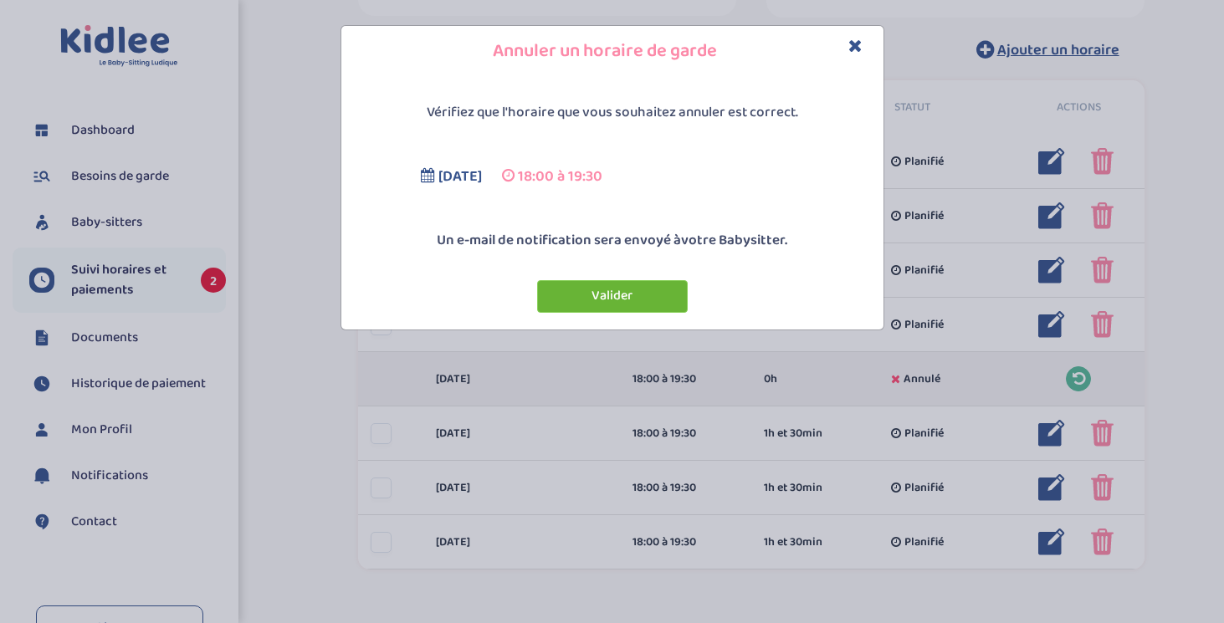
click at [660, 296] on button "Valider" at bounding box center [612, 296] width 151 height 33
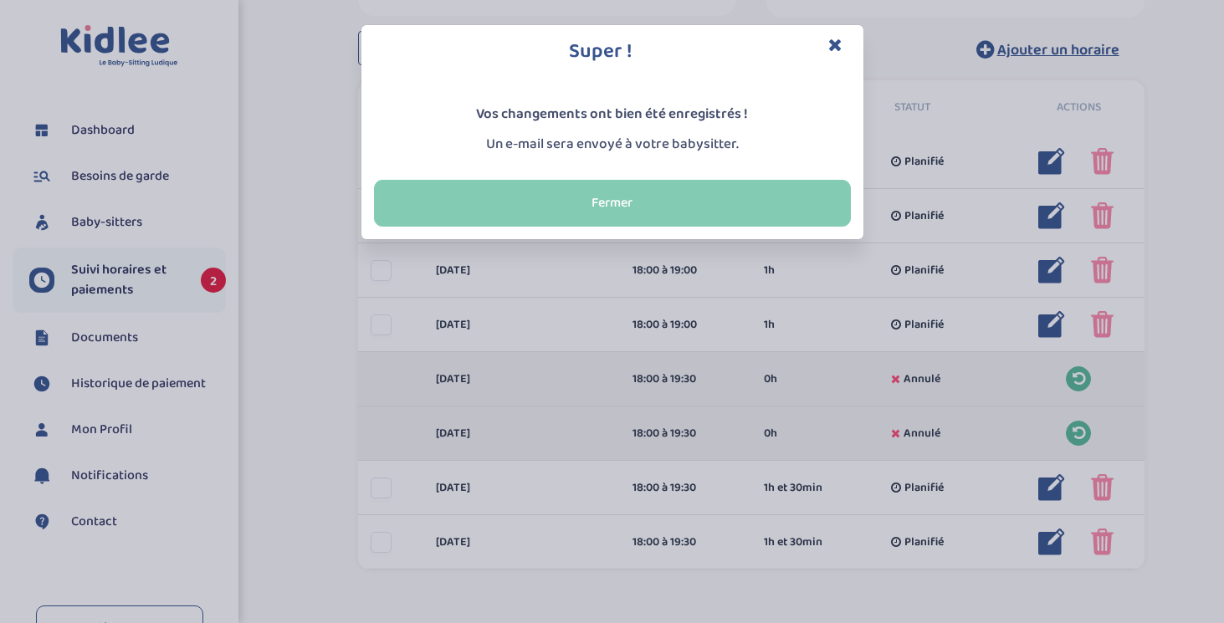
click at [738, 206] on button "Fermer" at bounding box center [612, 203] width 477 height 47
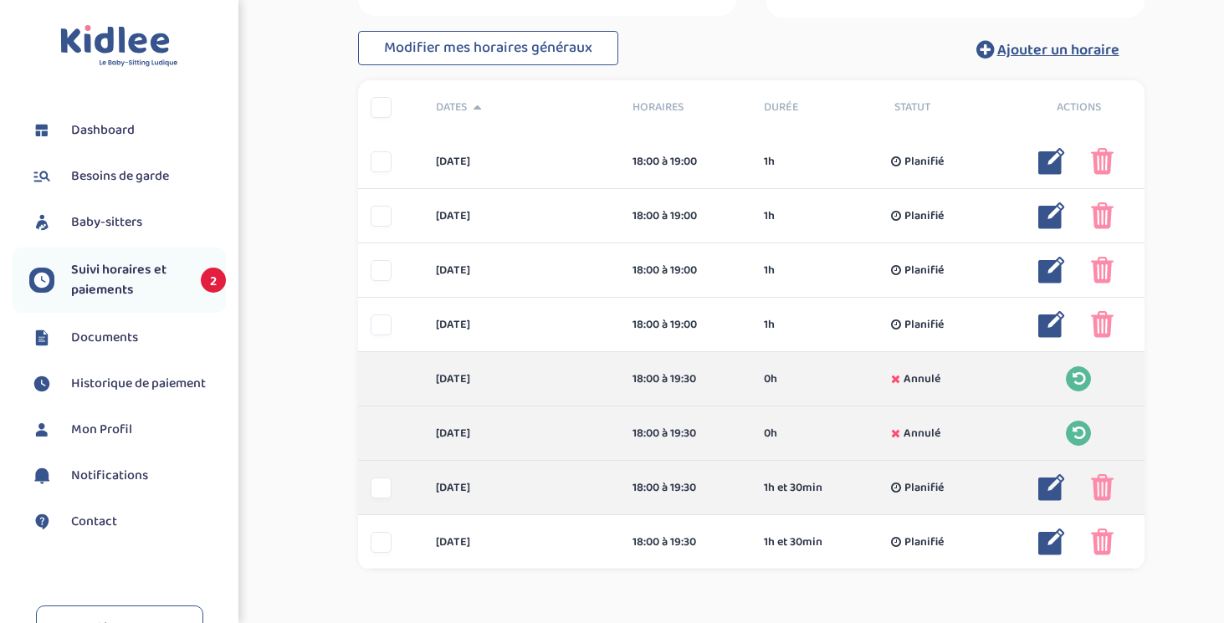
click at [1105, 488] on img at bounding box center [1102, 487] width 23 height 27
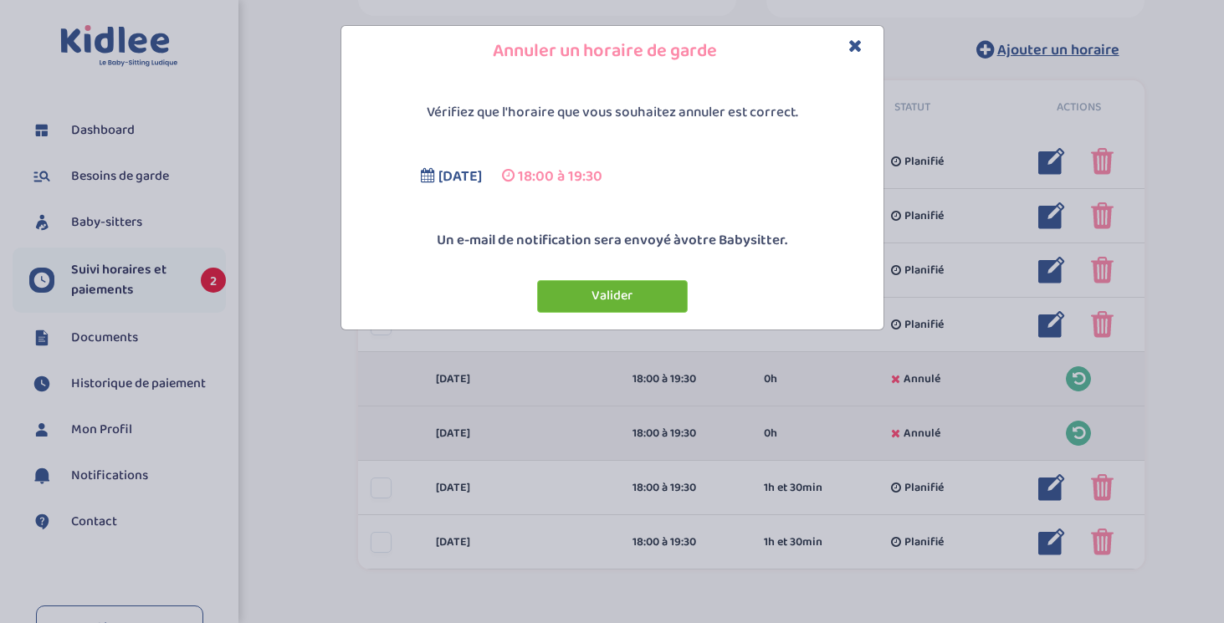
click at [655, 295] on button "Valider" at bounding box center [612, 296] width 151 height 33
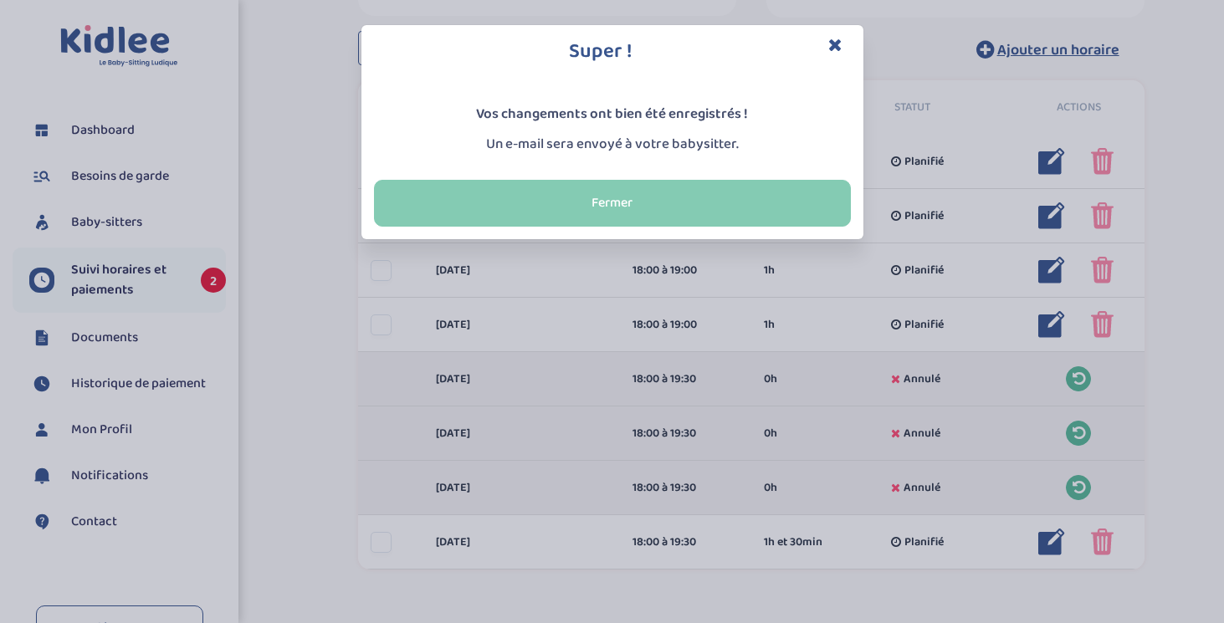
click at [672, 210] on button "Fermer" at bounding box center [612, 203] width 477 height 47
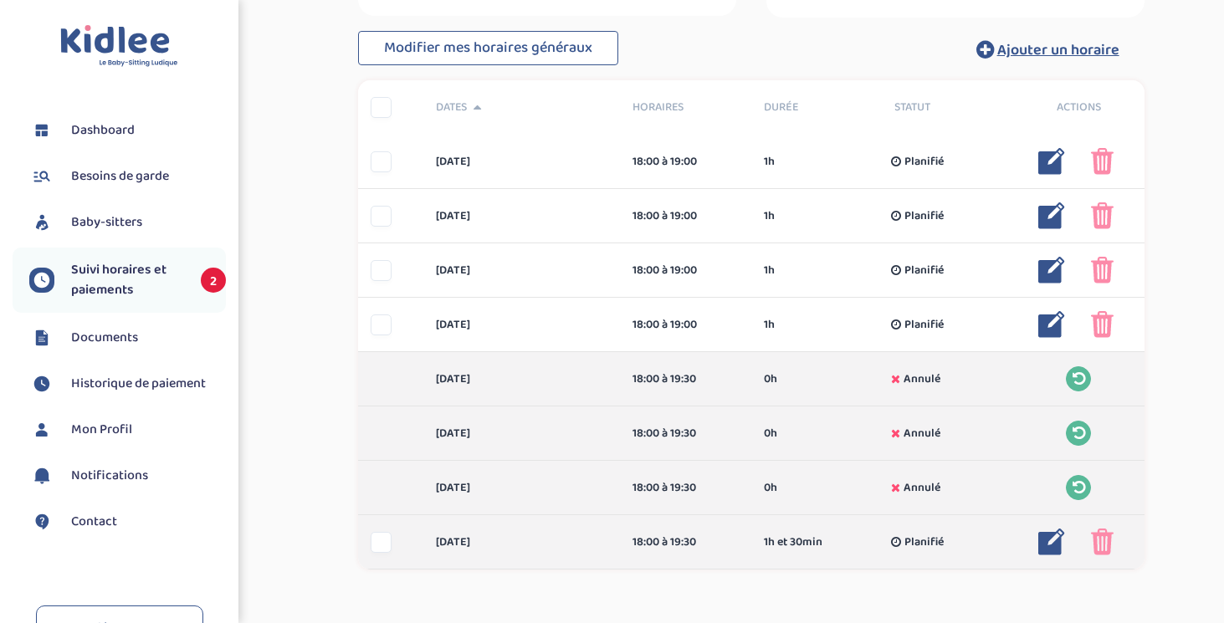
click at [1094, 536] on img at bounding box center [1102, 542] width 23 height 27
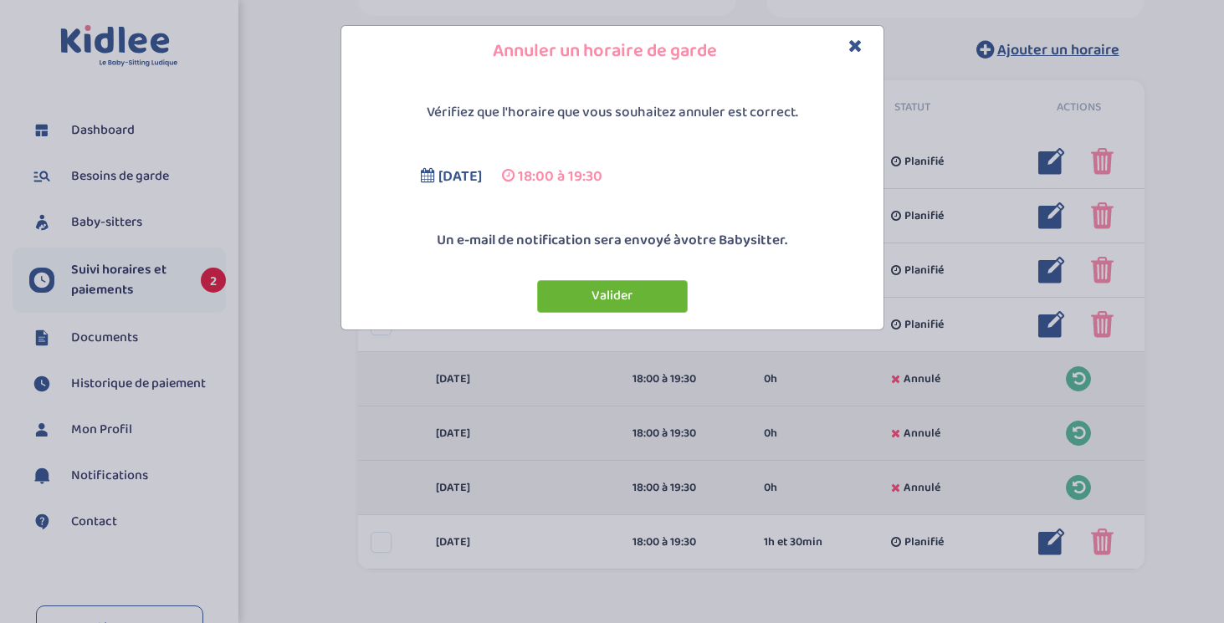
click at [638, 299] on button "Valider" at bounding box center [612, 296] width 151 height 33
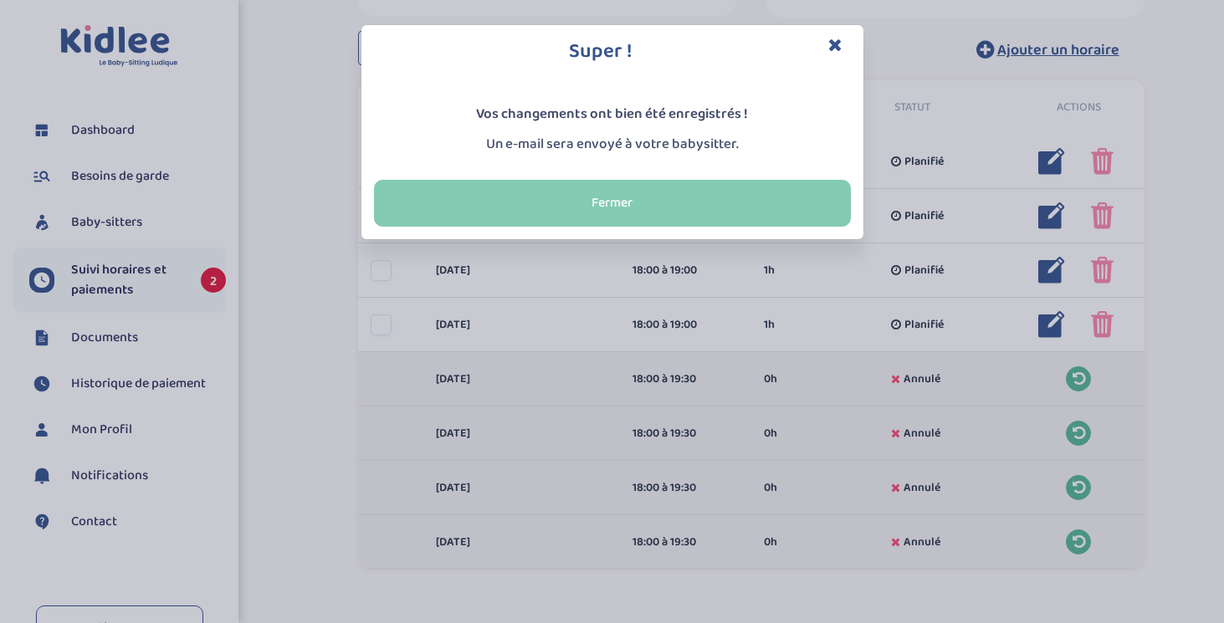
click at [760, 218] on button "Fermer" at bounding box center [612, 203] width 477 height 47
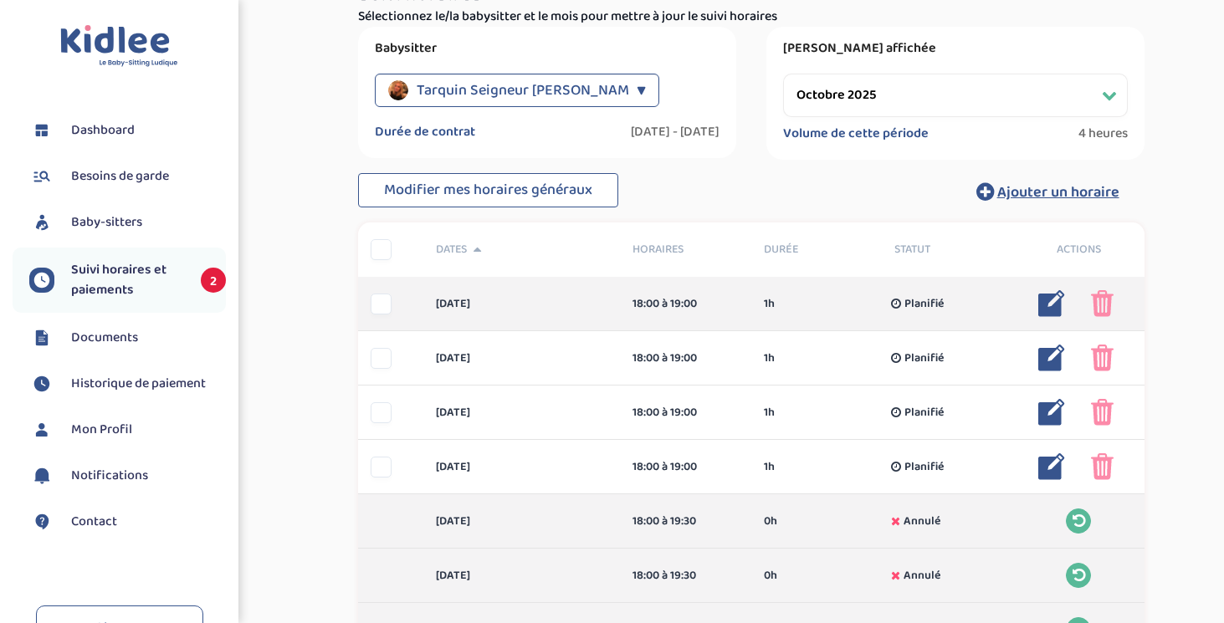
scroll to position [380, 0]
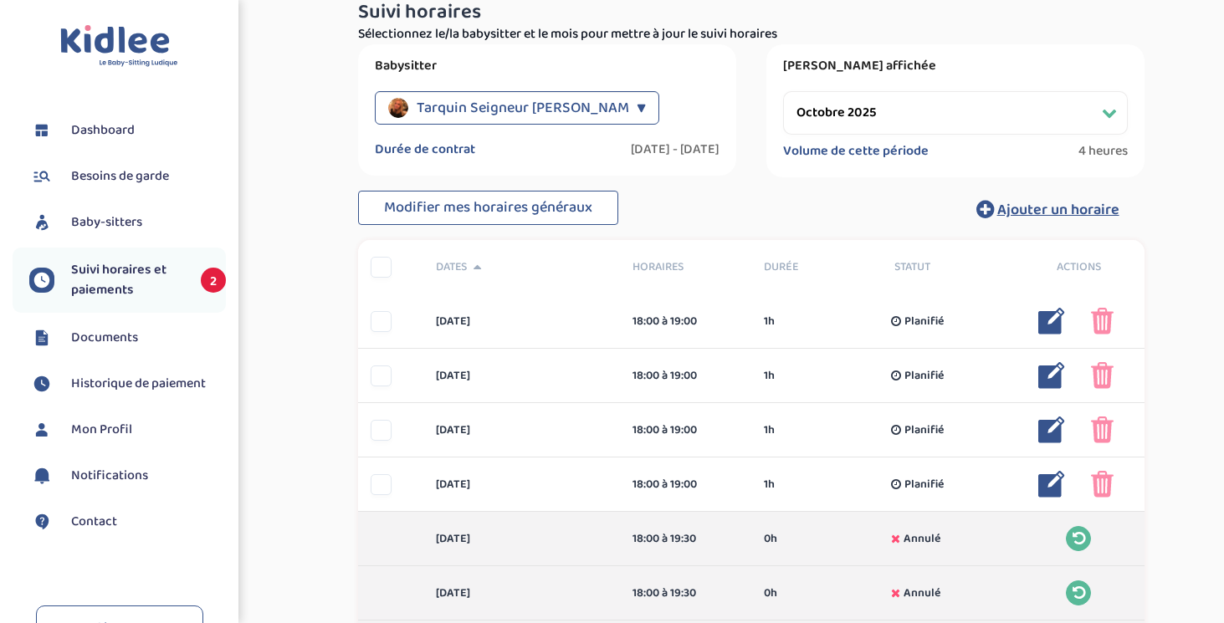
click at [628, 97] on div "Tarquin Seigneur [PERSON_NAME] - [En cours] ▼" at bounding box center [517, 107] width 284 height 33
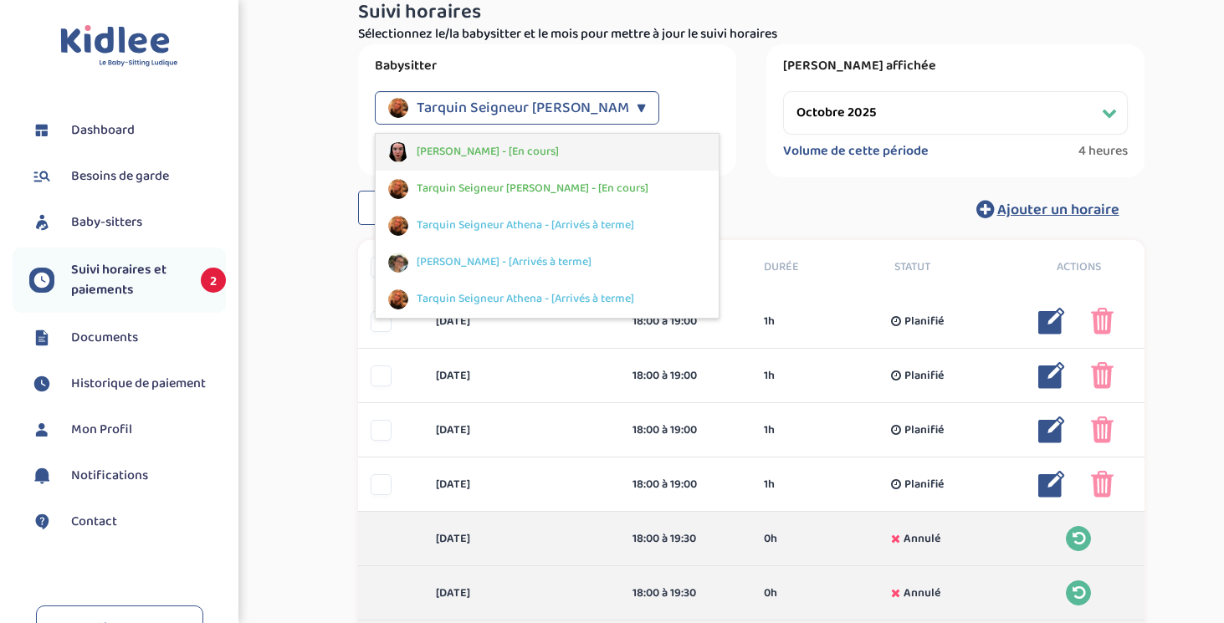
click at [522, 148] on span "[PERSON_NAME] - [En cours]" at bounding box center [488, 152] width 142 height 18
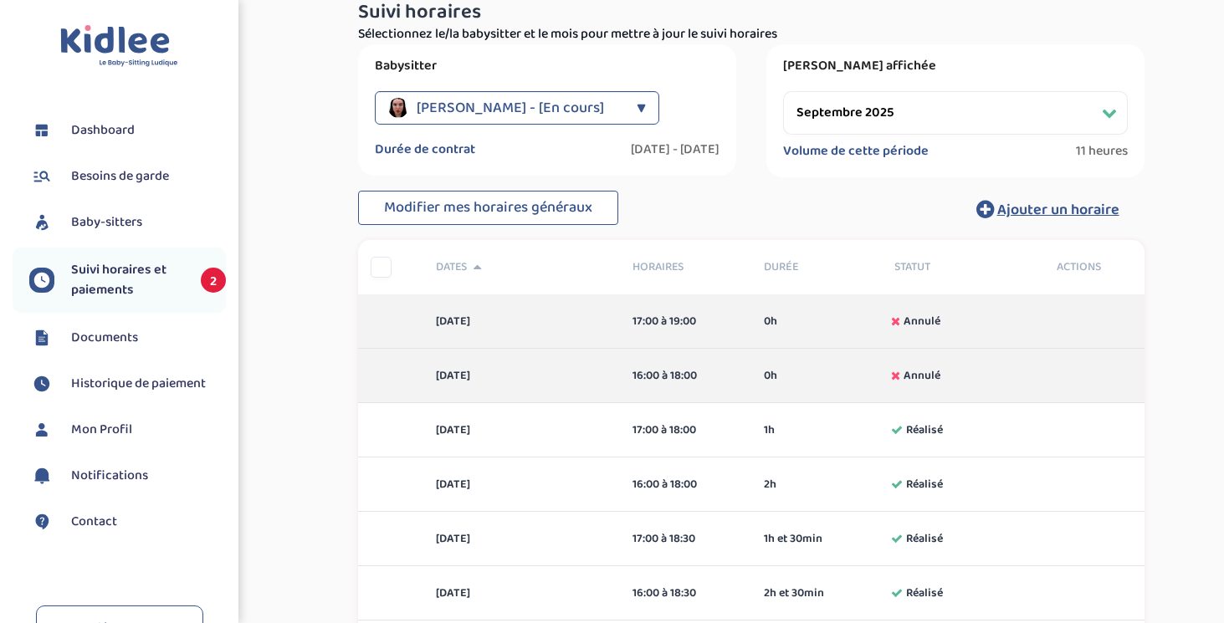
click at [909, 120] on select "Filtrer par mois [DATE] [DATE] [DATE] [DATE] [DATE] [DATE] [DATE] [DATE] [DATE]…" at bounding box center [955, 113] width 345 height 44
select select "octobre 2025"
click at [783, 91] on select "Filtrer par mois [DATE] [DATE] [DATE] [DATE] [DATE] [DATE] [DATE] [DATE] [DATE]…" at bounding box center [955, 113] width 345 height 44
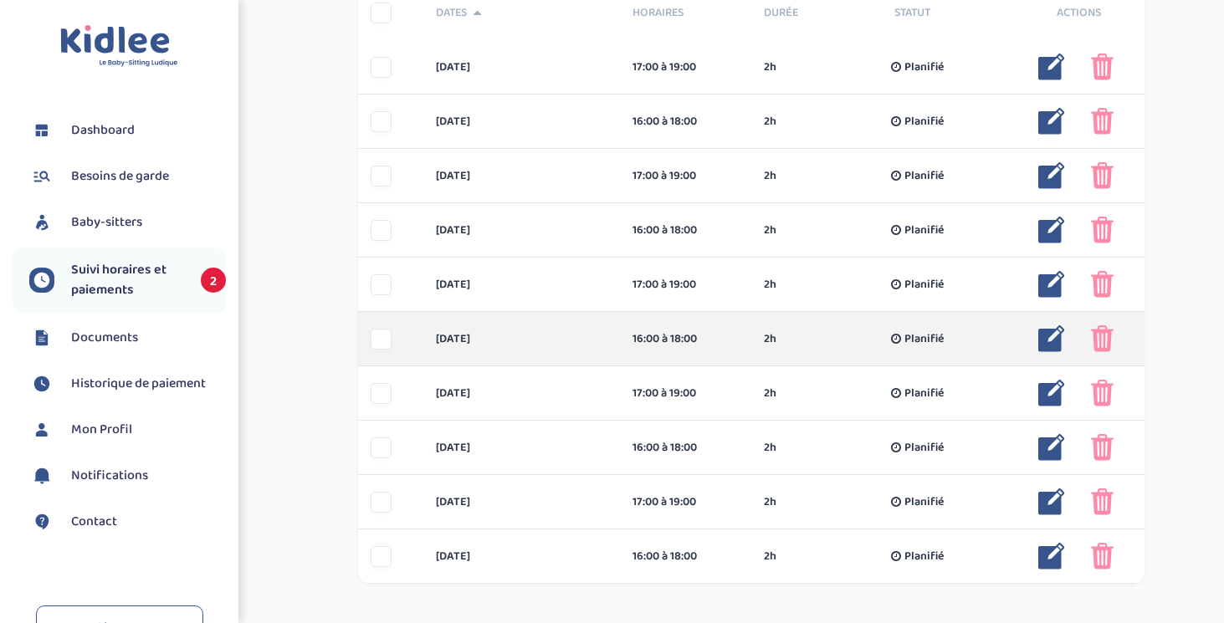
scroll to position [637, 0]
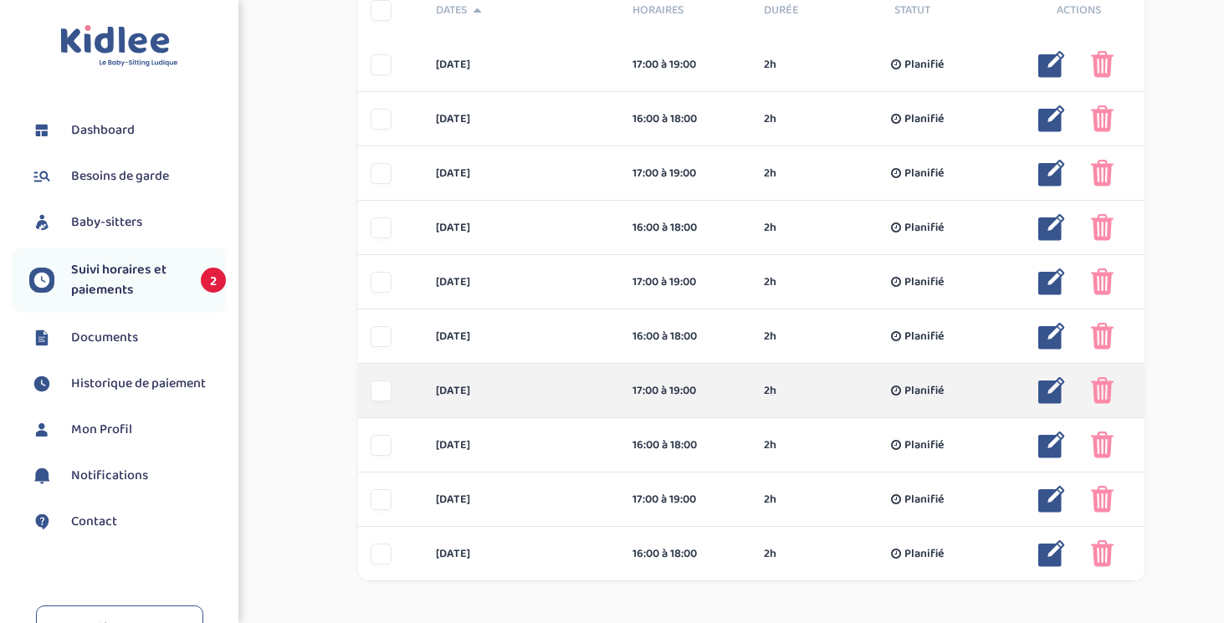
click at [1104, 393] on img at bounding box center [1102, 390] width 23 height 27
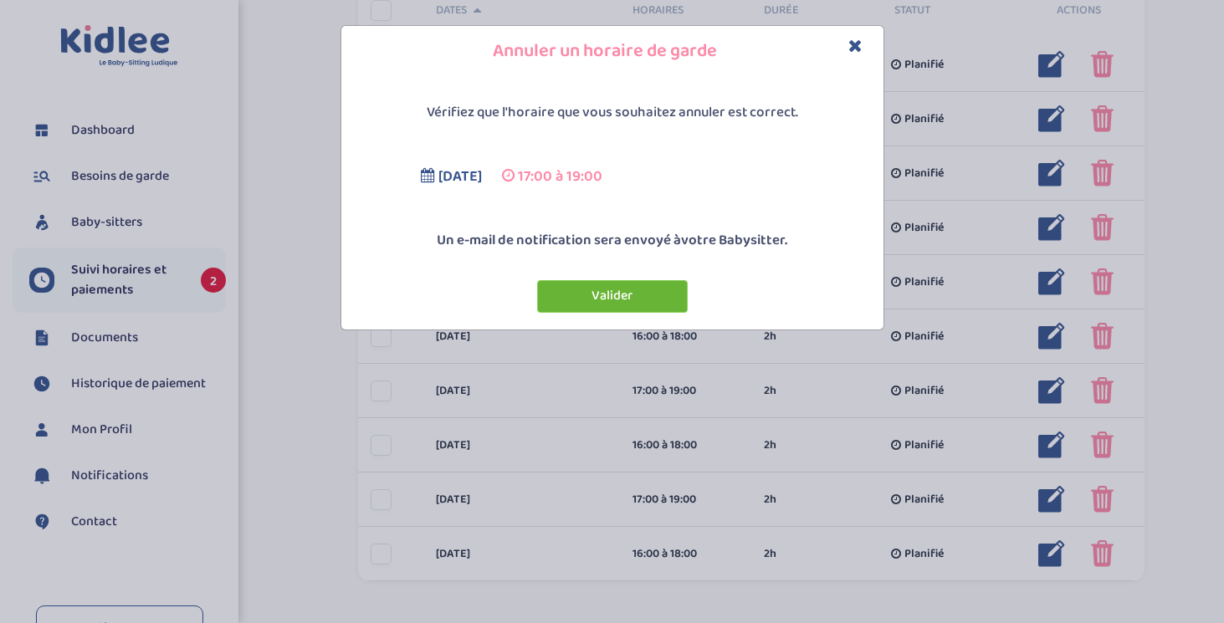
click at [658, 300] on button "Valider" at bounding box center [612, 296] width 151 height 33
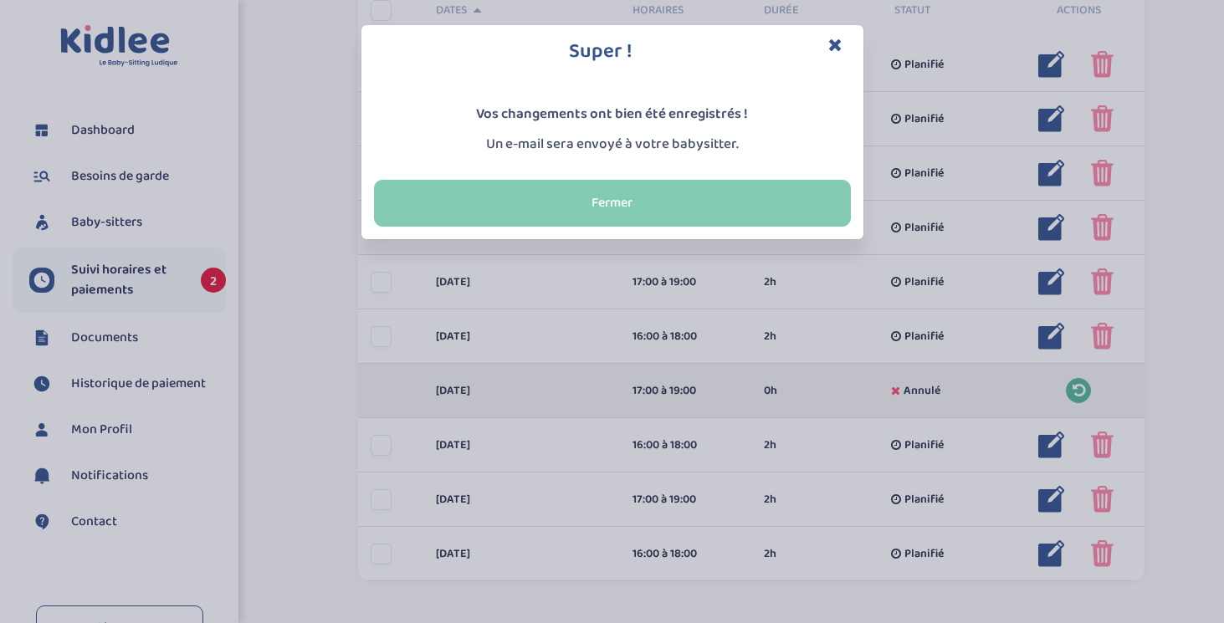
click at [770, 208] on button "Fermer" at bounding box center [612, 203] width 477 height 47
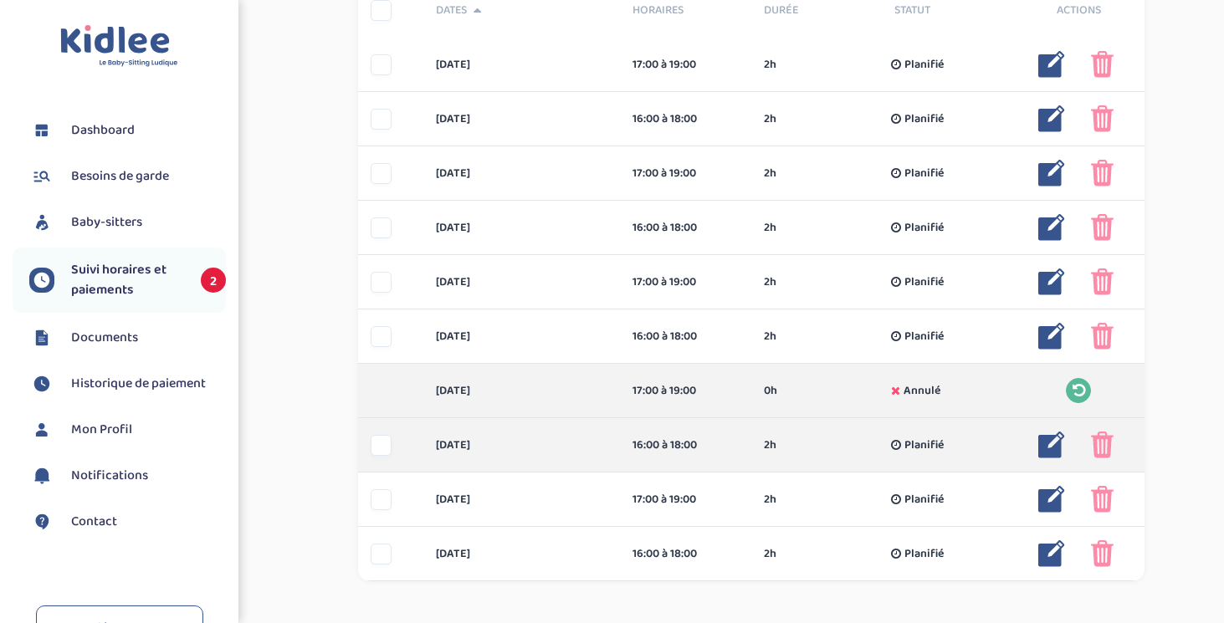
click at [1113, 444] on img at bounding box center [1102, 445] width 23 height 27
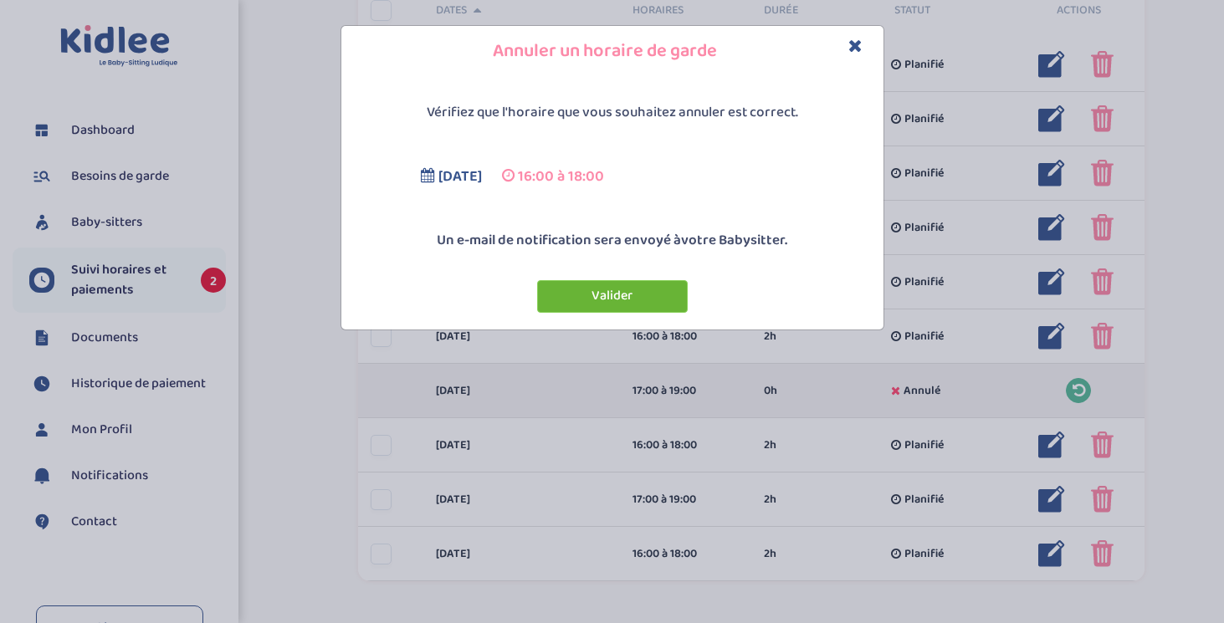
click at [633, 295] on button "Valider" at bounding box center [612, 296] width 151 height 33
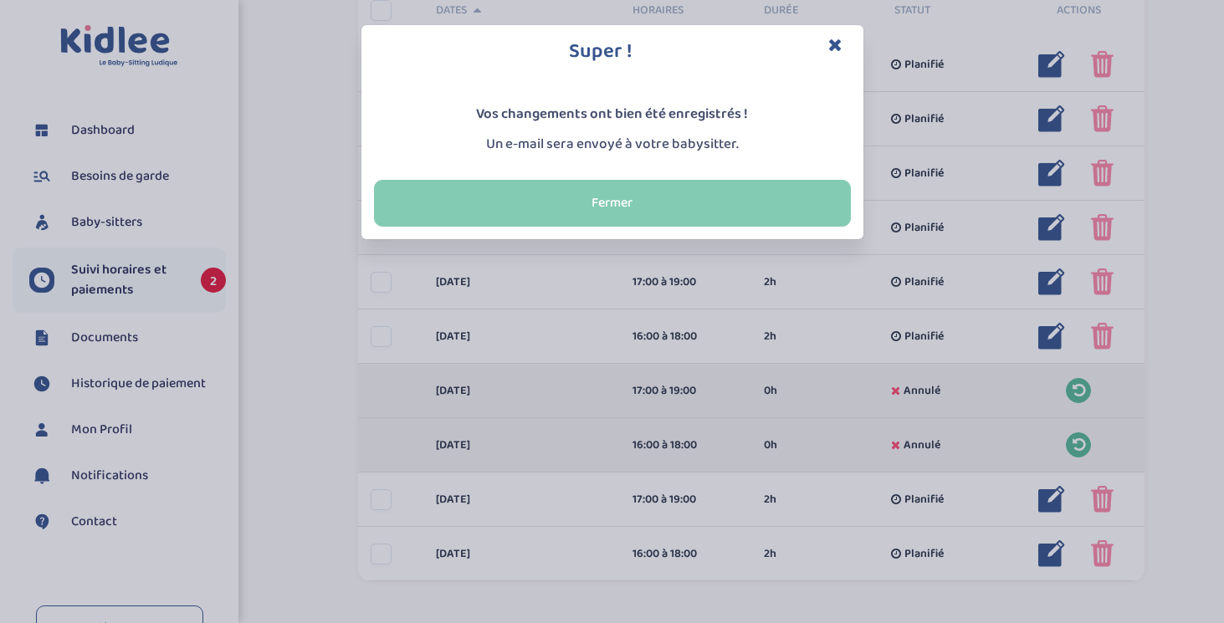
click at [749, 194] on button "Fermer" at bounding box center [612, 203] width 477 height 47
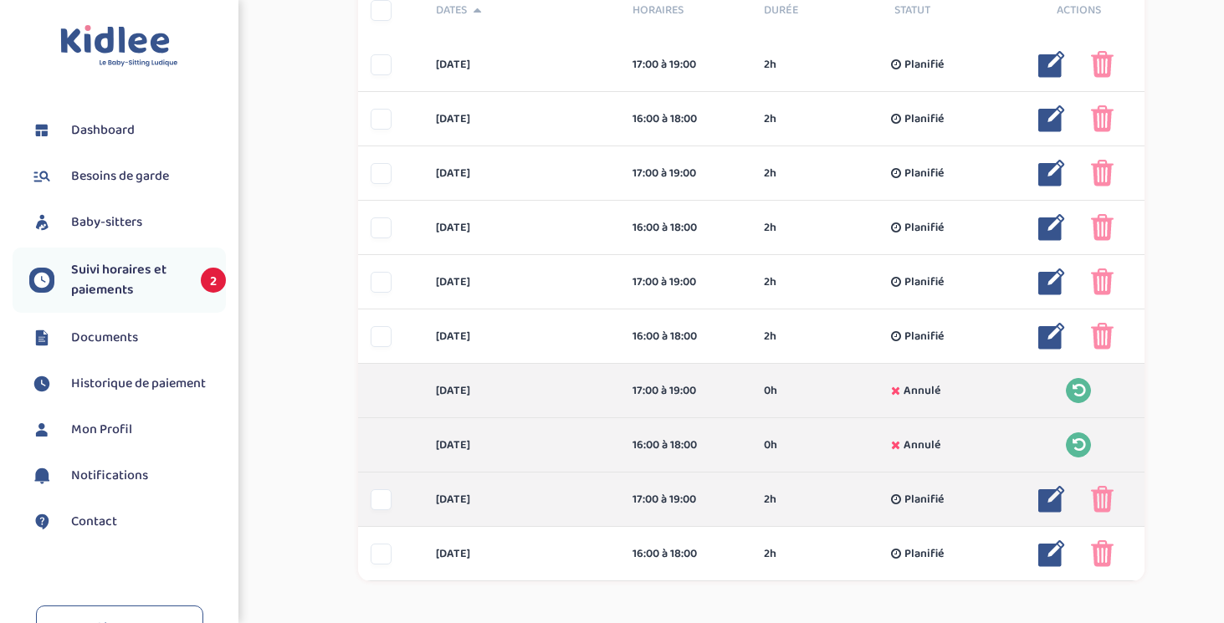
click at [1106, 500] on img at bounding box center [1102, 499] width 23 height 27
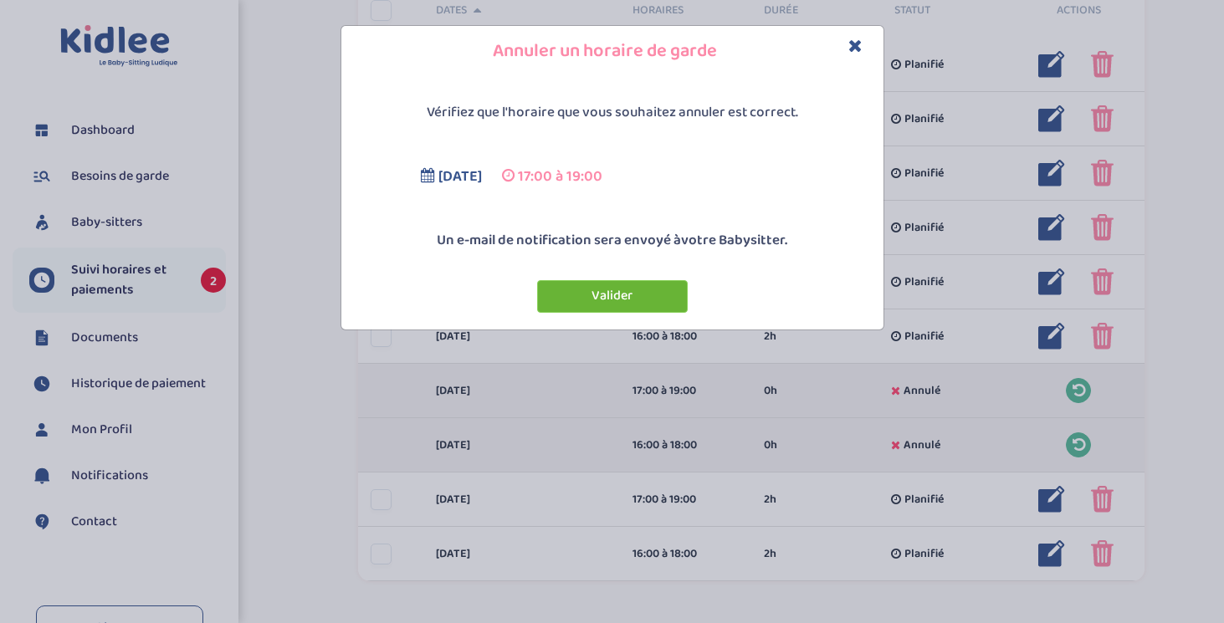
click at [611, 289] on button "Valider" at bounding box center [612, 296] width 151 height 33
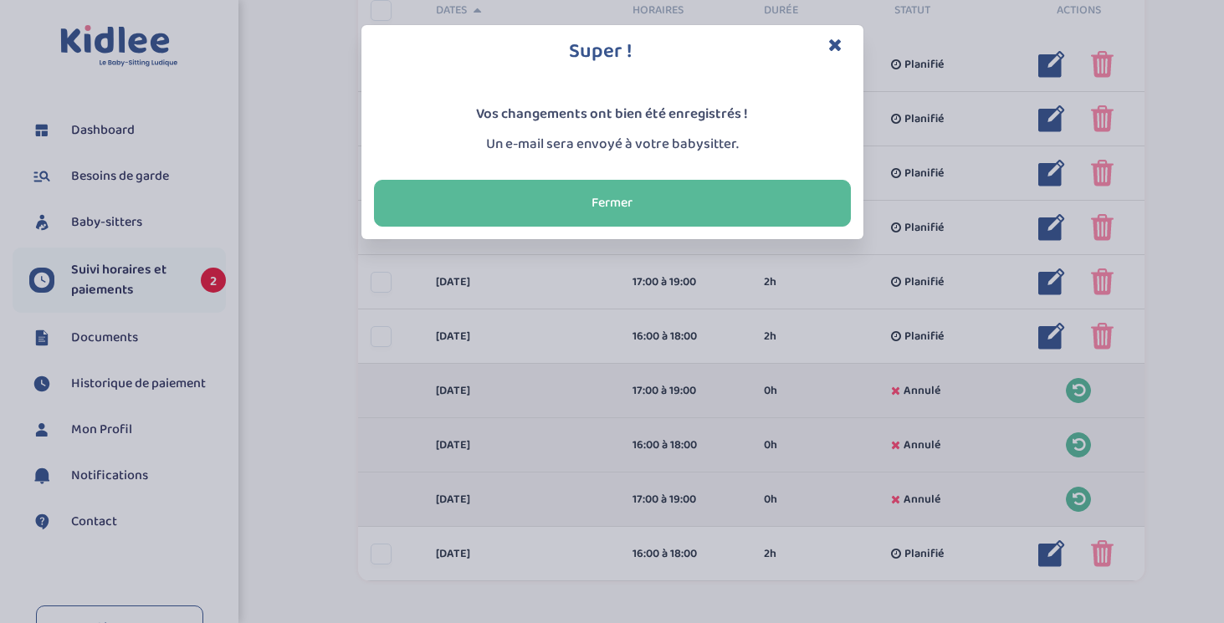
click at [721, 228] on div "Fermer" at bounding box center [612, 203] width 502 height 72
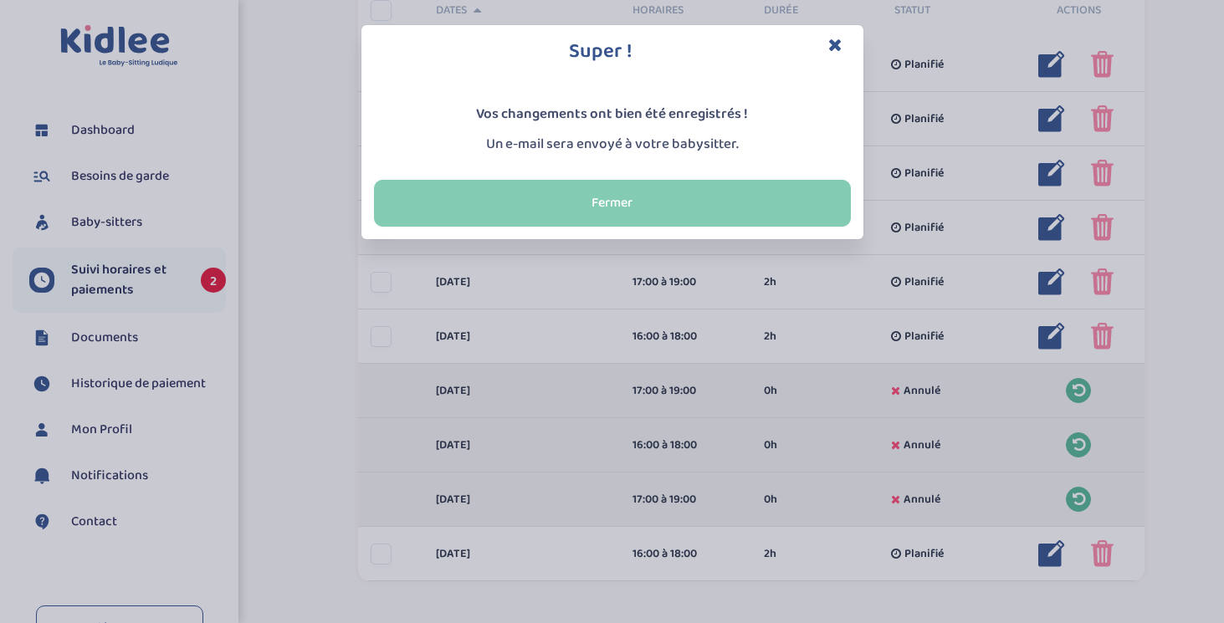
click at [710, 207] on button "Fermer" at bounding box center [612, 203] width 477 height 47
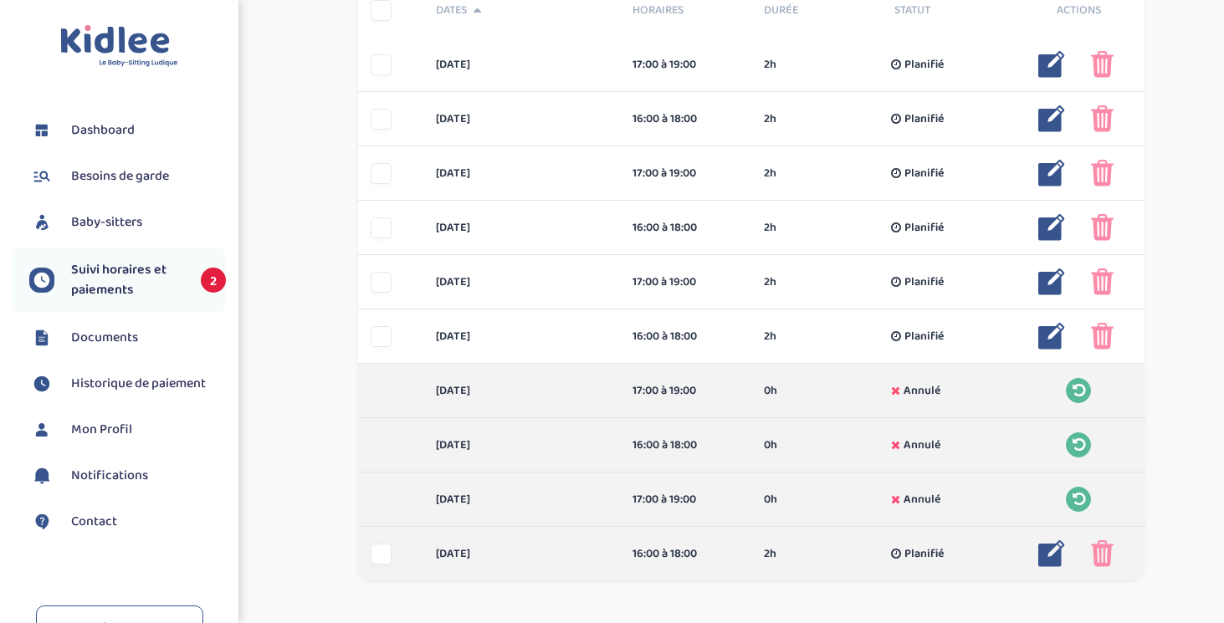
click at [1100, 556] on img at bounding box center [1102, 554] width 23 height 27
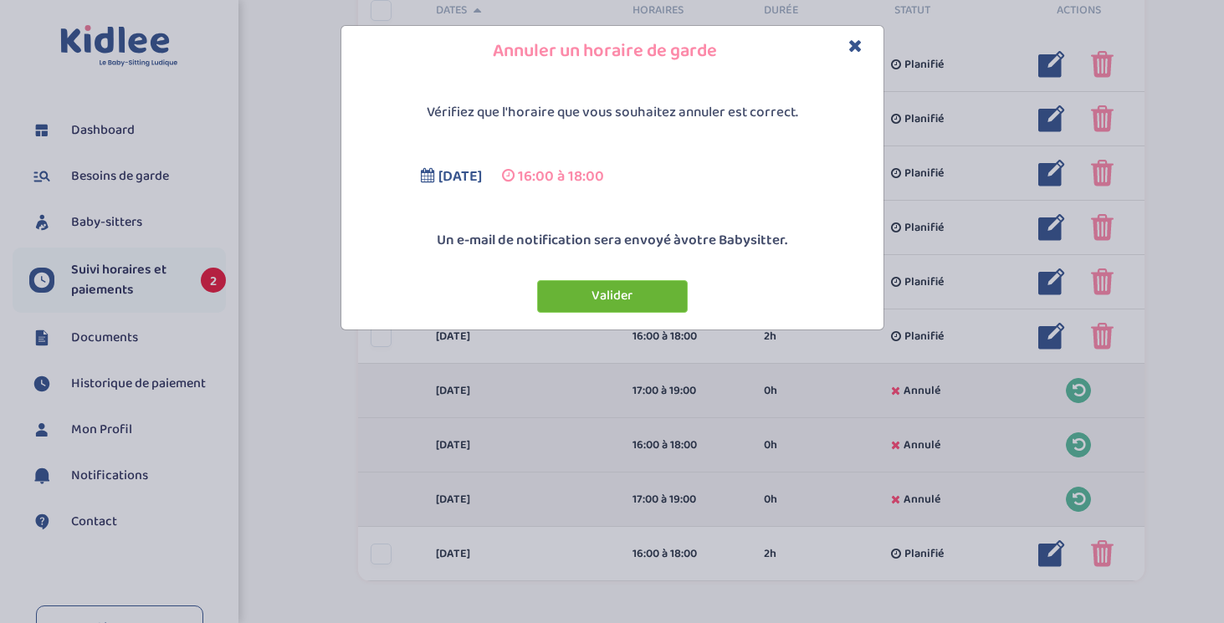
click at [608, 297] on button "Valider" at bounding box center [612, 296] width 151 height 33
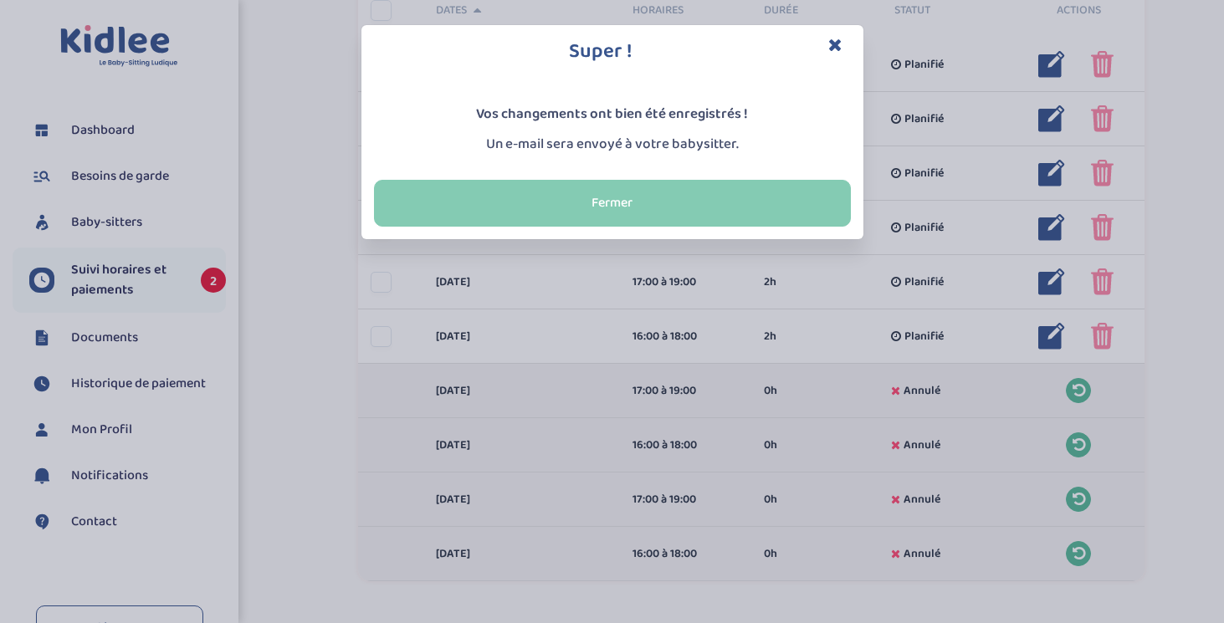
click at [697, 207] on button "Fermer" at bounding box center [612, 203] width 477 height 47
